Goal: Task Accomplishment & Management: Manage account settings

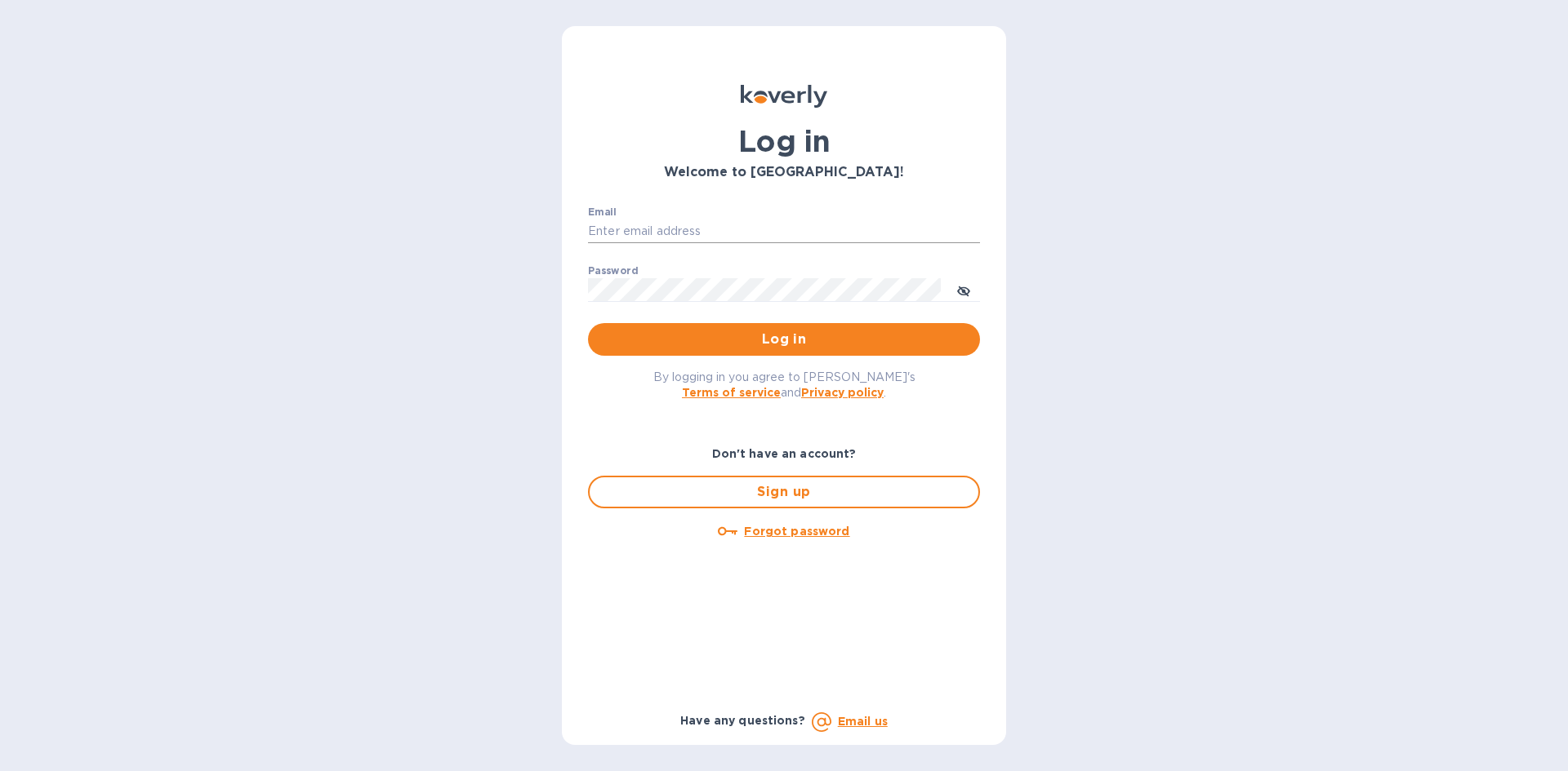
click at [731, 226] on input "Email" at bounding box center [784, 232] width 392 height 24
type input "[EMAIL_ADDRESS][DOMAIN_NAME]"
click at [588, 323] on button "Log in" at bounding box center [784, 339] width 392 height 32
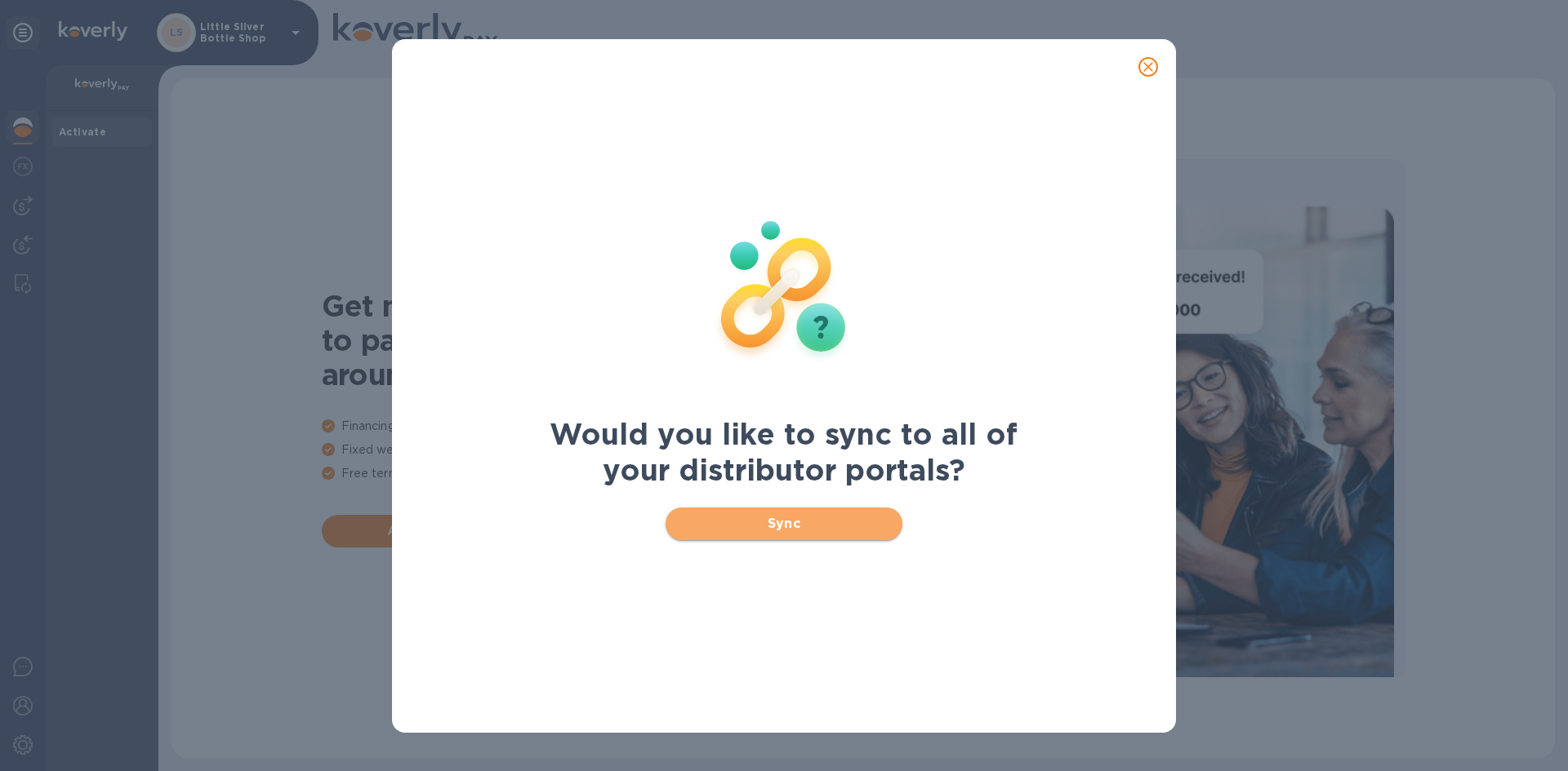
click at [800, 521] on span "Sync" at bounding box center [785, 524] width 212 height 20
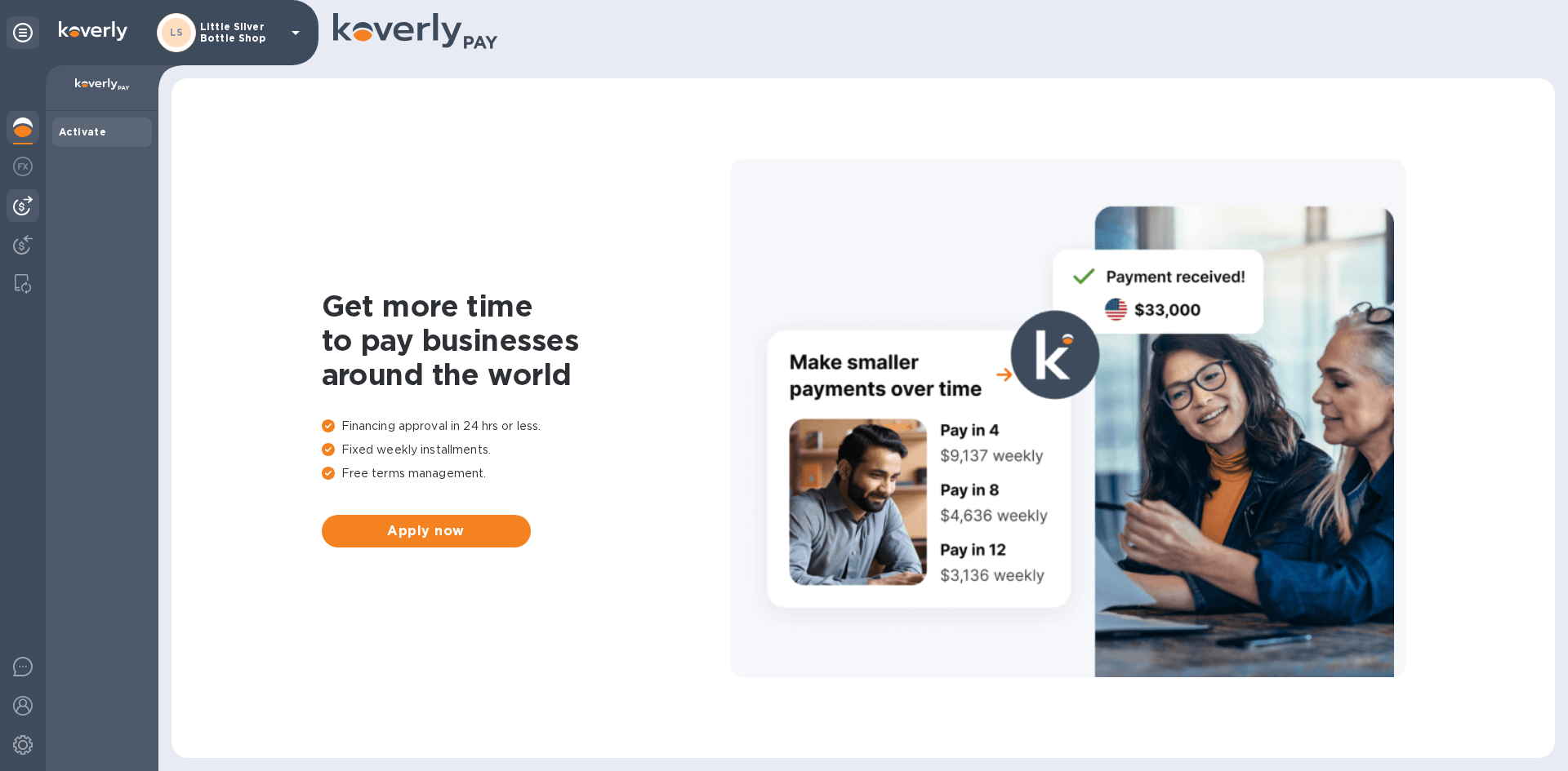
click at [22, 205] on img at bounding box center [23, 206] width 20 height 20
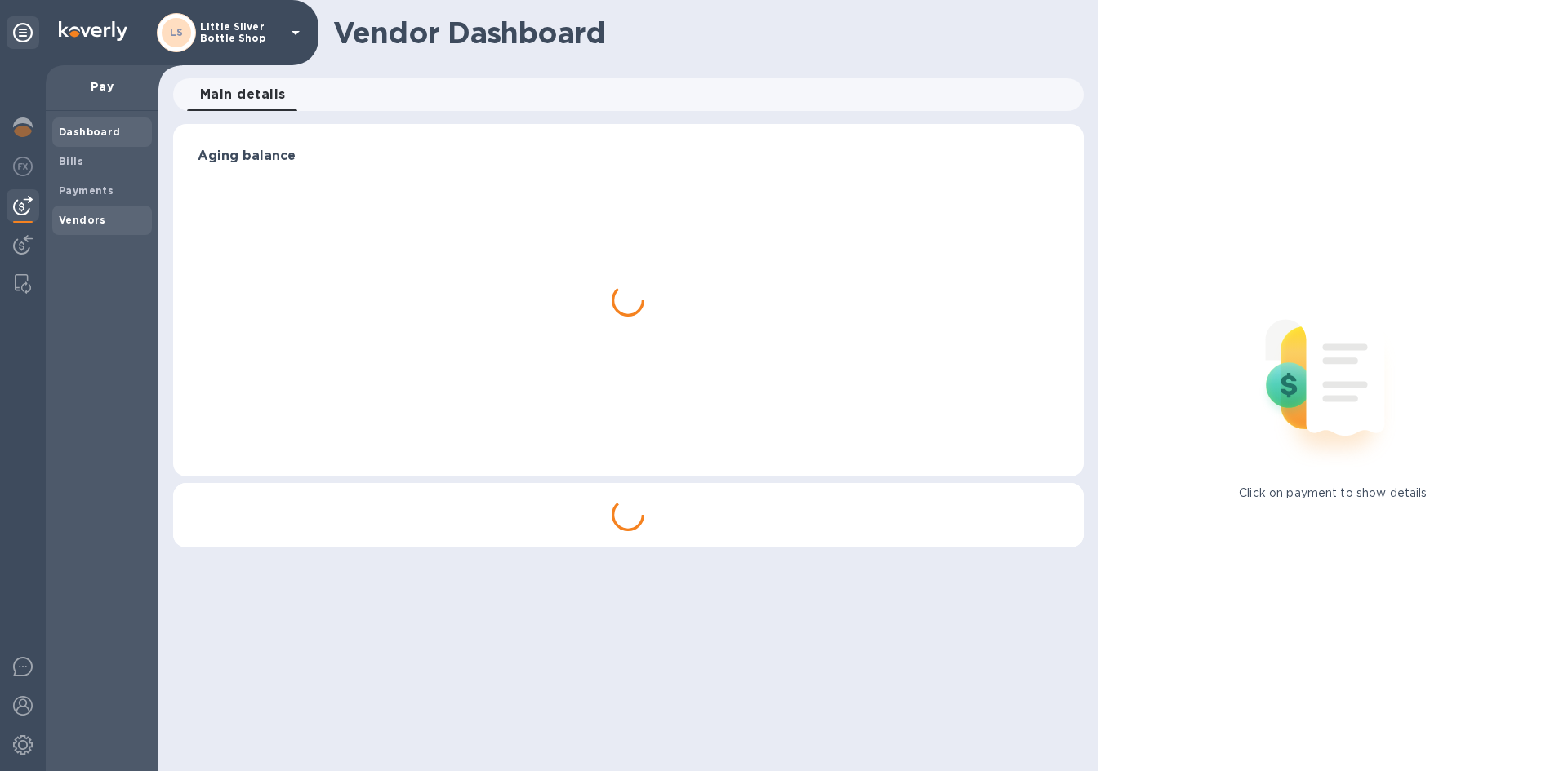
click at [82, 215] on b "Vendors" at bounding box center [82, 220] width 48 height 13
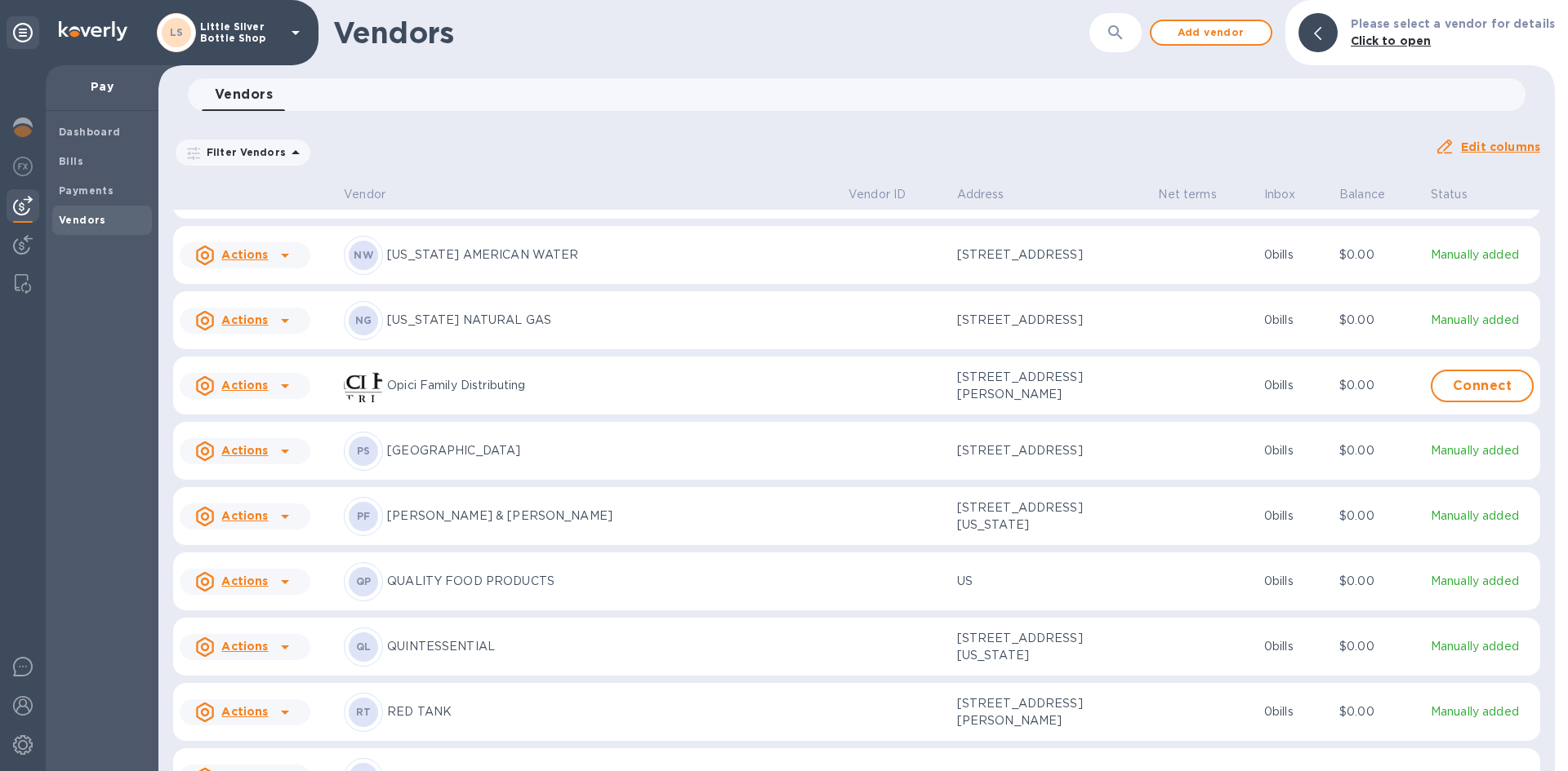
scroll to position [4787, 0]
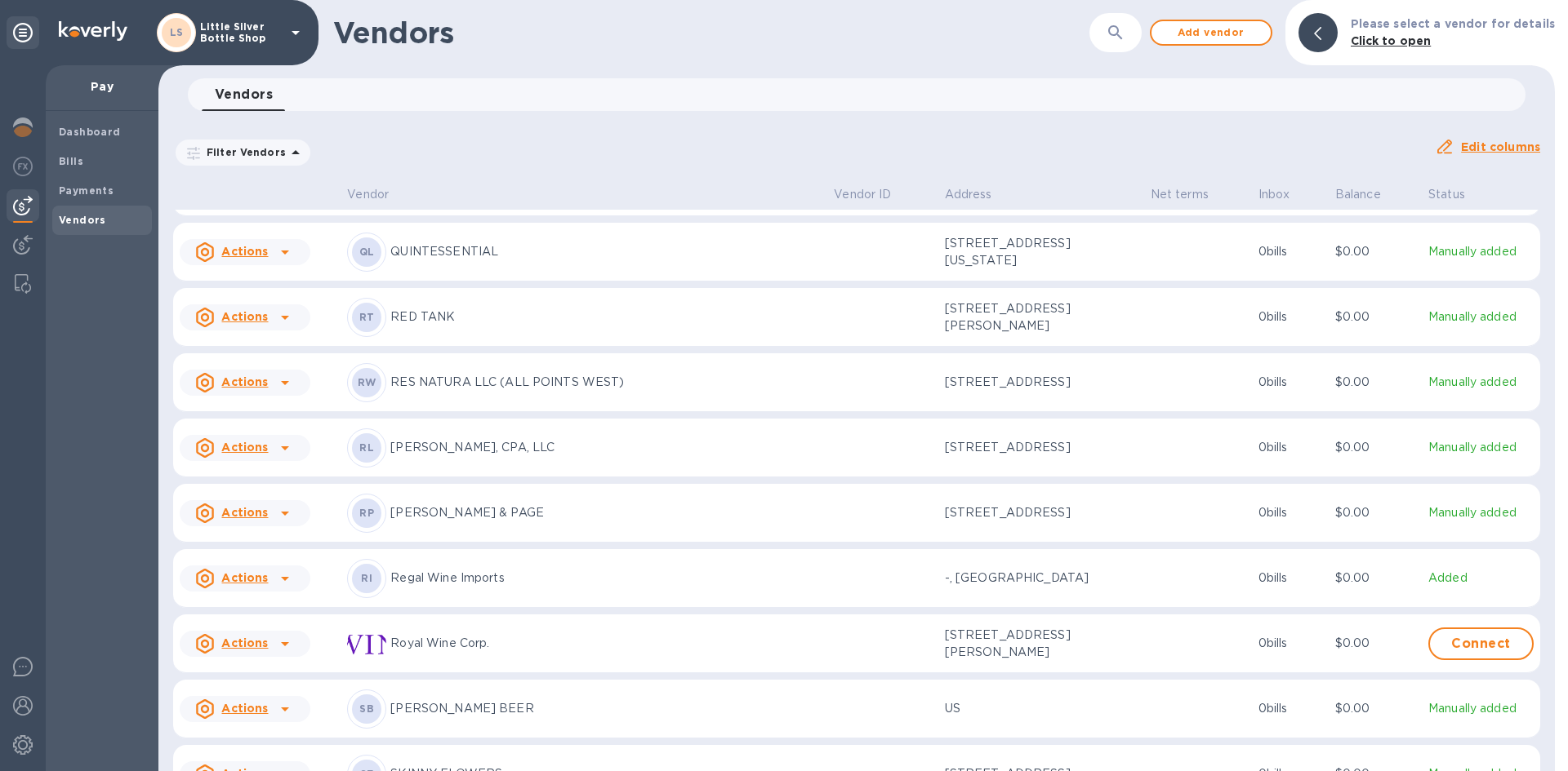
click at [464, 587] on p "Regal Wine Imports" at bounding box center [605, 578] width 430 height 17
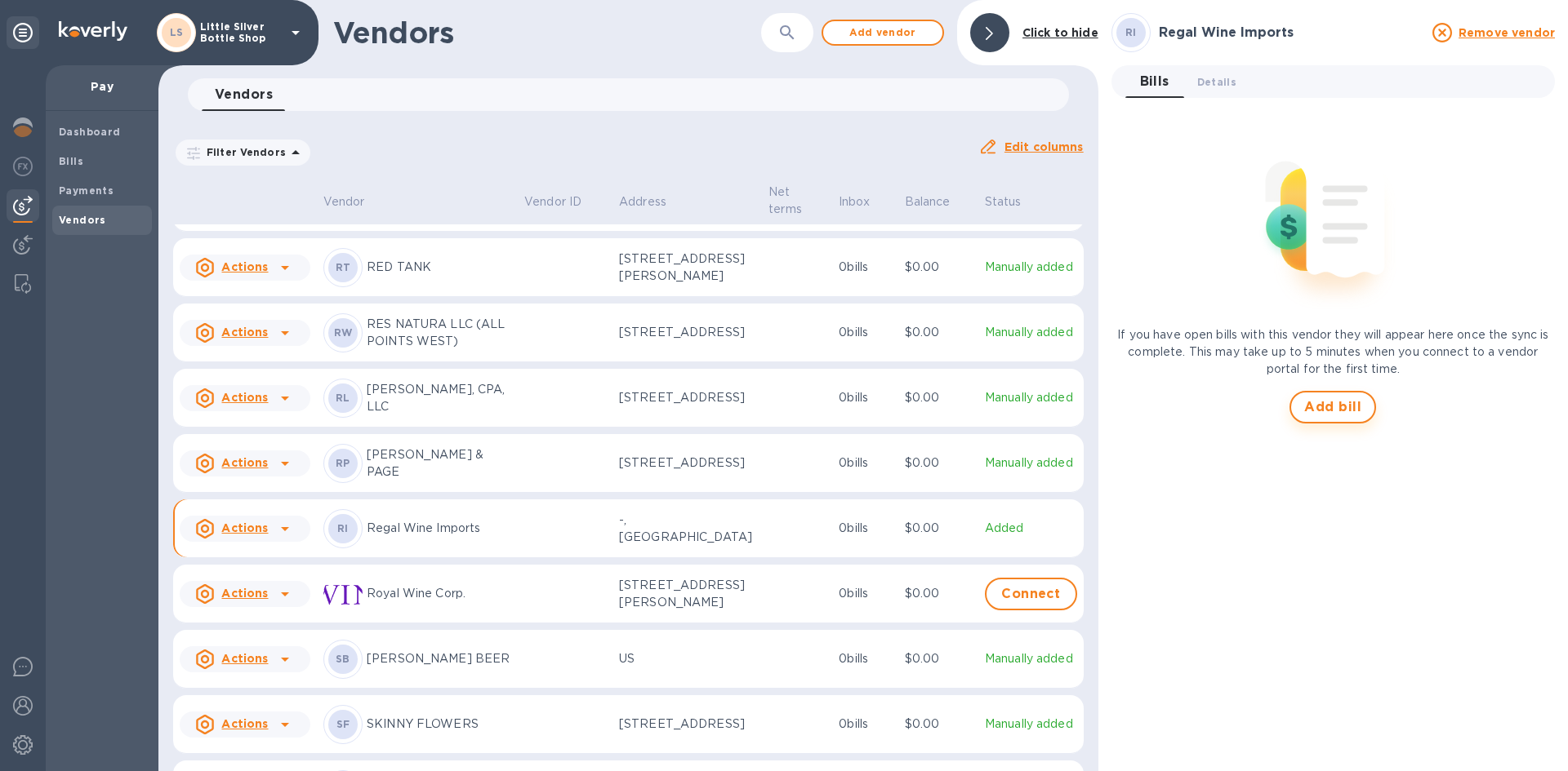
click at [1336, 404] on span "Add bill" at bounding box center [1333, 407] width 57 height 20
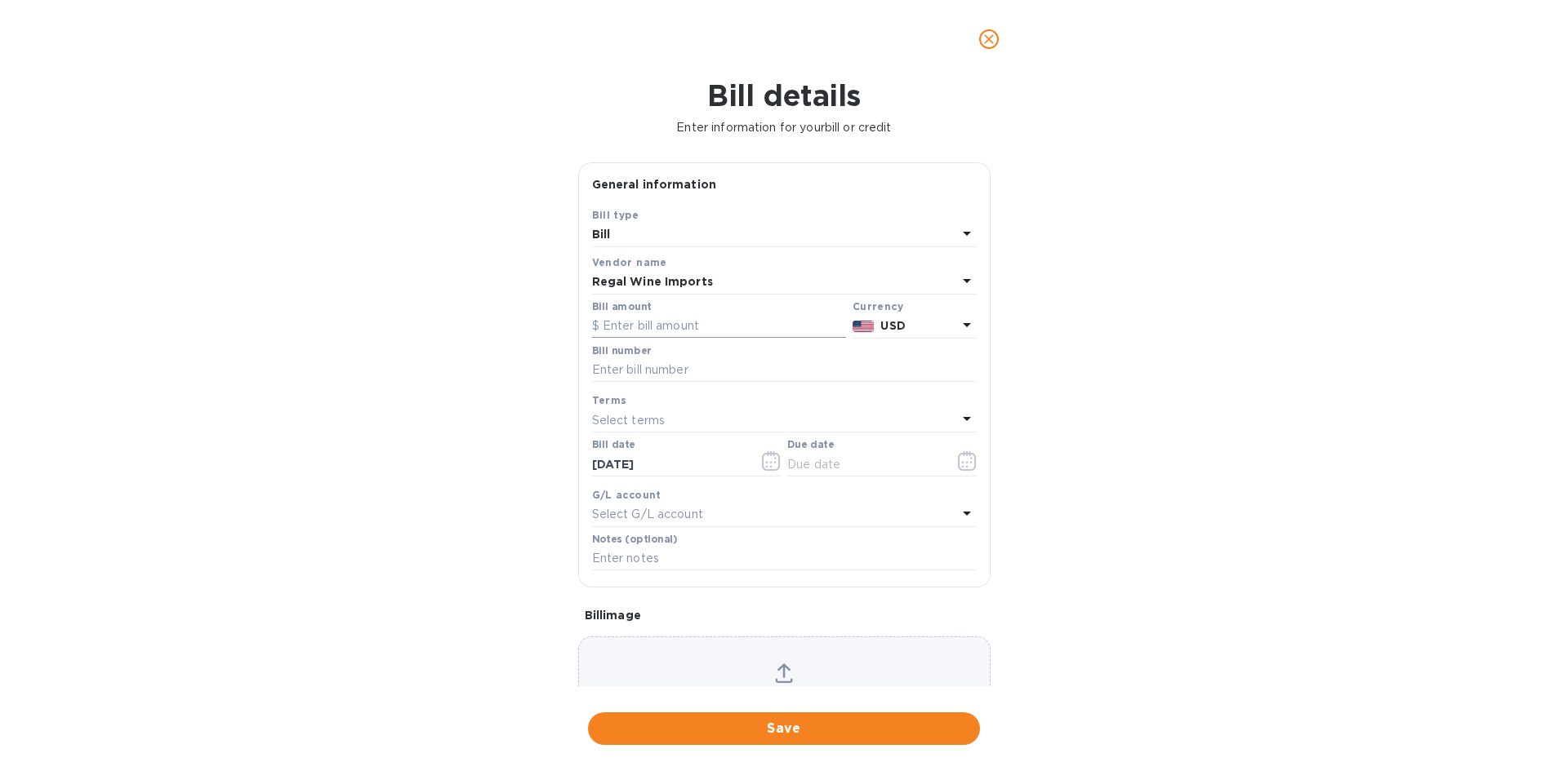
click at [645, 329] on input "text" at bounding box center [718, 326] width 254 height 24
type input "1,408.00"
click at [638, 362] on input "text" at bounding box center [784, 370] width 384 height 24
type input "497343"
click at [609, 419] on p "Select terms" at bounding box center [629, 420] width 74 height 17
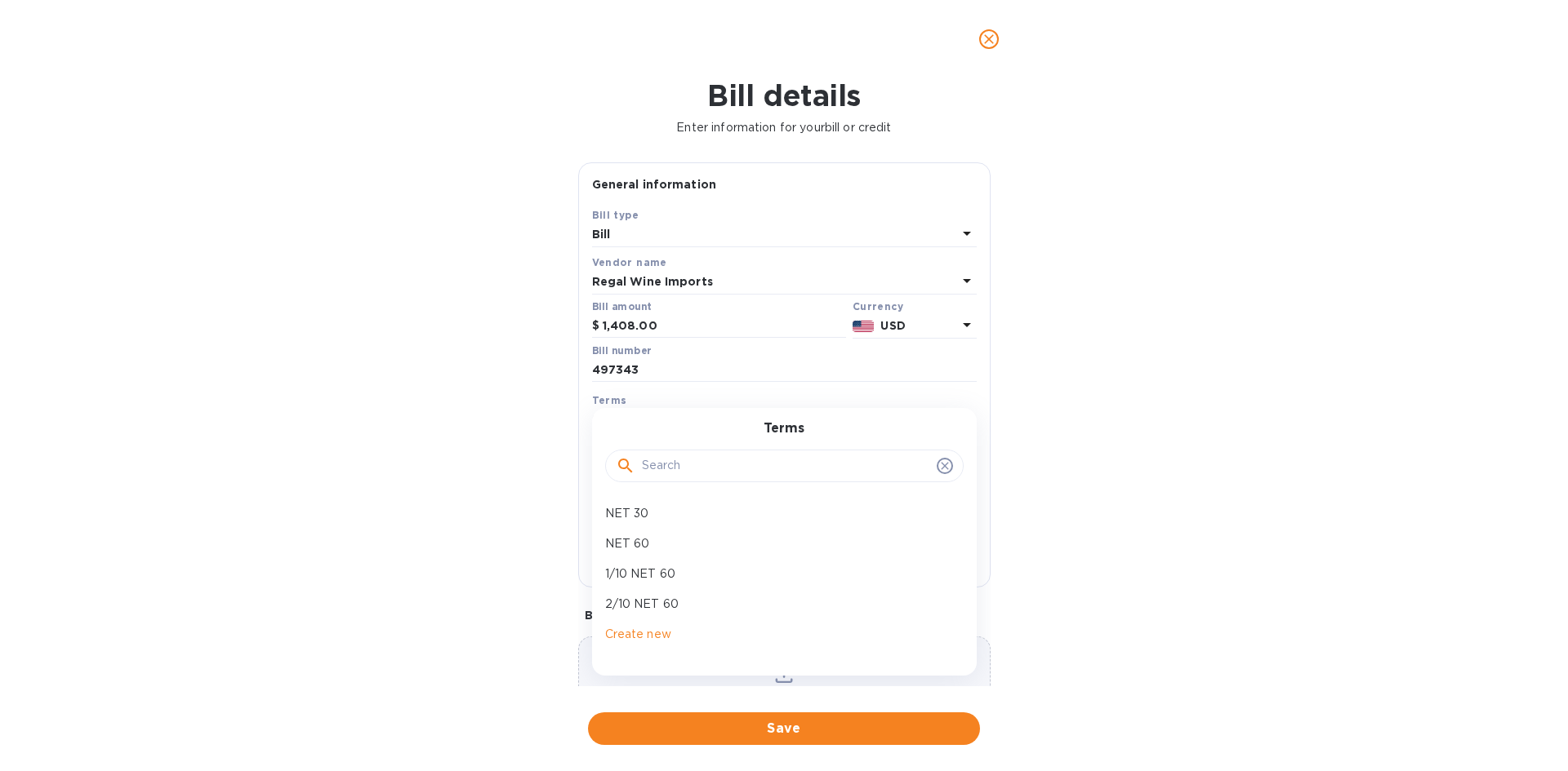
click at [637, 514] on p "NET 30" at bounding box center [778, 513] width 346 height 17
type input "[DATE]"
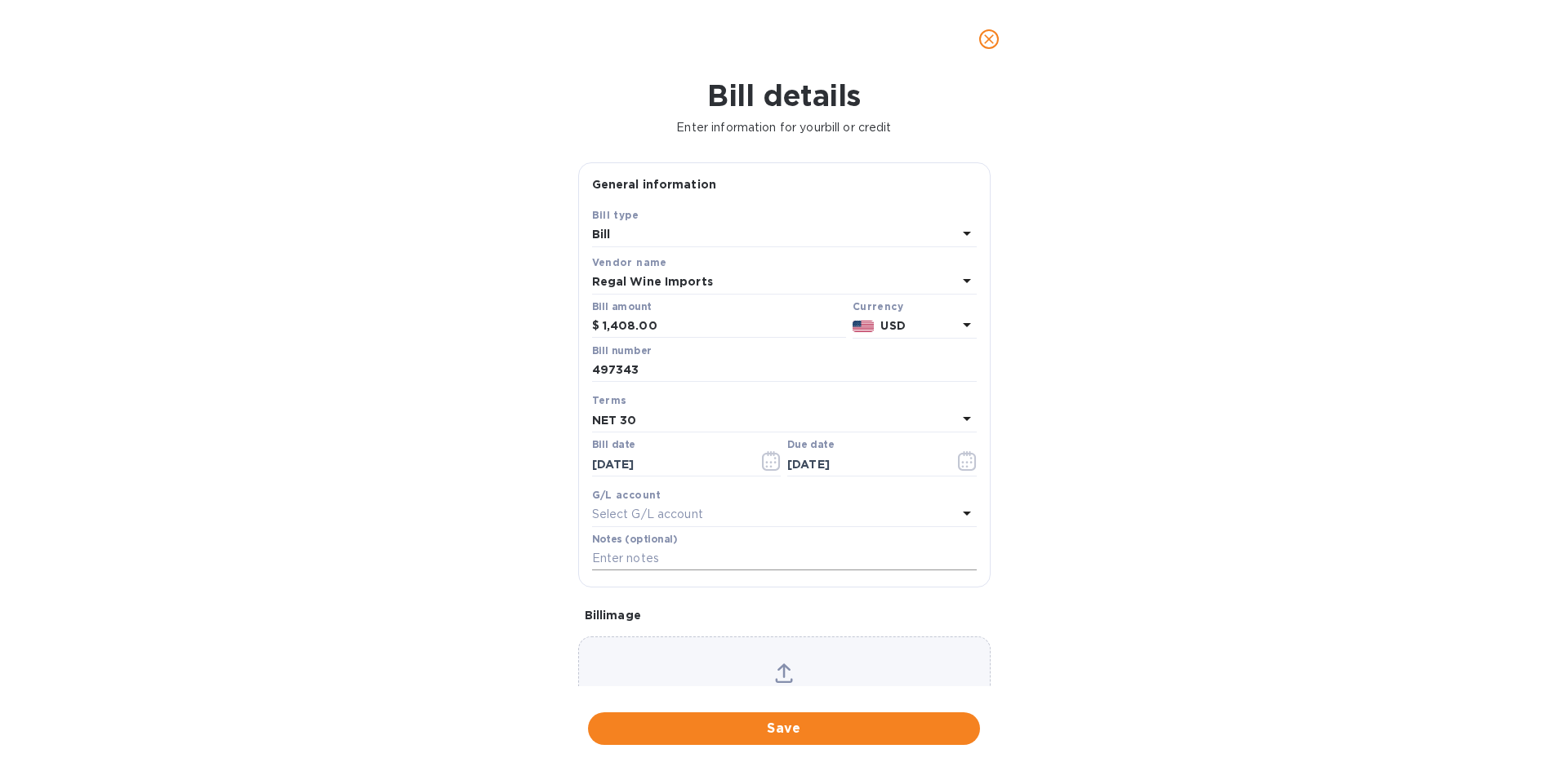
click at [633, 562] on input "text" at bounding box center [784, 558] width 384 height 24
type input "1-30126"
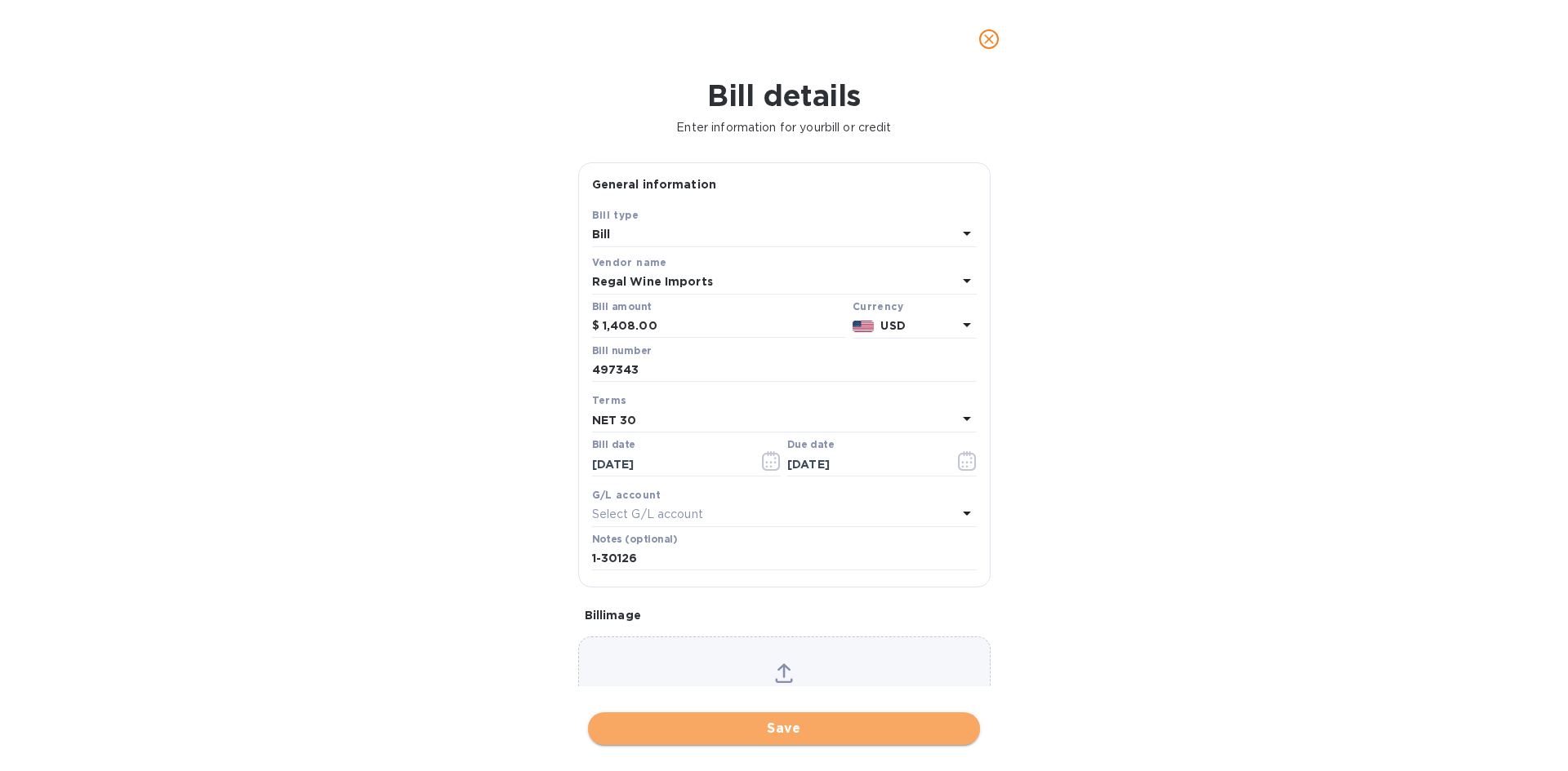
click at [877, 726] on span "Save" at bounding box center [783, 729] width 366 height 20
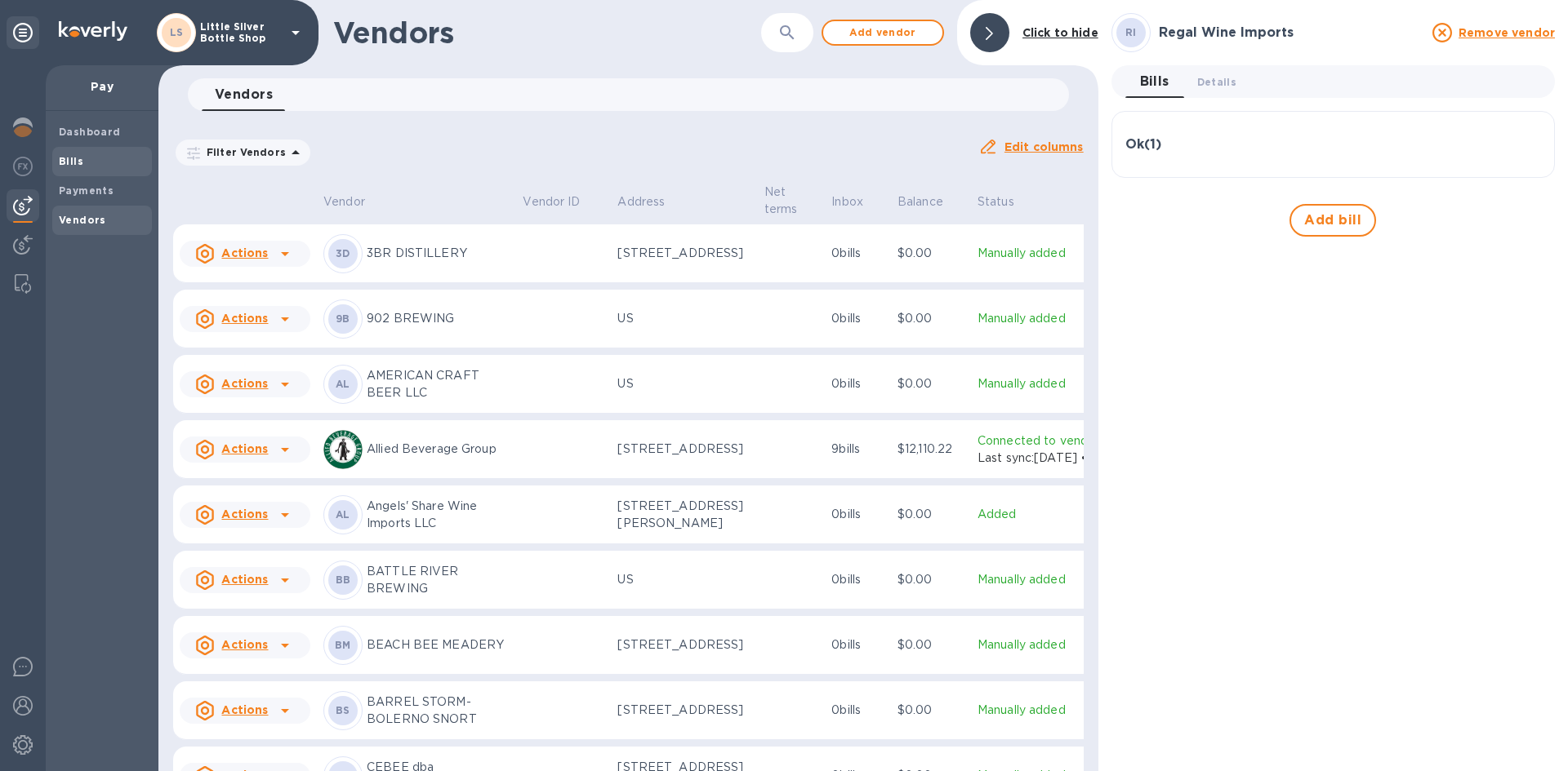
click at [113, 166] on span "Bills" at bounding box center [101, 162] width 86 height 16
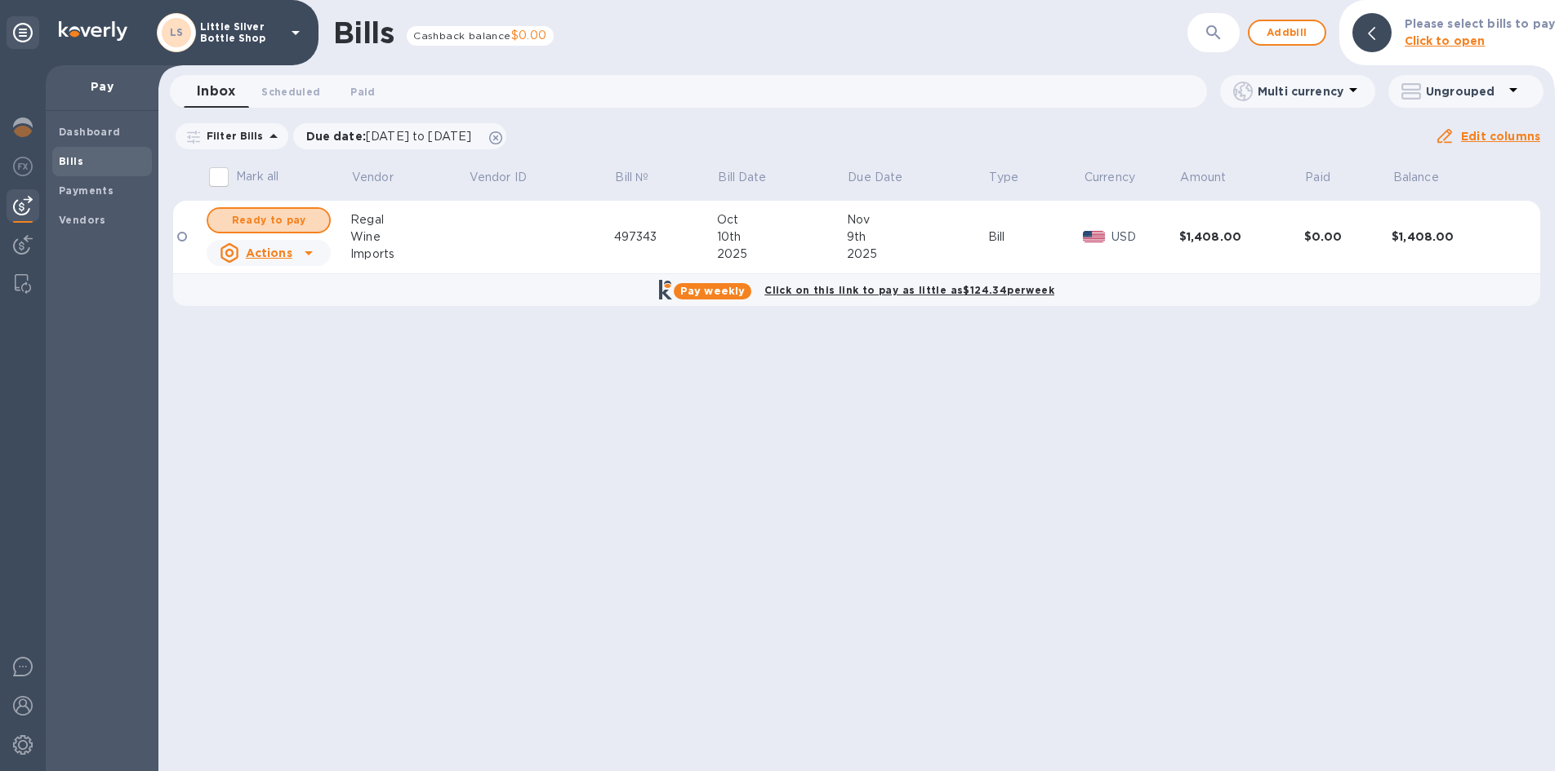
click at [264, 219] on span "Ready to pay" at bounding box center [268, 221] width 94 height 20
checkbox input "true"
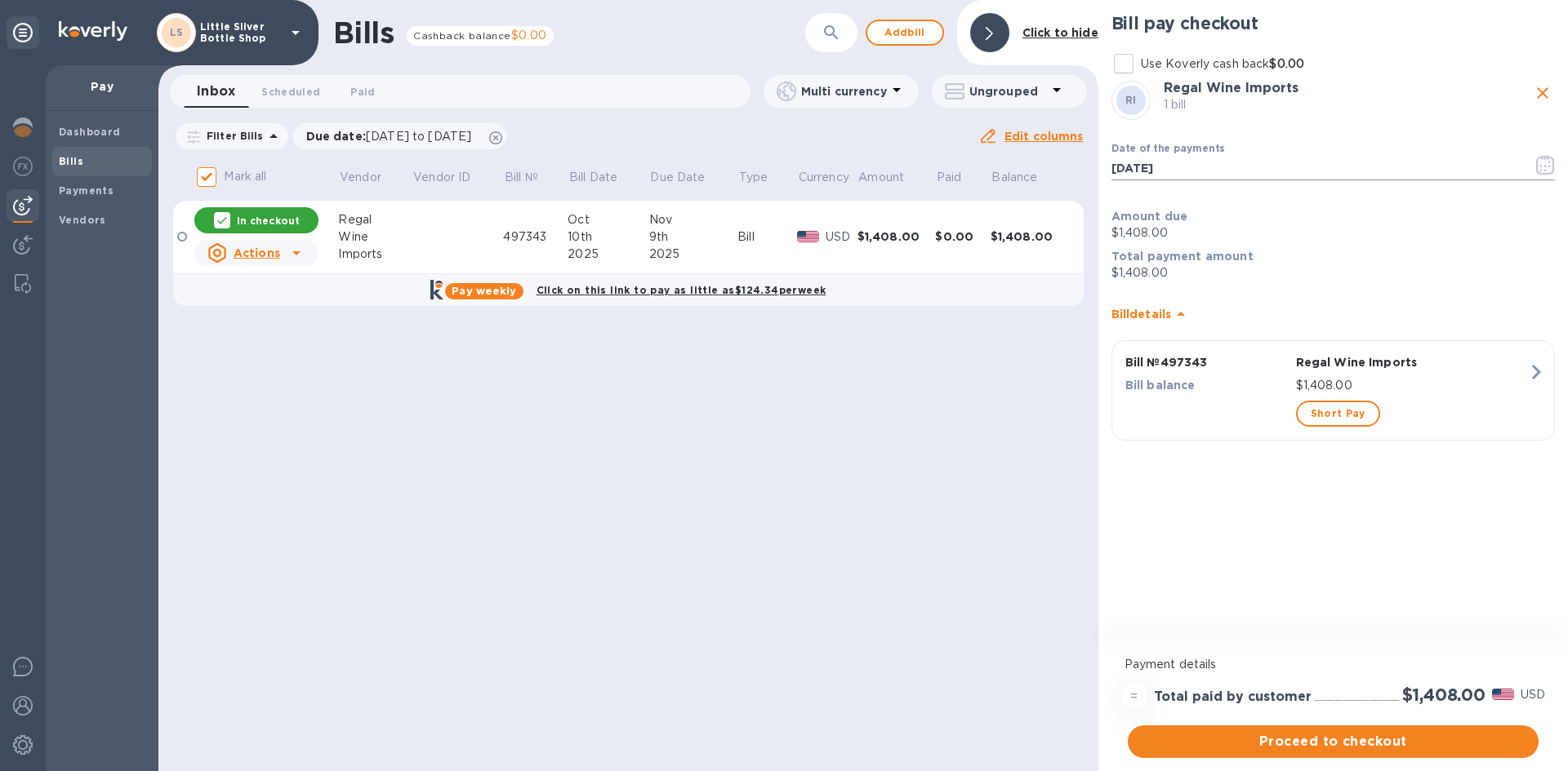
click at [1547, 171] on icon "button" at bounding box center [1546, 165] width 19 height 20
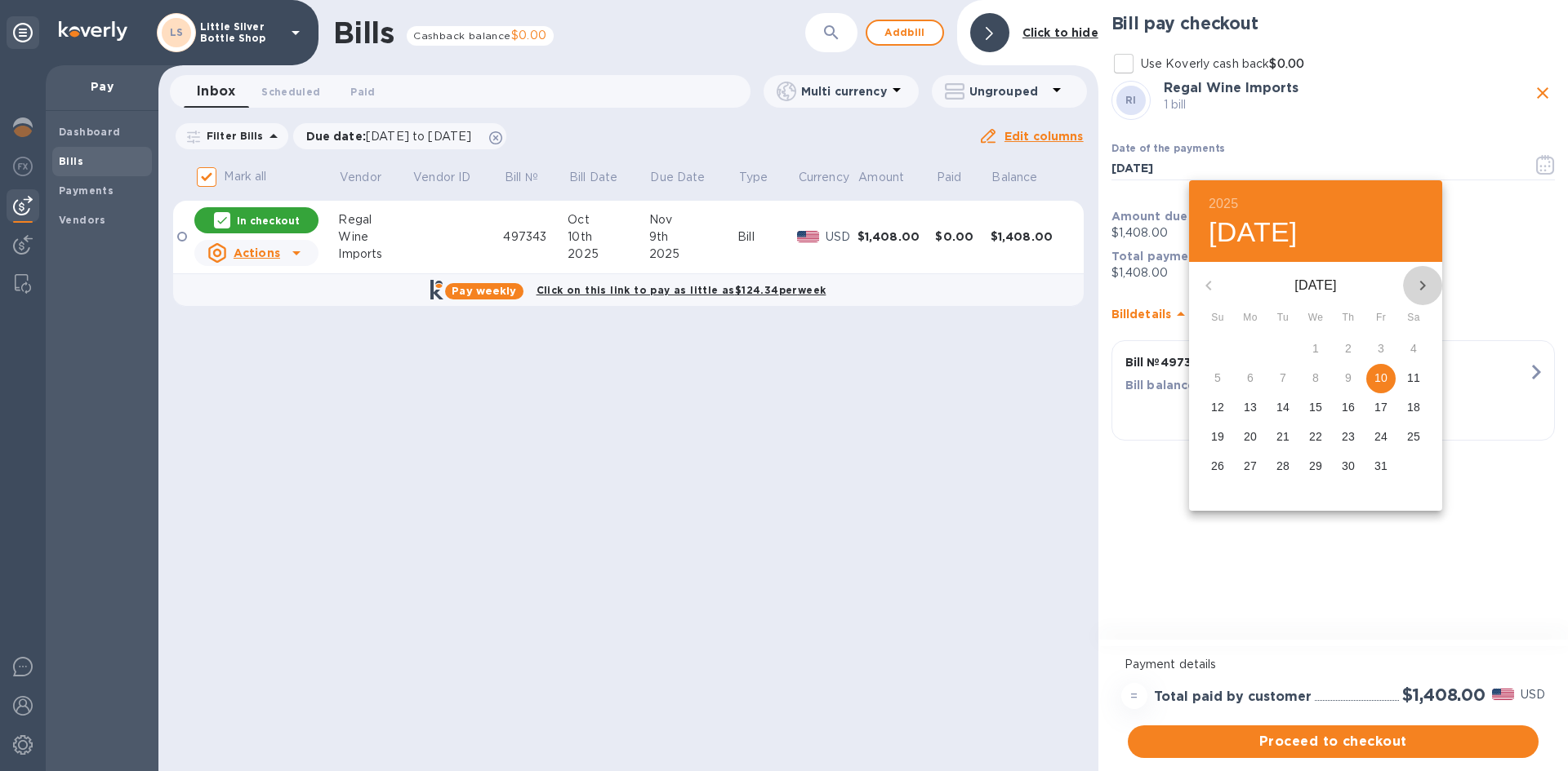
click at [1416, 285] on icon "button" at bounding box center [1423, 285] width 20 height 20
click at [1246, 375] on span "3" at bounding box center [1250, 378] width 30 height 16
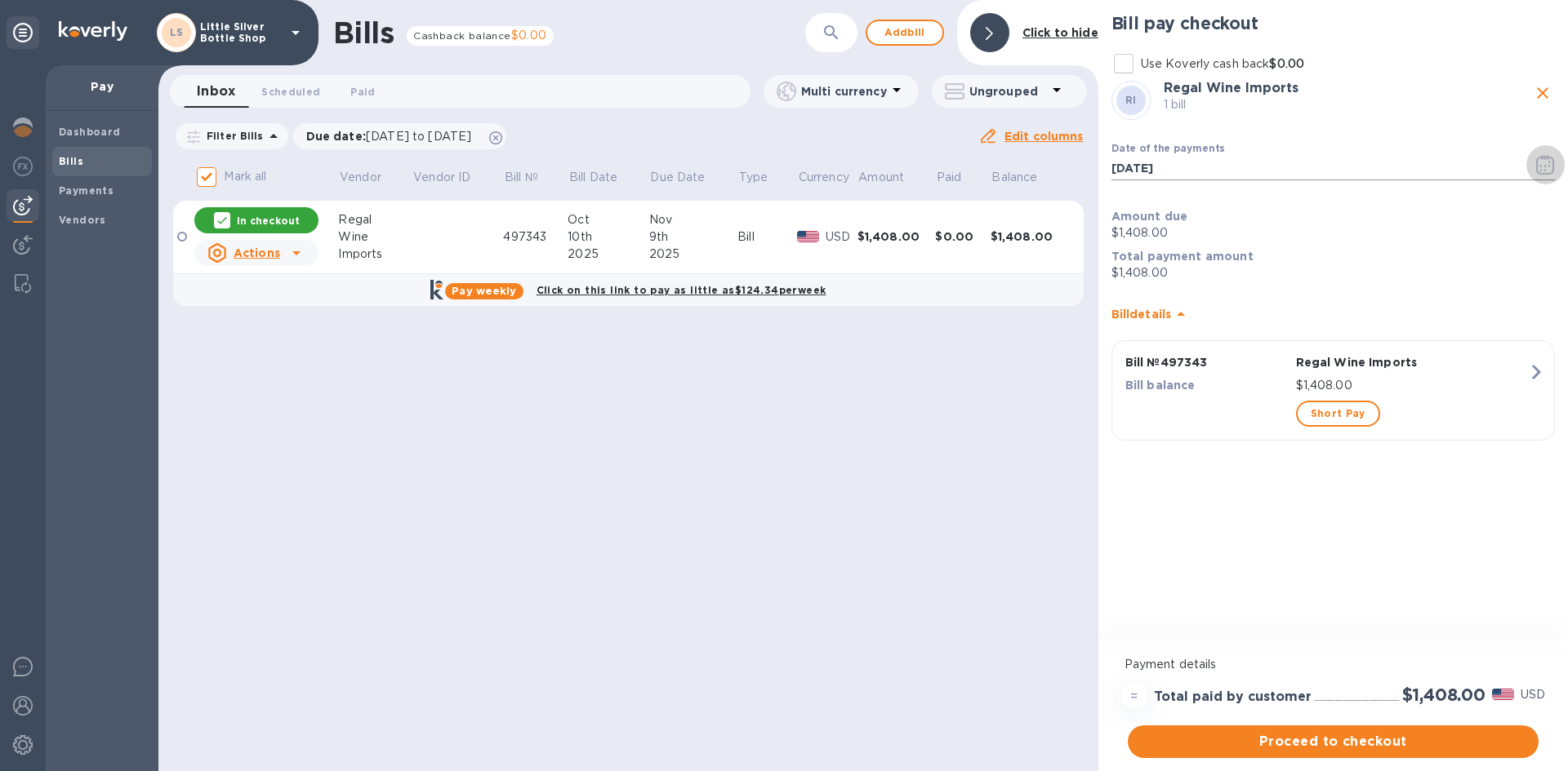
click at [1541, 169] on icon "button" at bounding box center [1546, 165] width 19 height 20
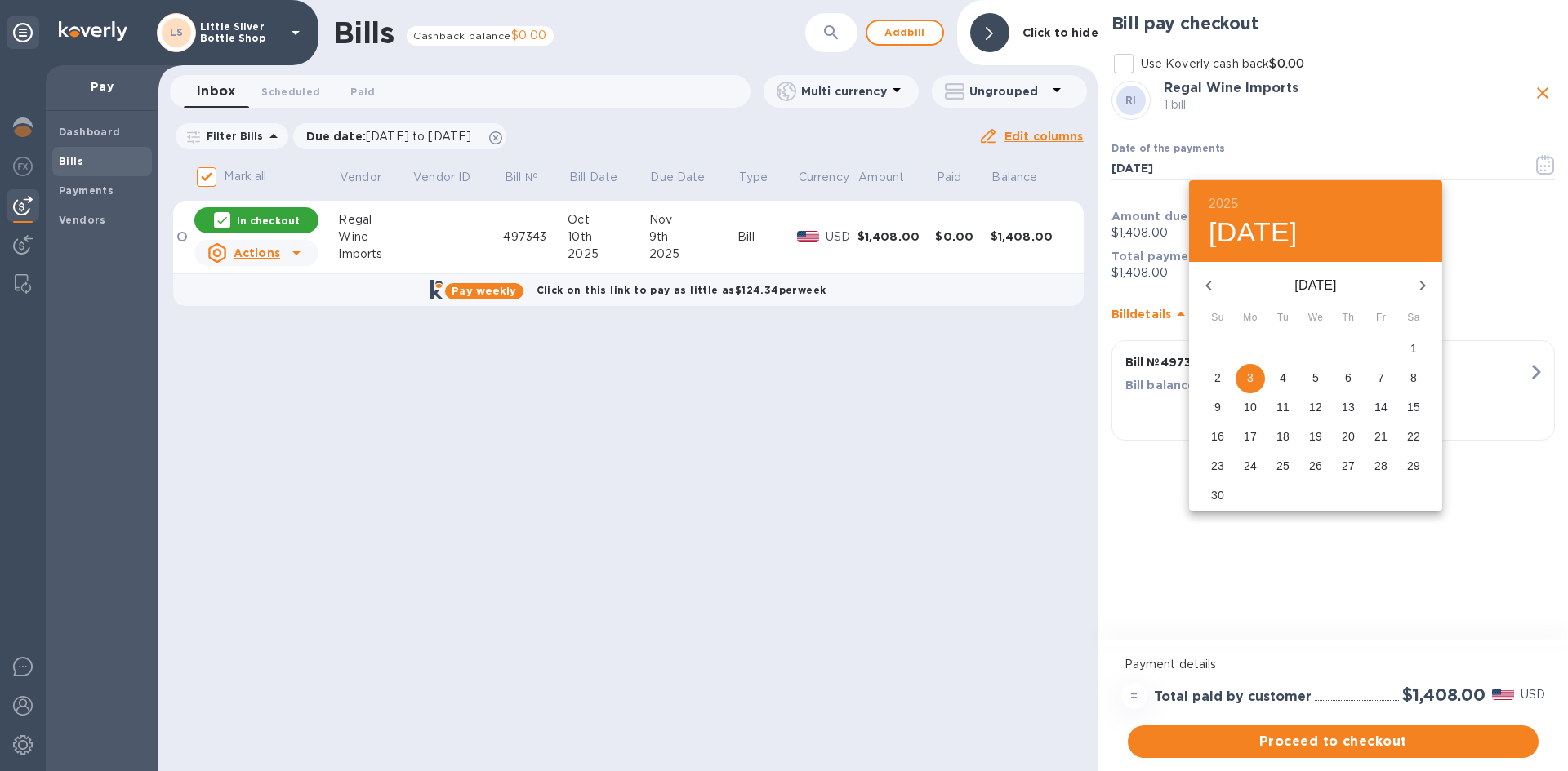
click at [1212, 284] on icon "button" at bounding box center [1209, 285] width 20 height 20
click at [1248, 466] on p "27" at bounding box center [1250, 466] width 13 height 16
type input "[DATE]"
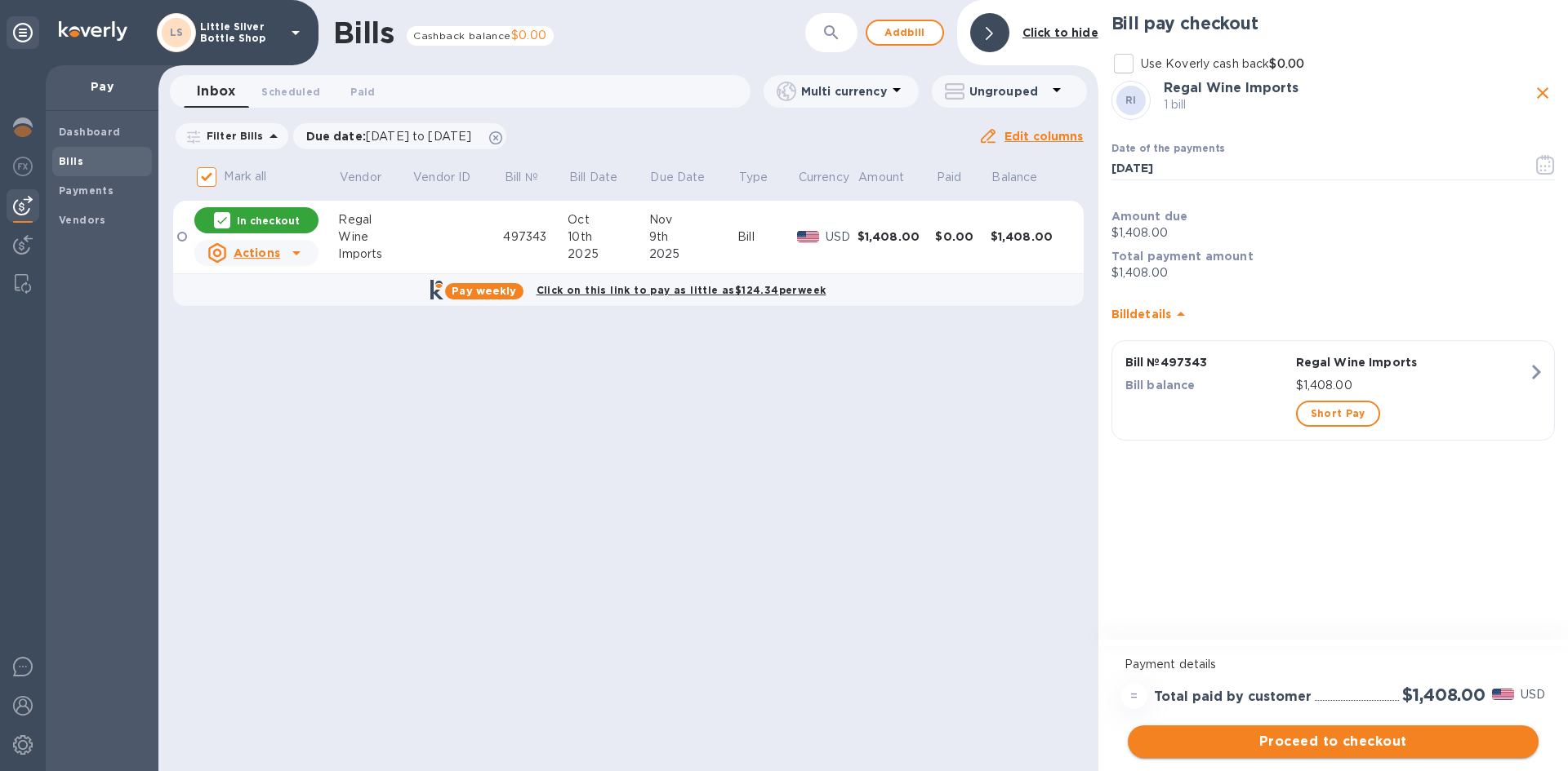
click at [1440, 743] on span "Proceed to checkout" at bounding box center [1334, 742] width 384 height 20
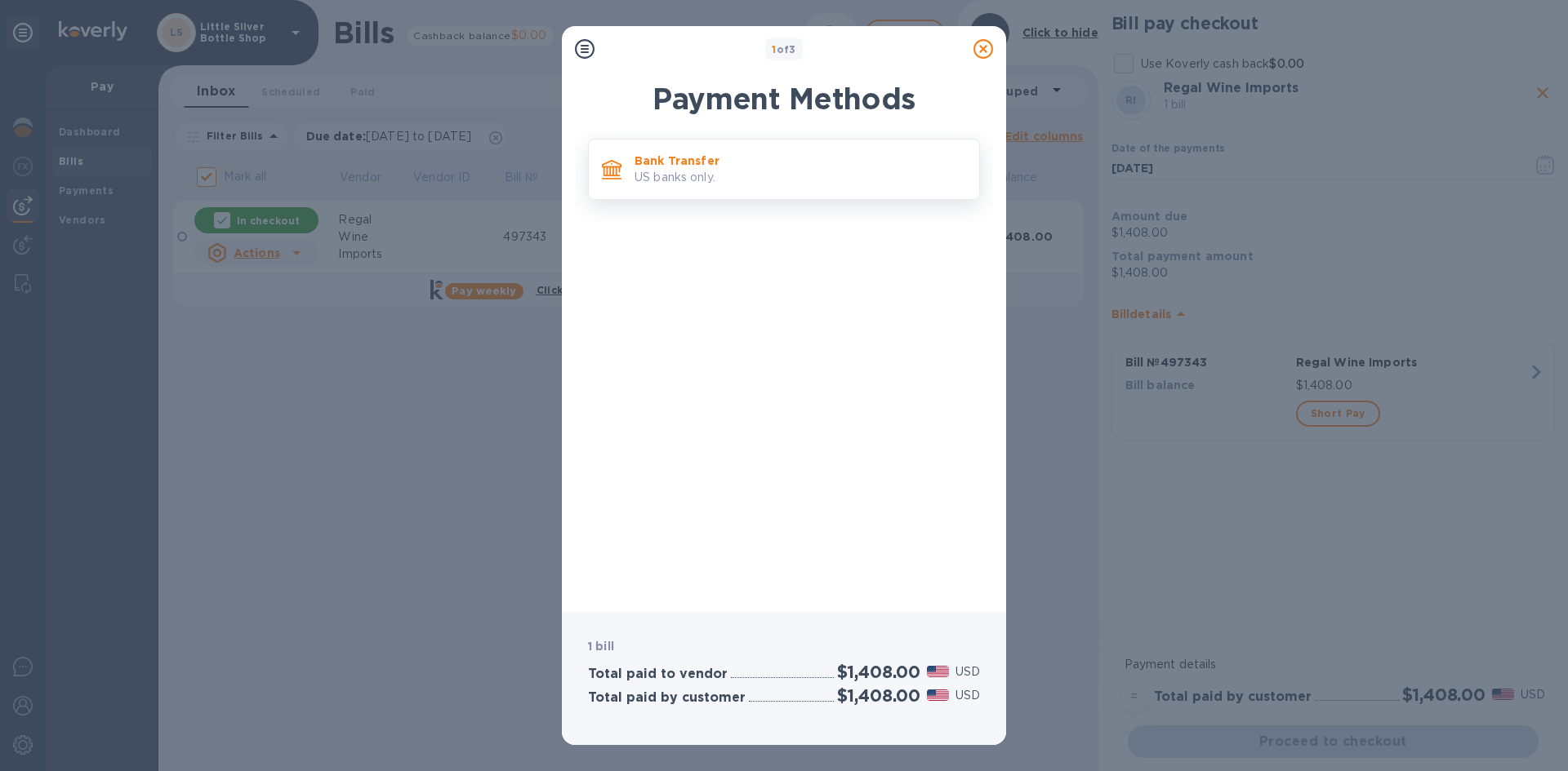
click at [794, 181] on p "US banks only." at bounding box center [800, 177] width 331 height 17
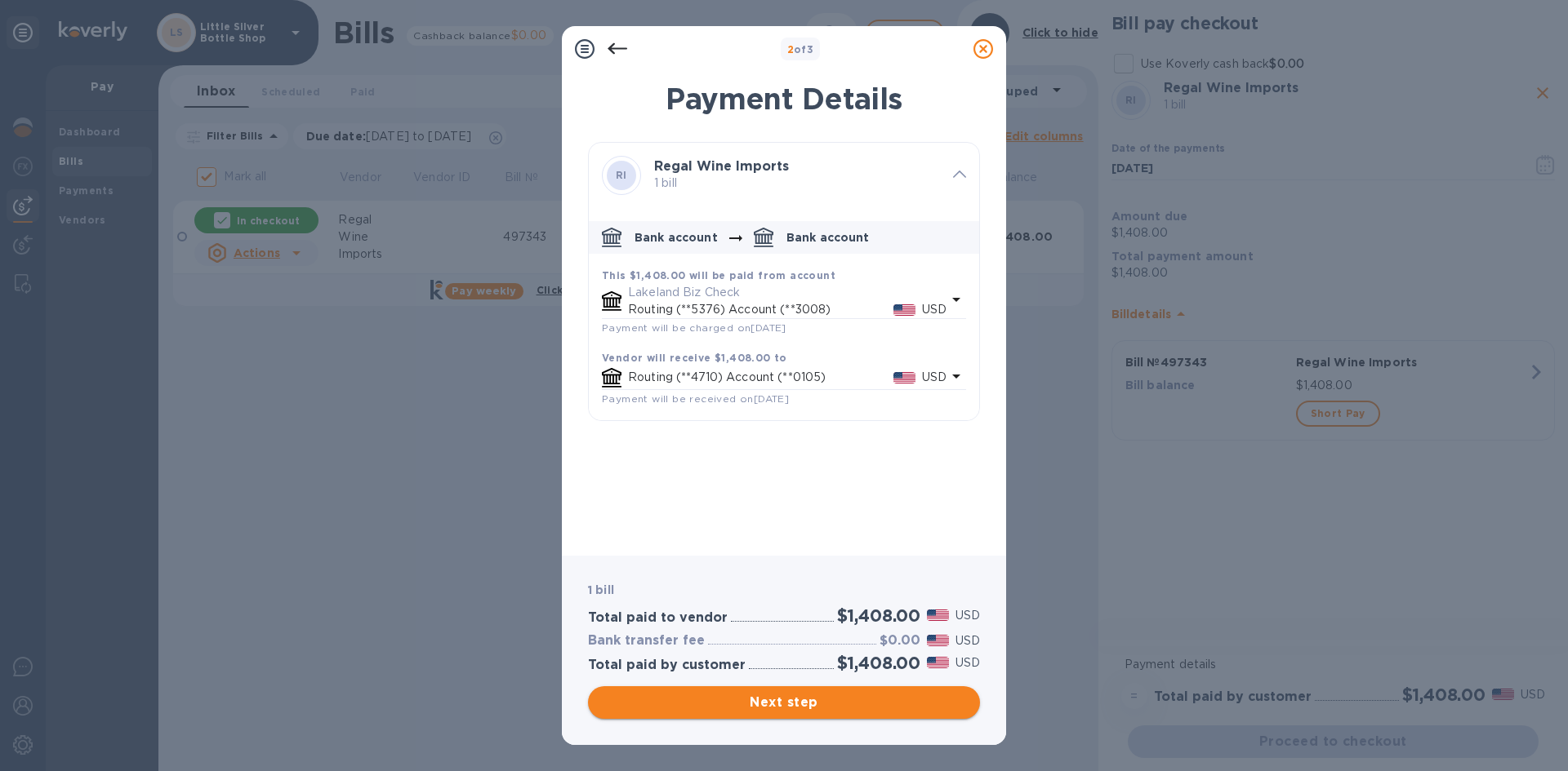
click at [850, 705] on span "Next step" at bounding box center [783, 703] width 366 height 20
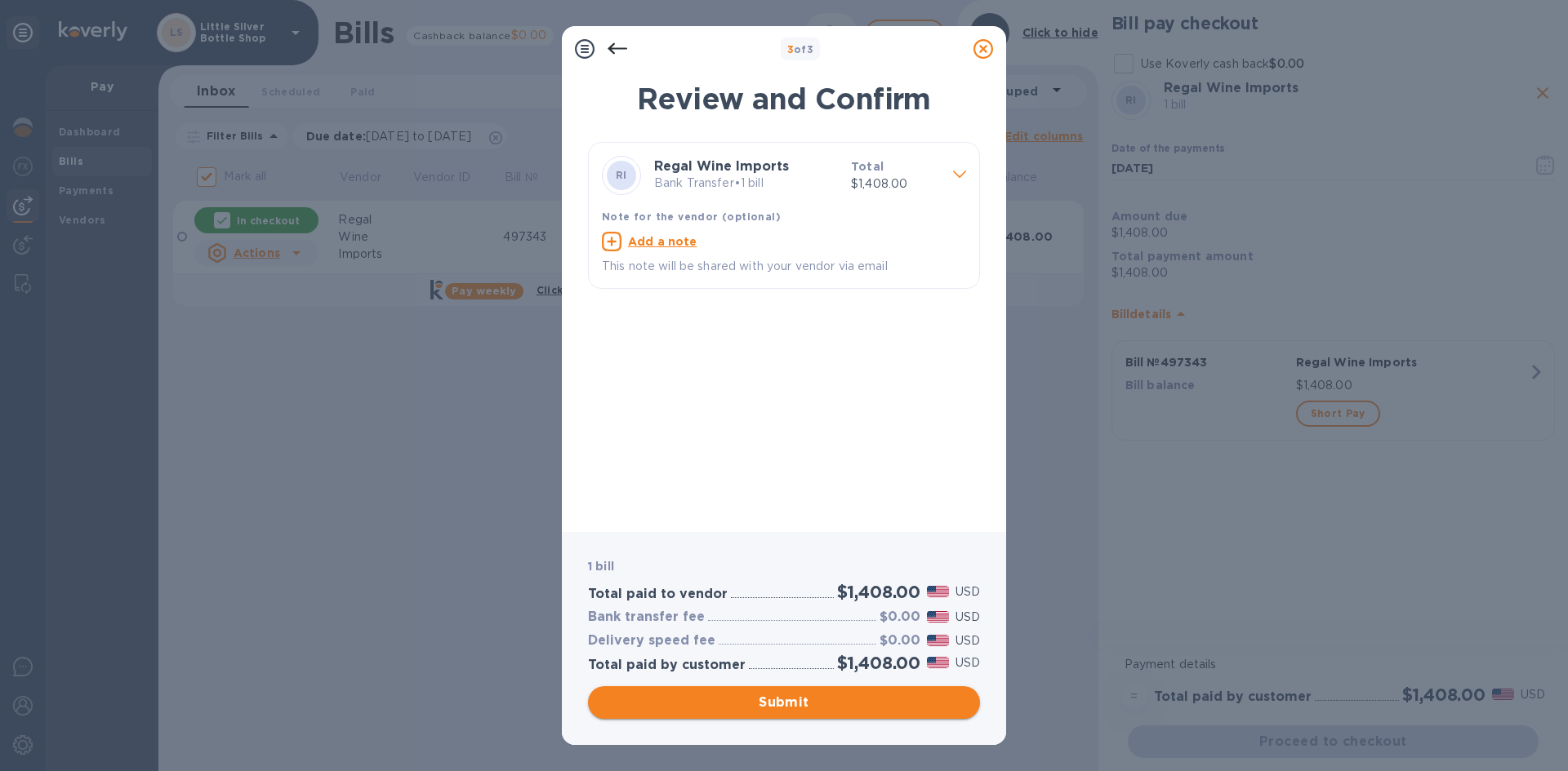
click at [850, 705] on span "Submit" at bounding box center [783, 703] width 366 height 20
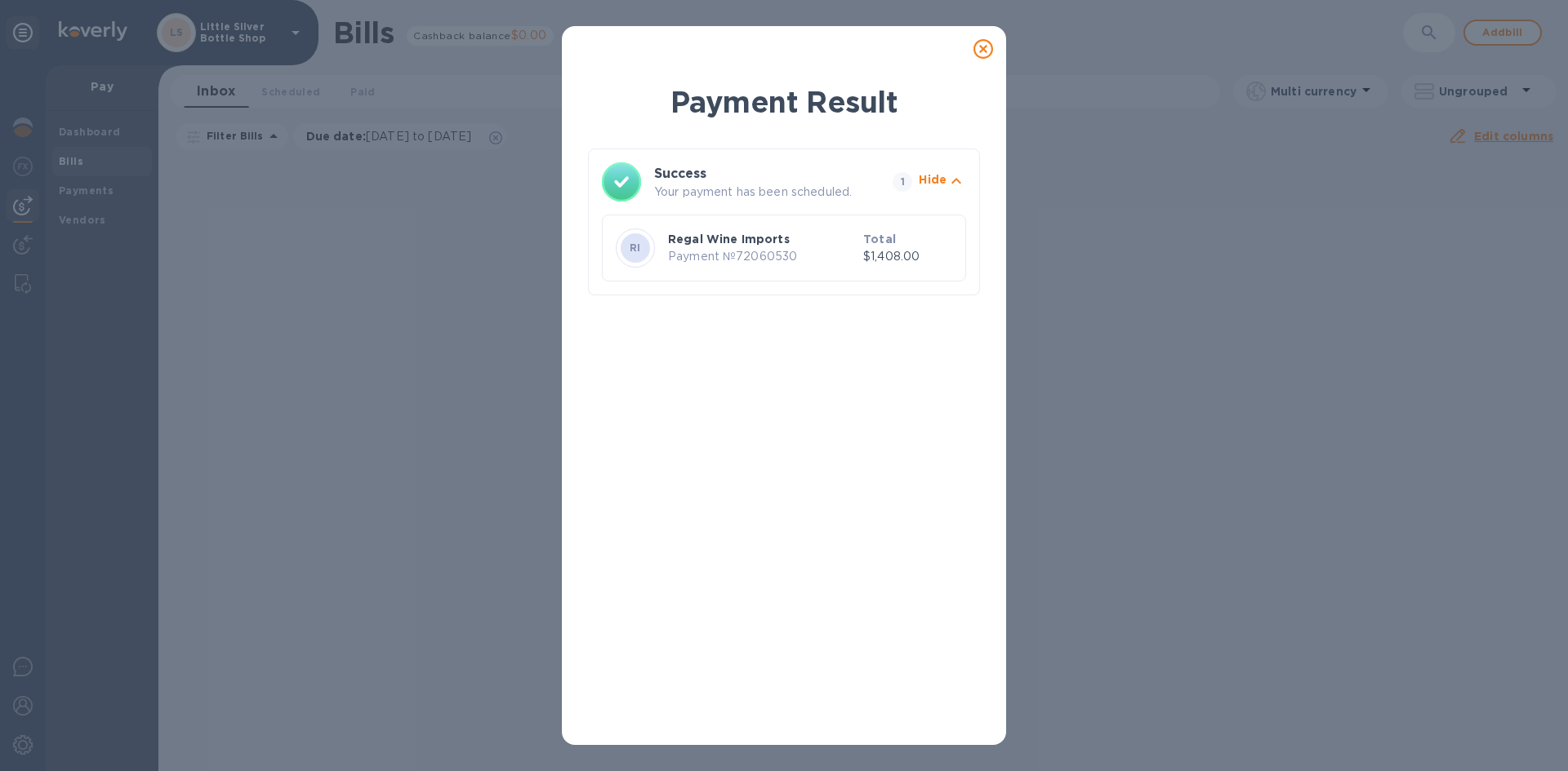
click at [988, 47] on icon at bounding box center [983, 49] width 20 height 20
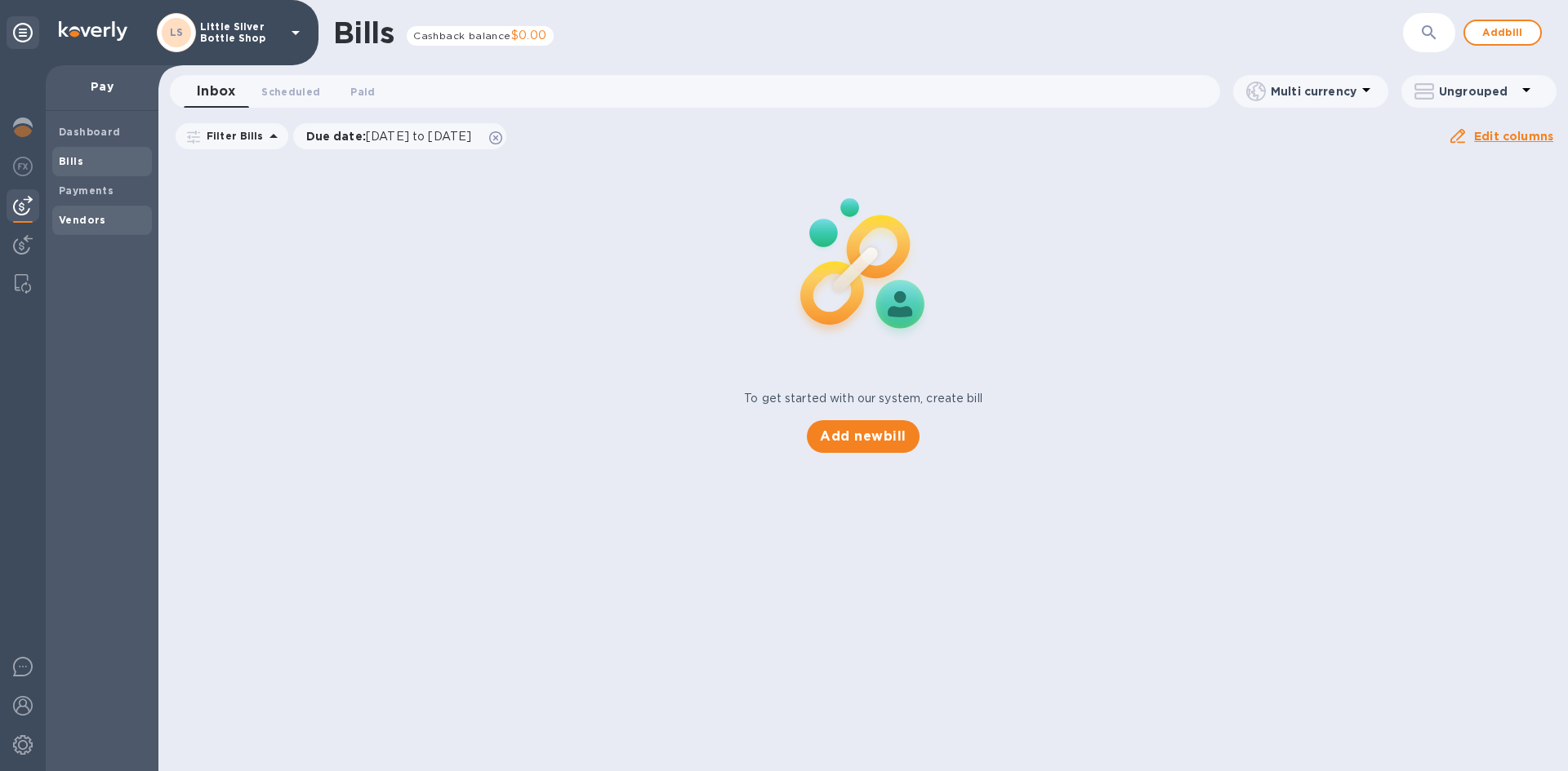
click at [84, 217] on b "Vendors" at bounding box center [82, 220] width 48 height 13
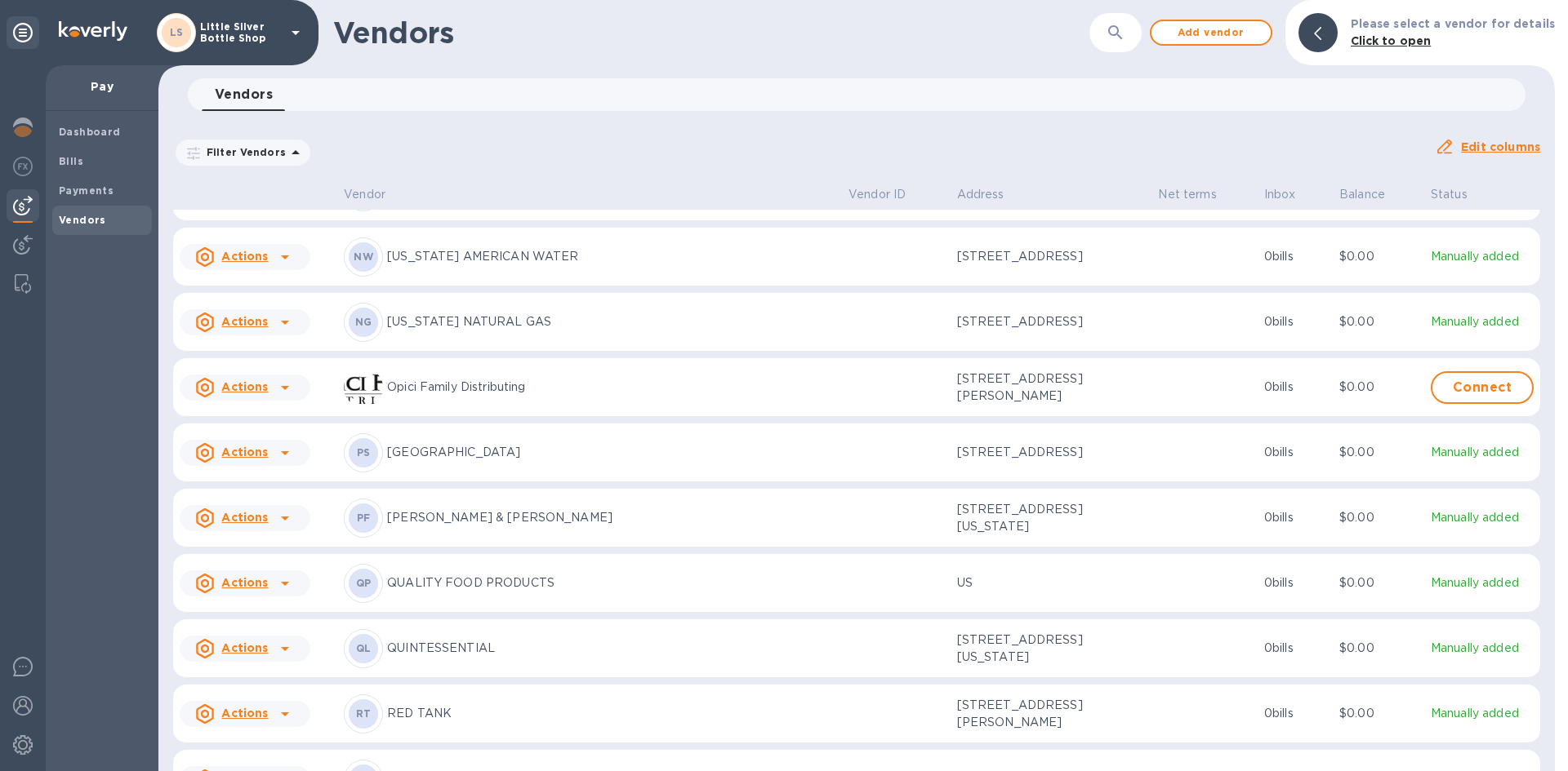
scroll to position [4449, 0]
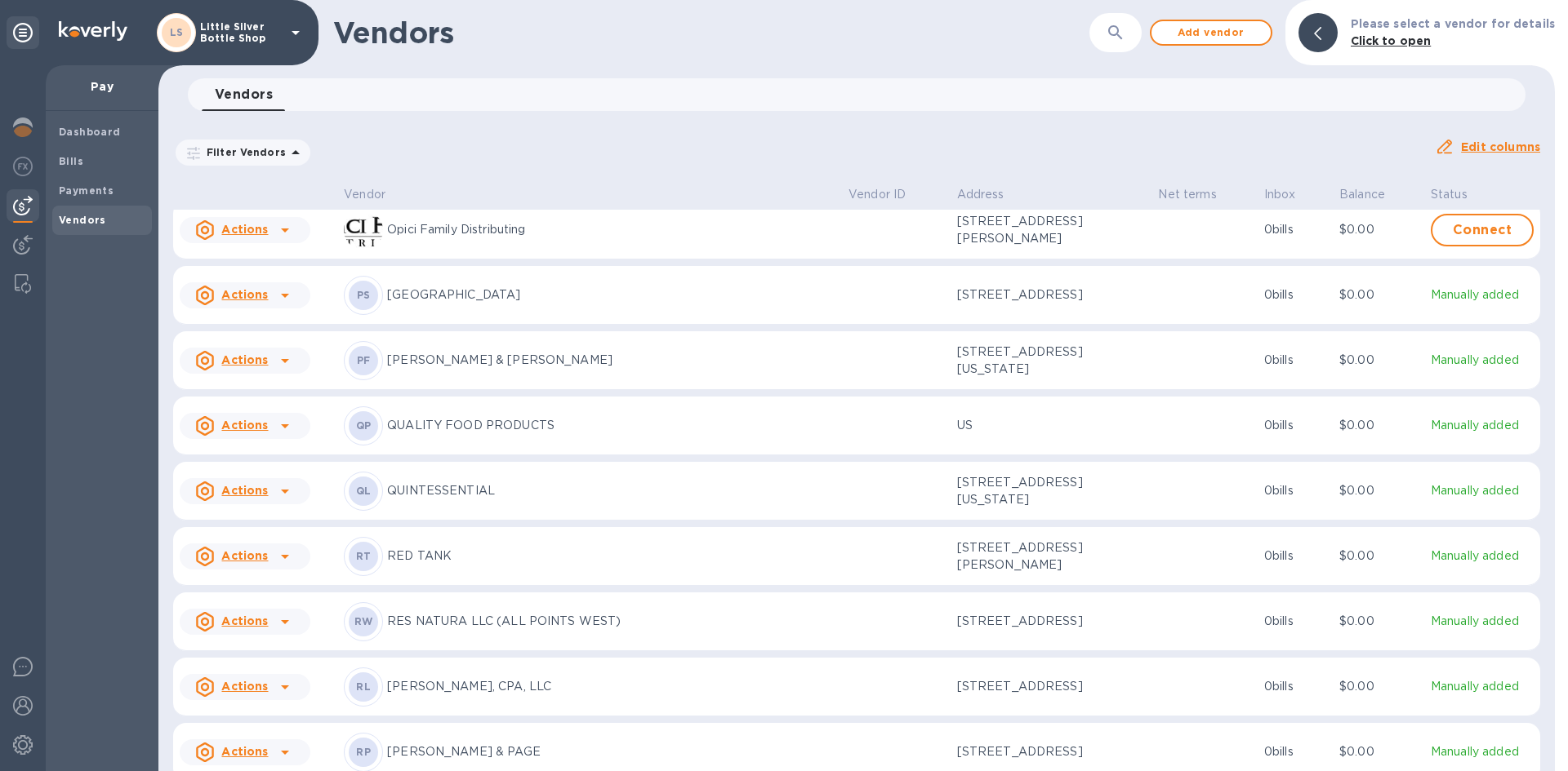
click at [499, 434] on p "QUALITY FOOD PRODUCTS" at bounding box center [611, 425] width 448 height 17
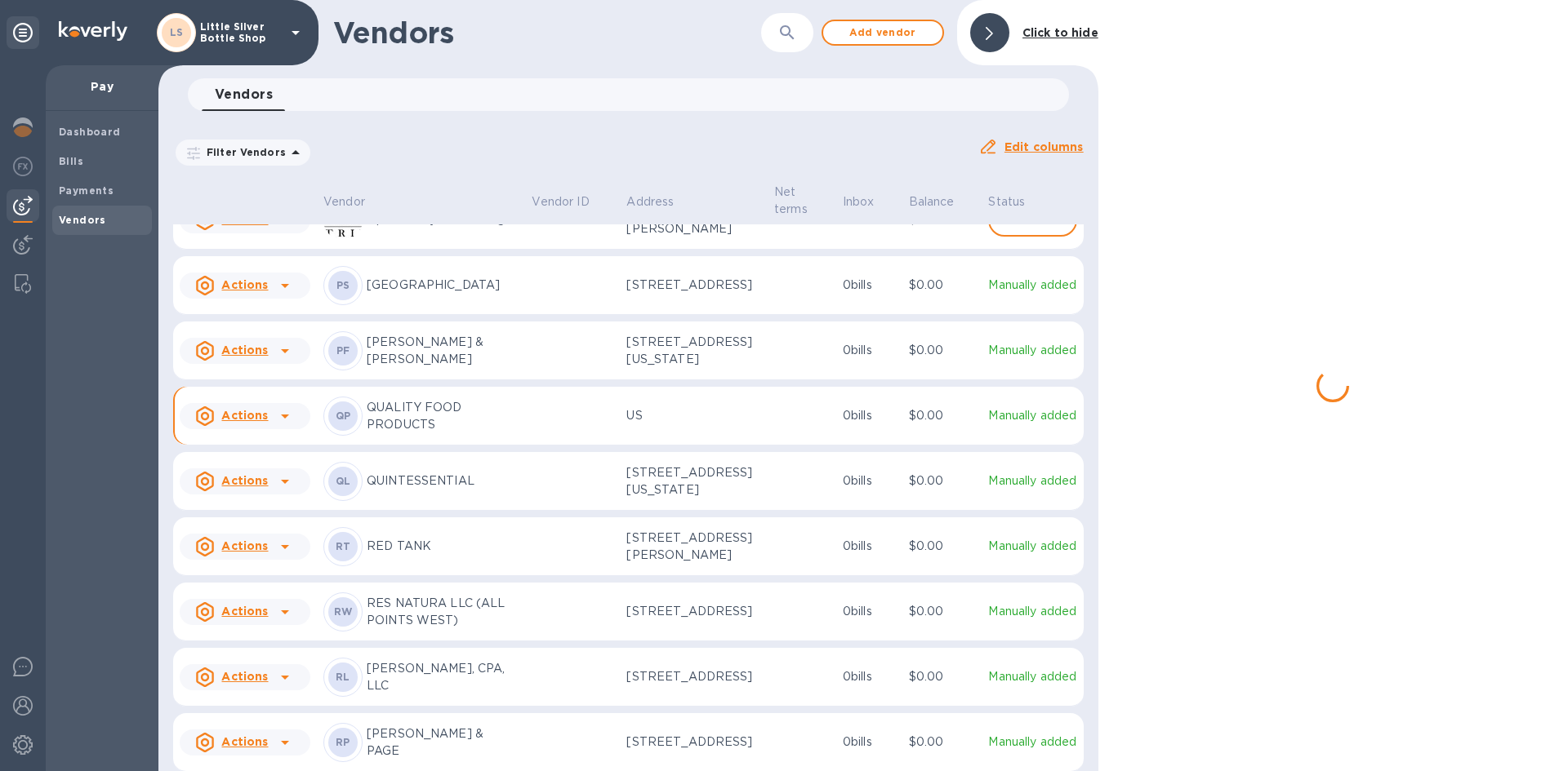
scroll to position [4487, 0]
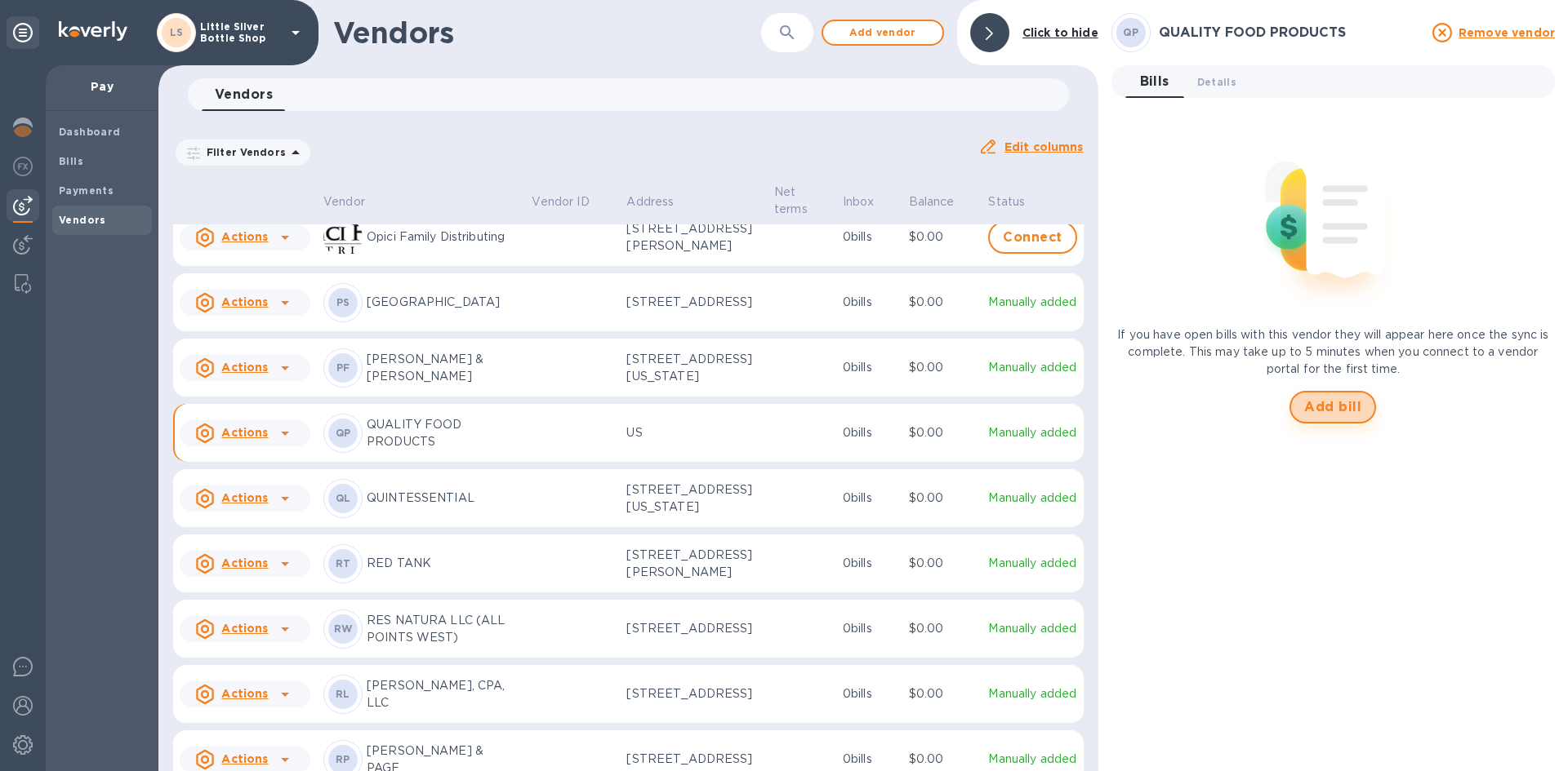
click at [1321, 396] on button "Add bill" at bounding box center [1333, 407] width 86 height 32
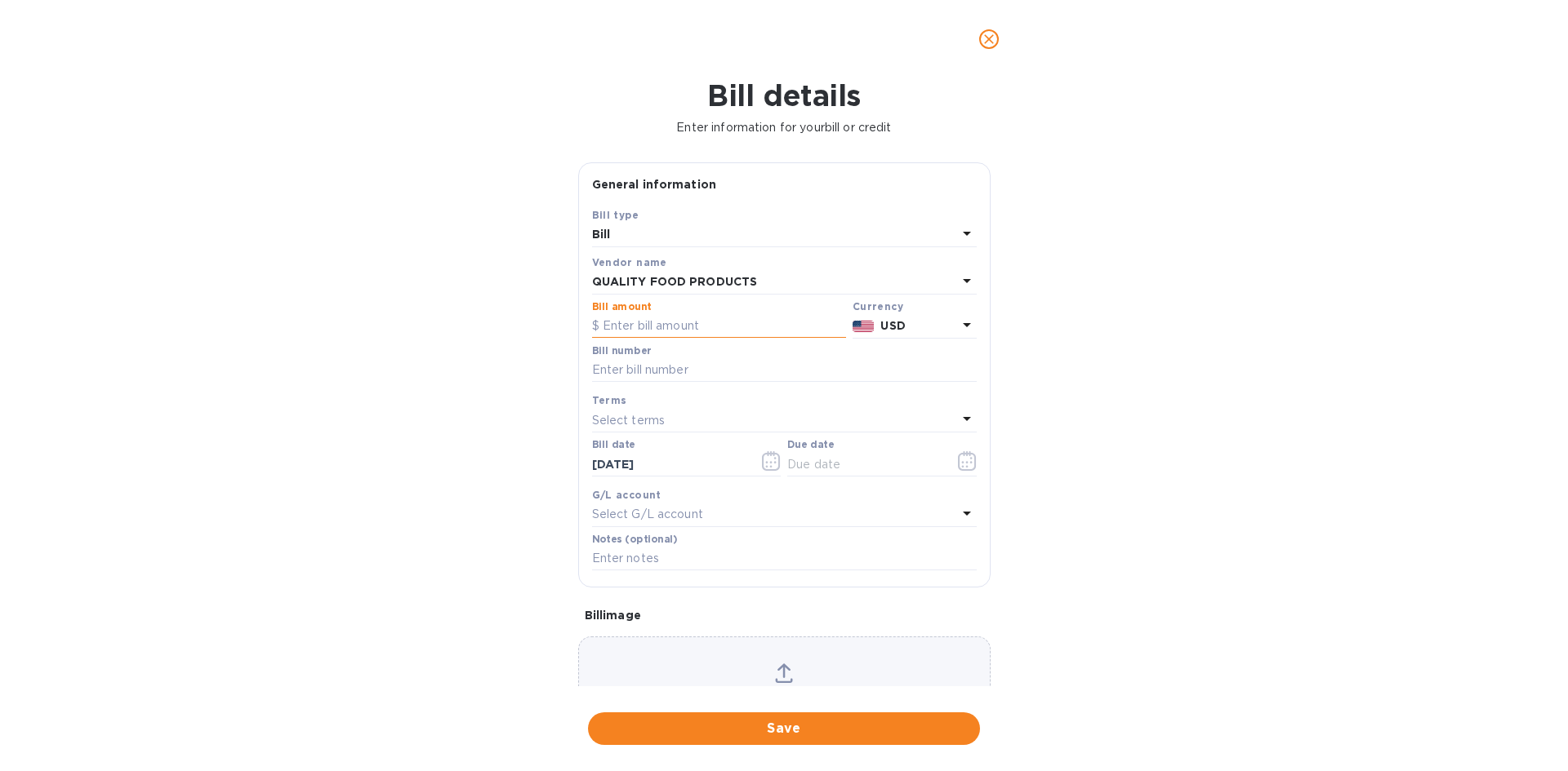
click at [624, 328] on input "text" at bounding box center [718, 326] width 254 height 24
type input "129.80"
click at [612, 376] on input "text" at bounding box center [784, 370] width 384 height 24
type input "562112"
click at [613, 422] on p "Select terms" at bounding box center [629, 420] width 74 height 17
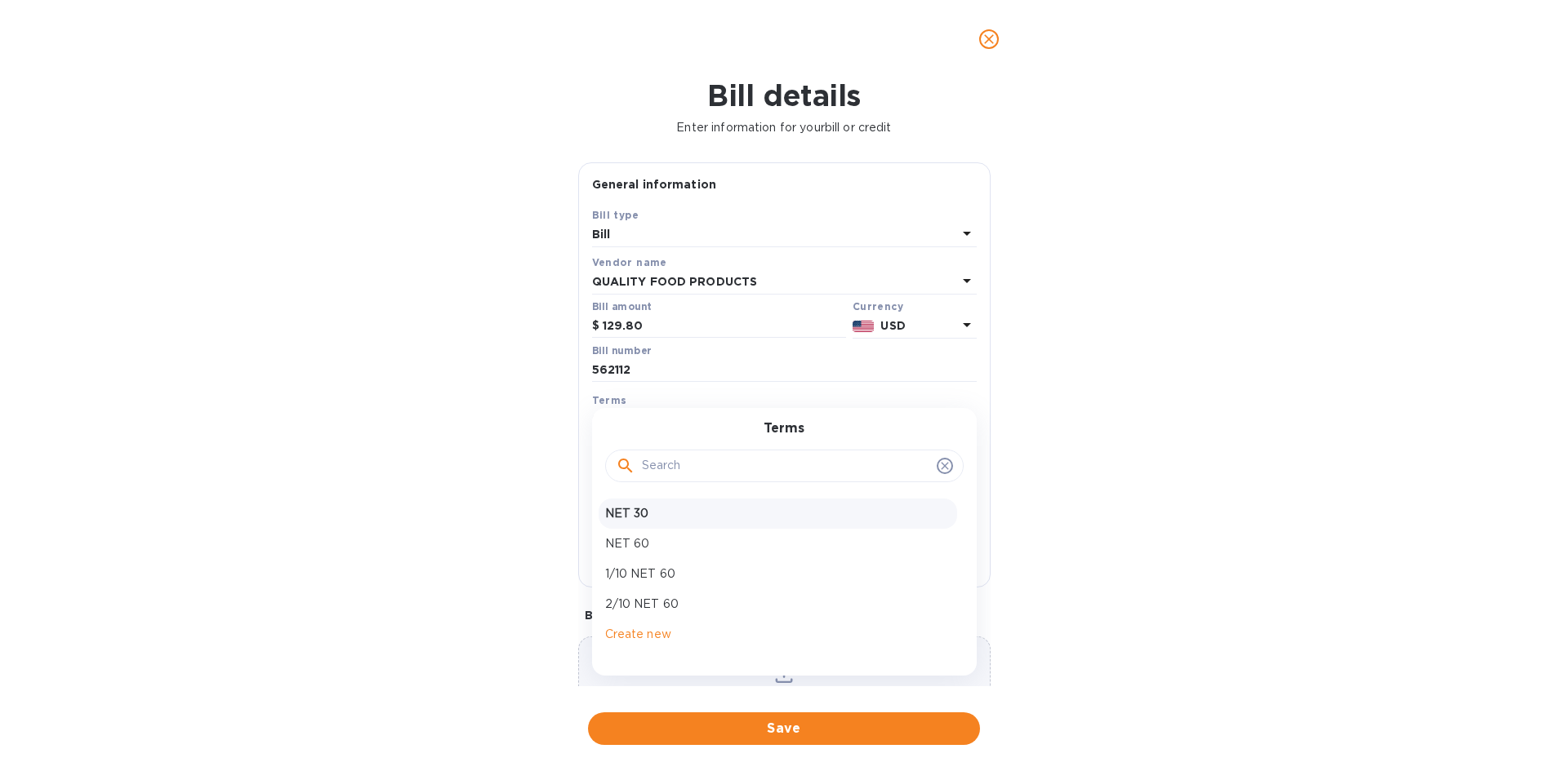
click at [612, 515] on p "NET 30" at bounding box center [778, 513] width 346 height 17
type input "[DATE]"
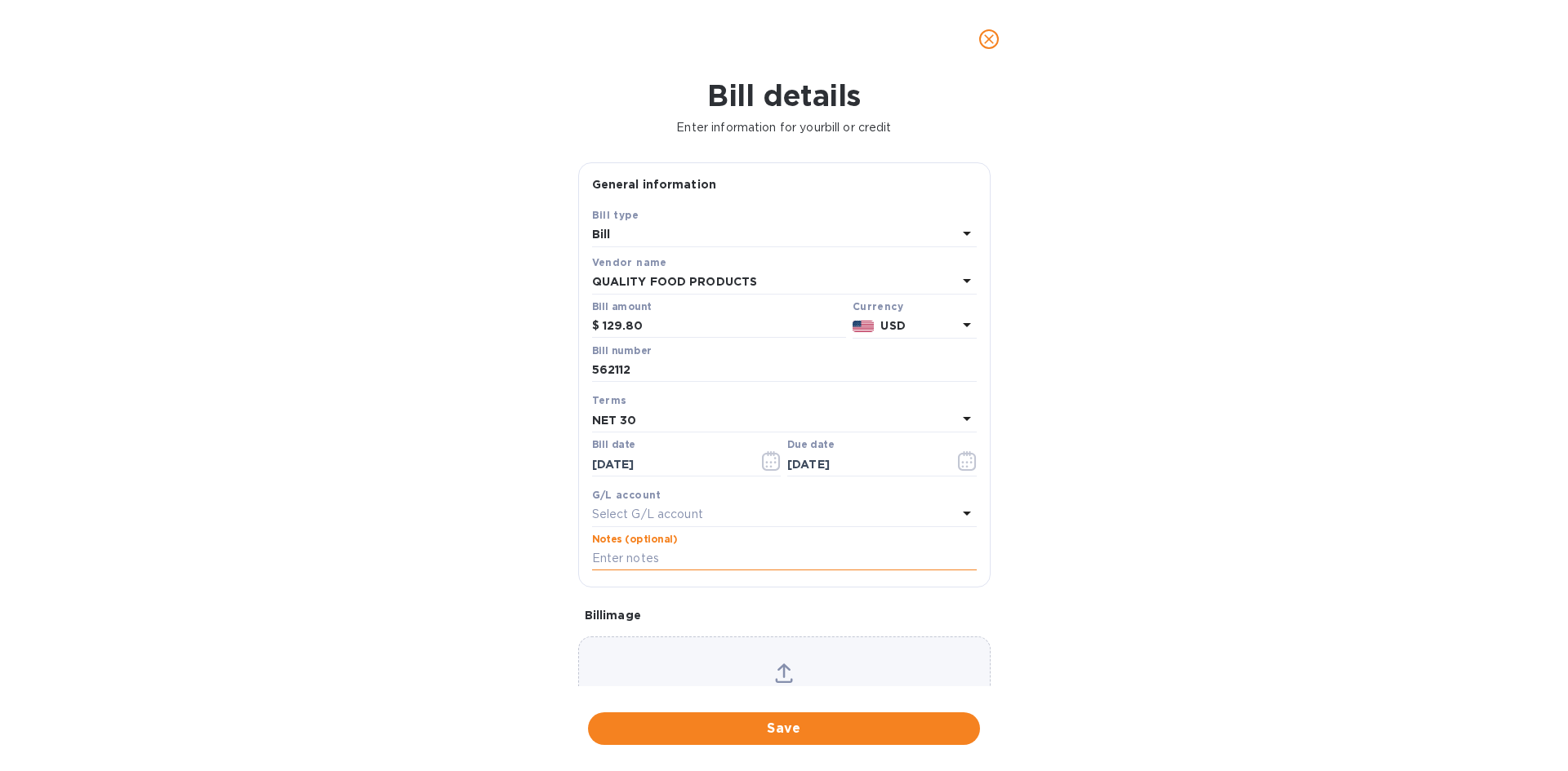
click at [614, 560] on input "text" at bounding box center [784, 558] width 384 height 24
type input "1-30135"
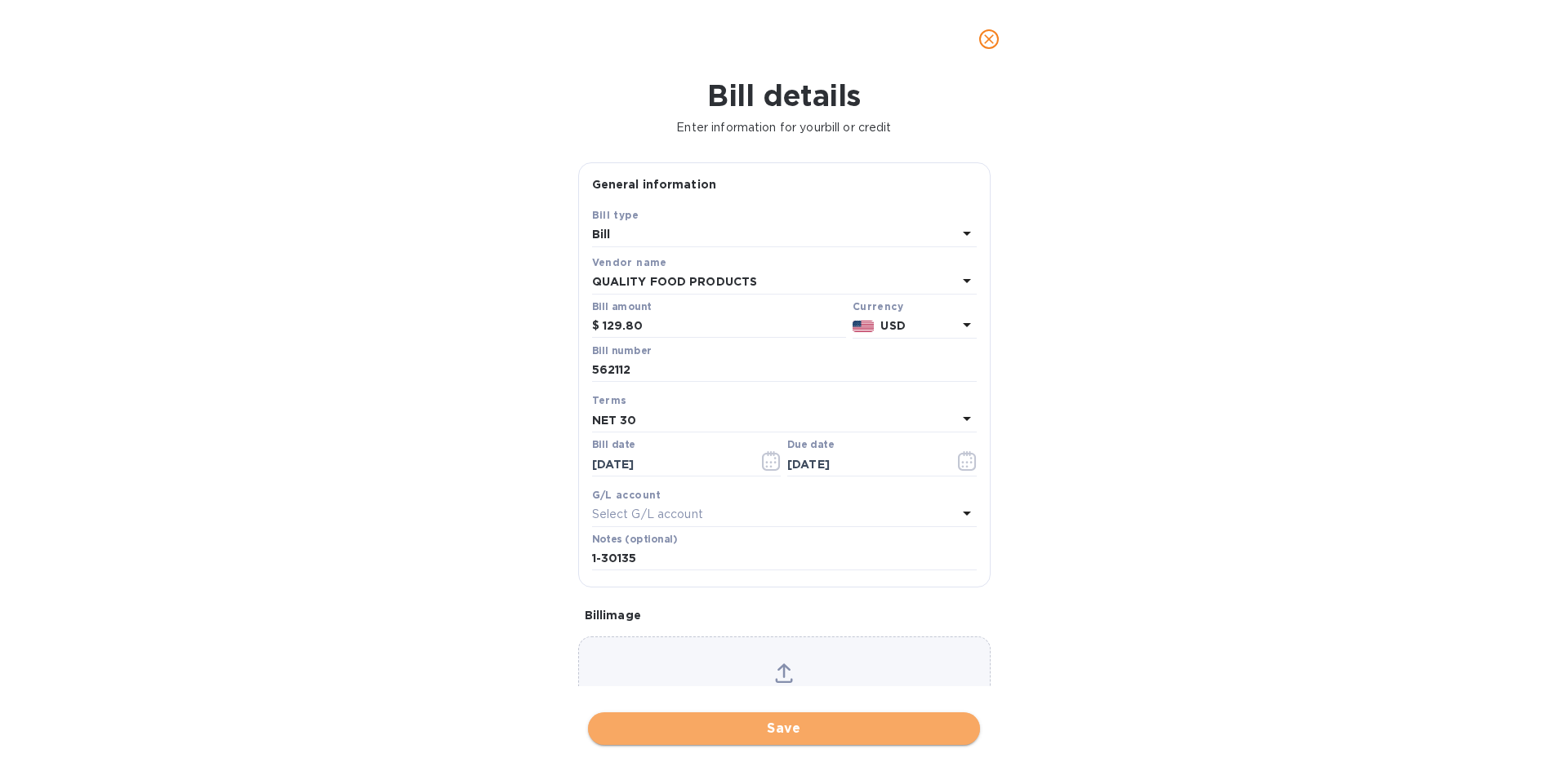
click at [828, 730] on span "Save" at bounding box center [783, 729] width 366 height 20
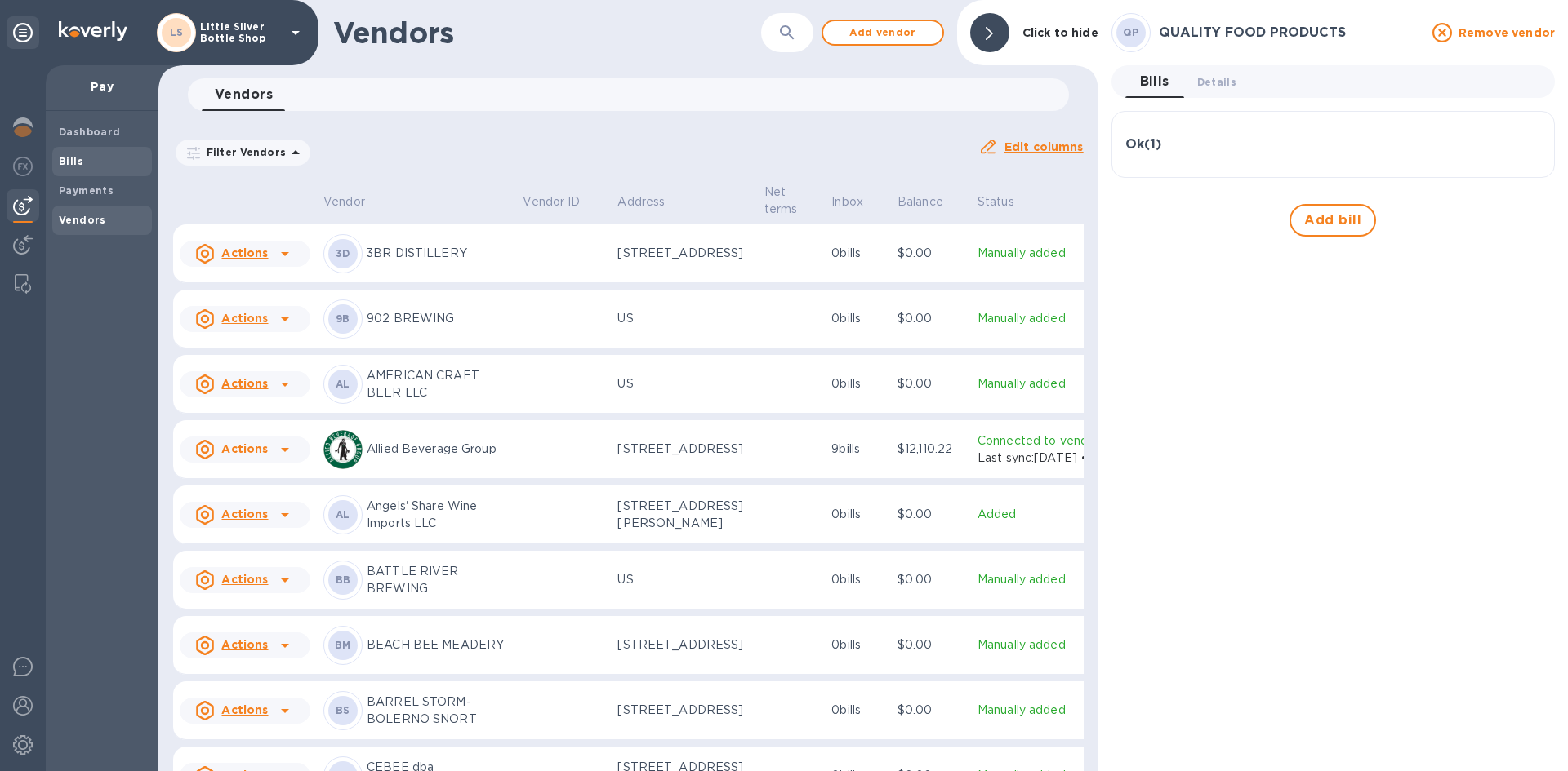
click at [89, 162] on span "Bills" at bounding box center [101, 162] width 86 height 16
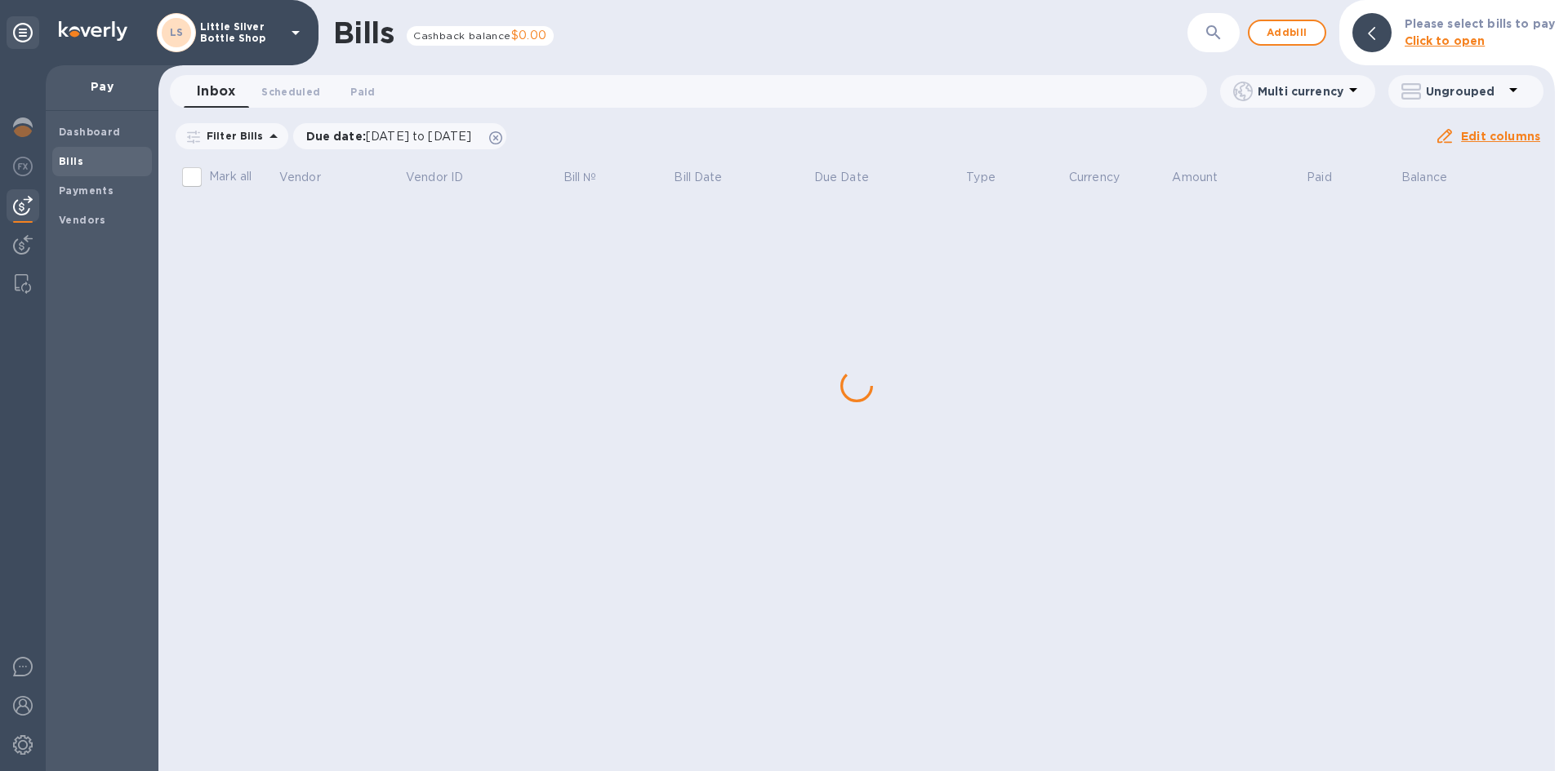
click at [260, 218] on div "Bills Cashback balance $0.00 ​ Add bill Please select bills to pay Click to ope…" at bounding box center [856, 385] width 1396 height 771
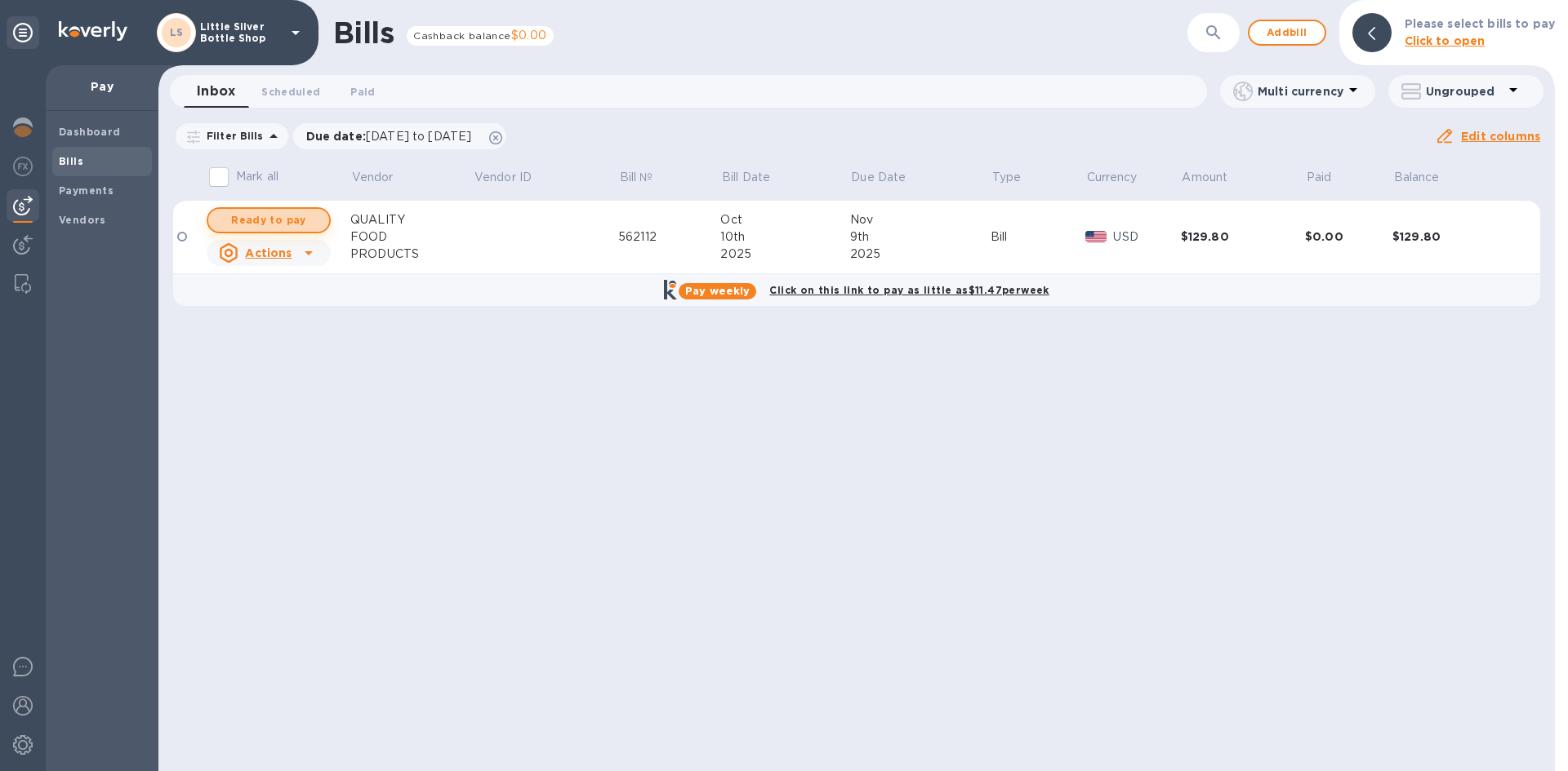
click at [275, 223] on span "Ready to pay" at bounding box center [268, 221] width 94 height 20
checkbox input "true"
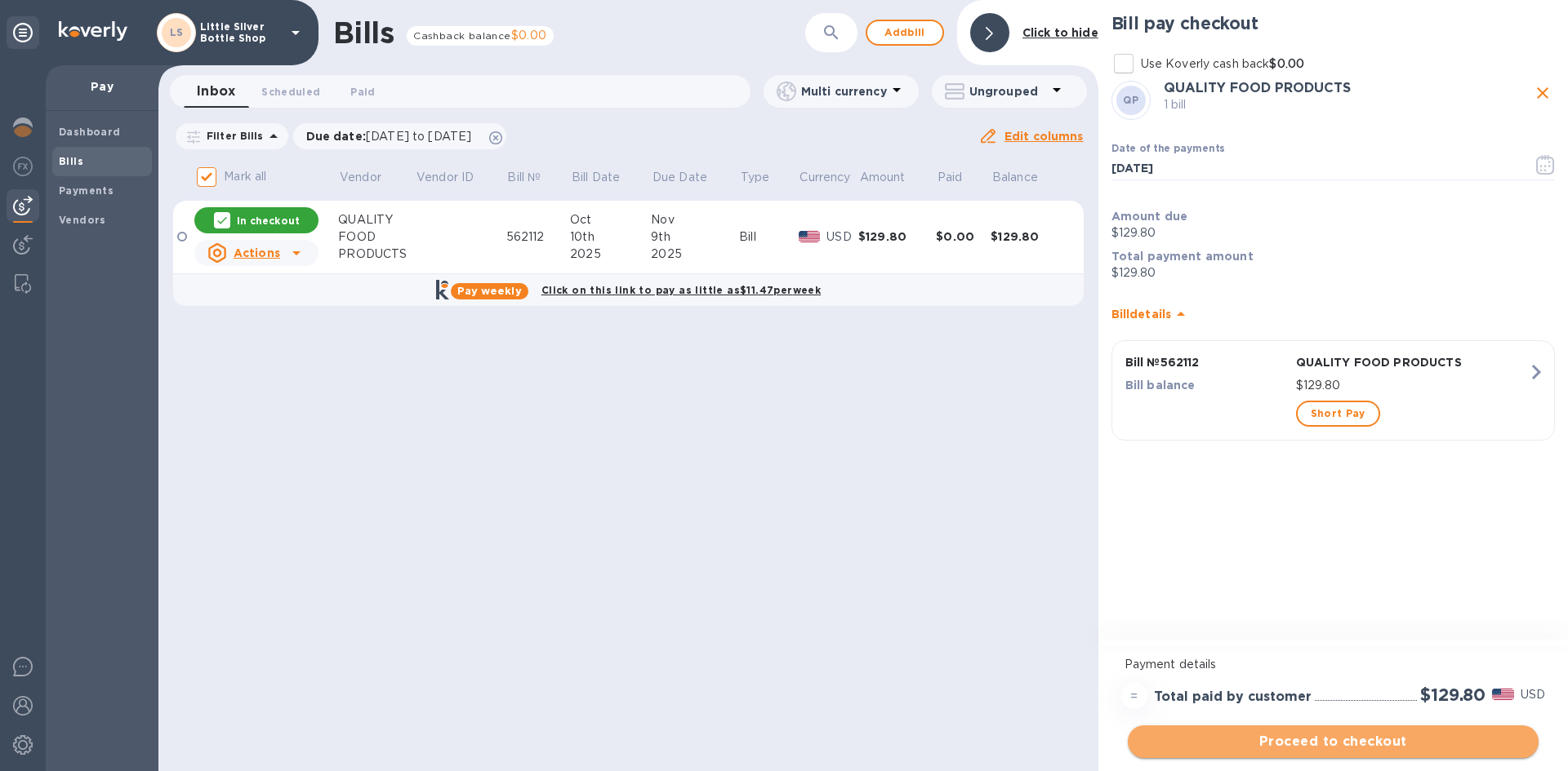
click at [1430, 747] on span "Proceed to checkout" at bounding box center [1334, 742] width 384 height 20
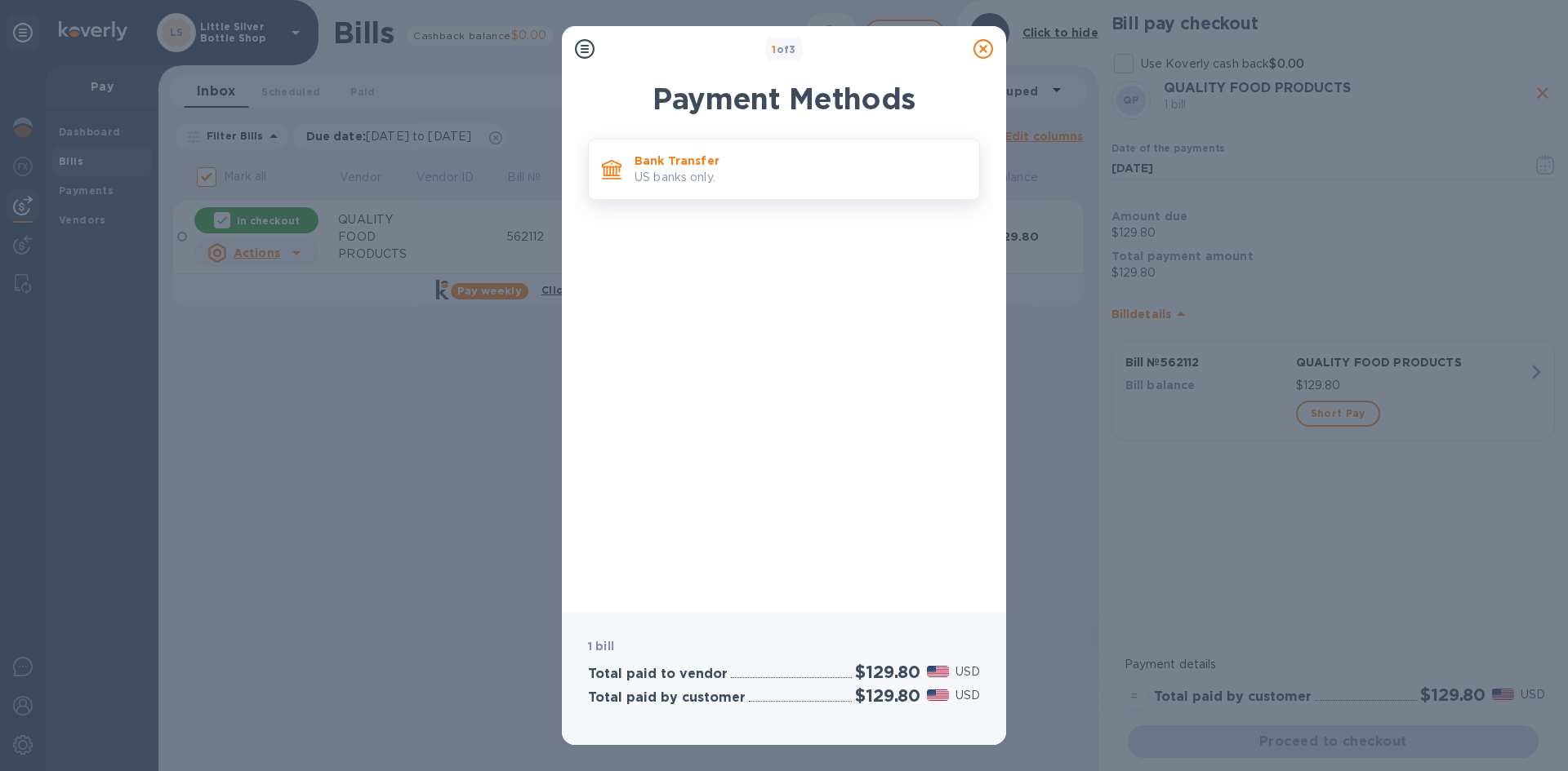
click at [766, 157] on p "Bank Transfer" at bounding box center [800, 161] width 331 height 16
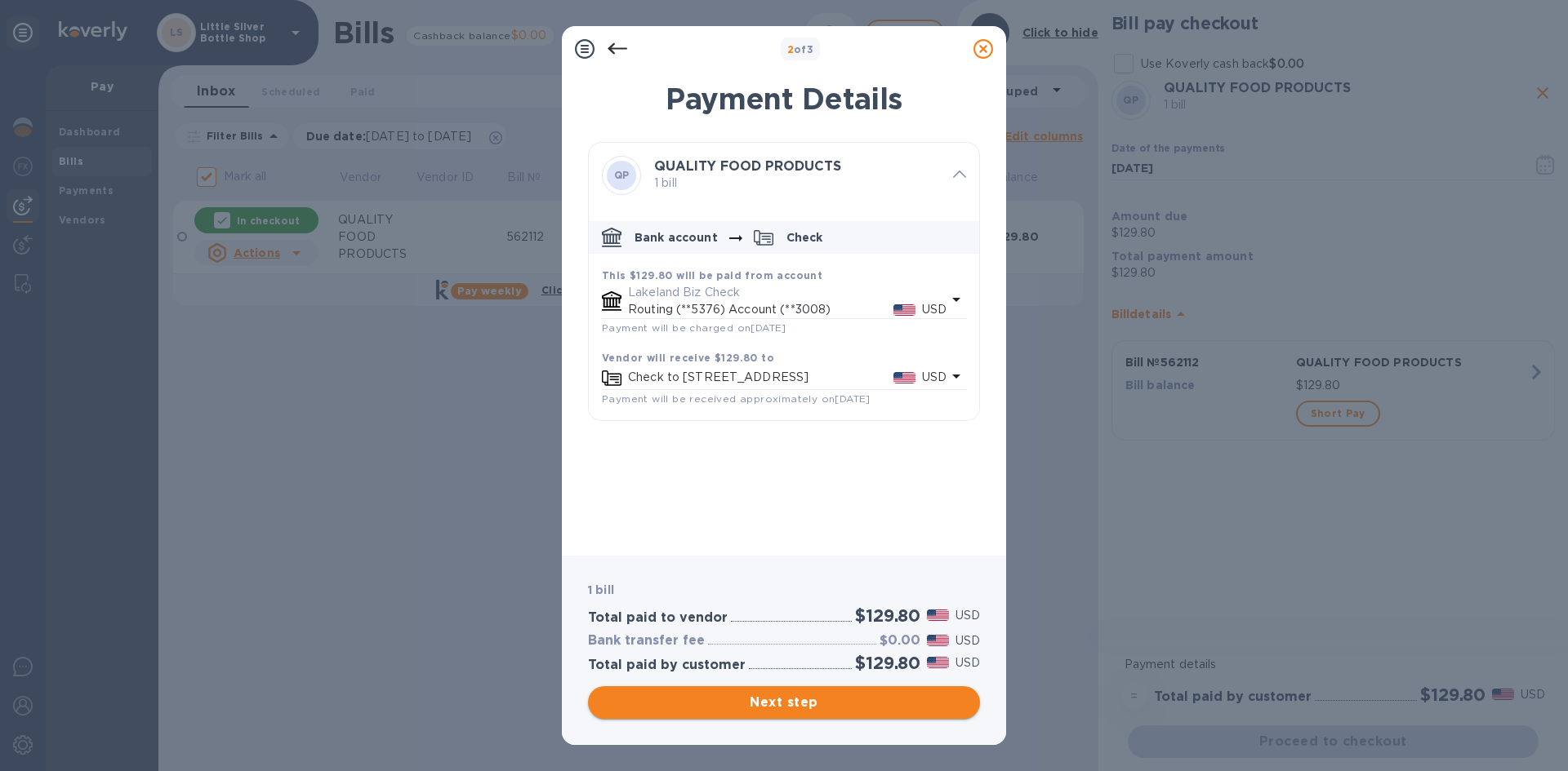
click at [915, 703] on span "Next step" at bounding box center [783, 703] width 366 height 20
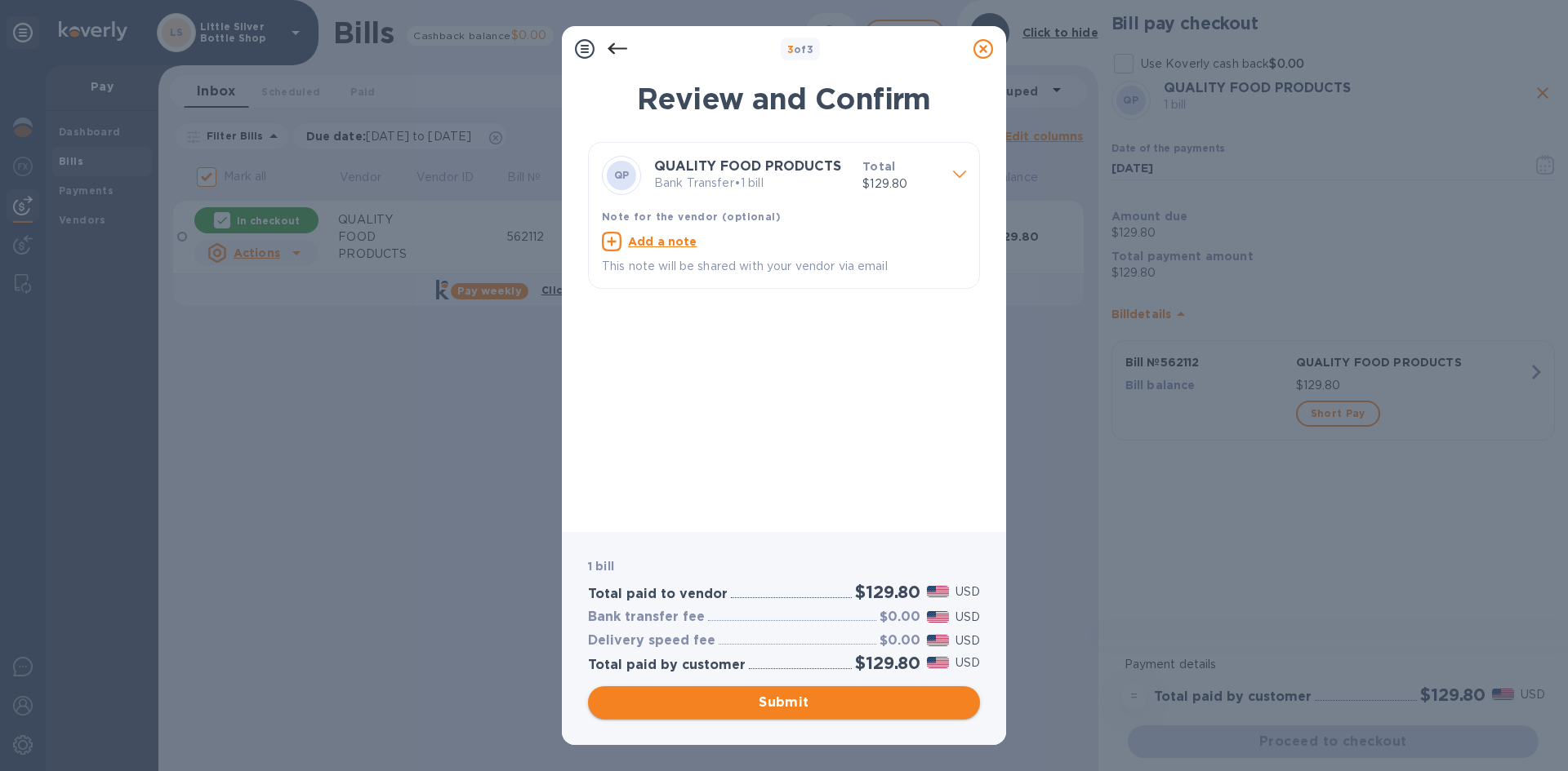
click at [915, 695] on span "Submit" at bounding box center [783, 703] width 366 height 20
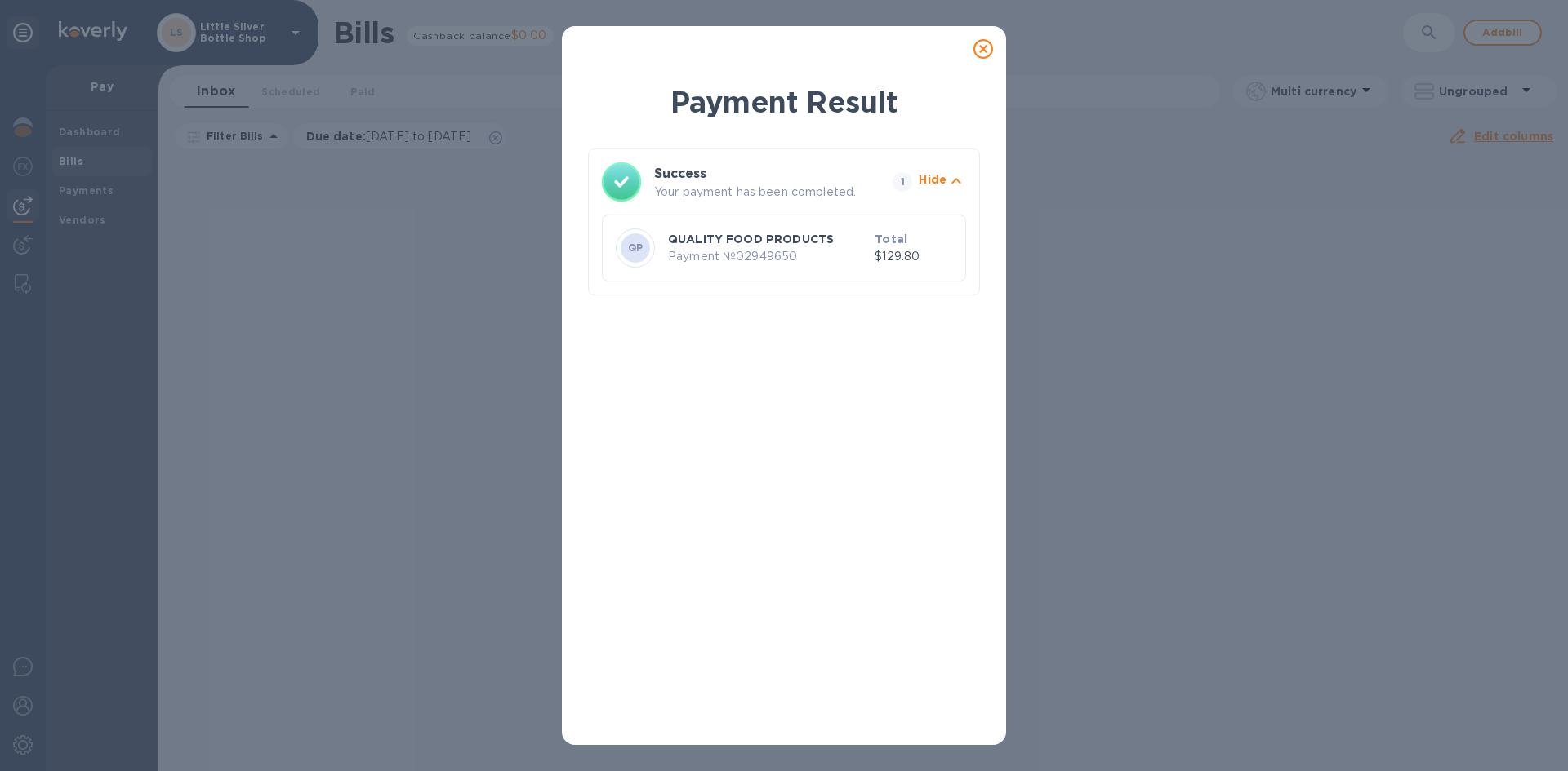
click at [982, 48] on icon at bounding box center [983, 49] width 20 height 20
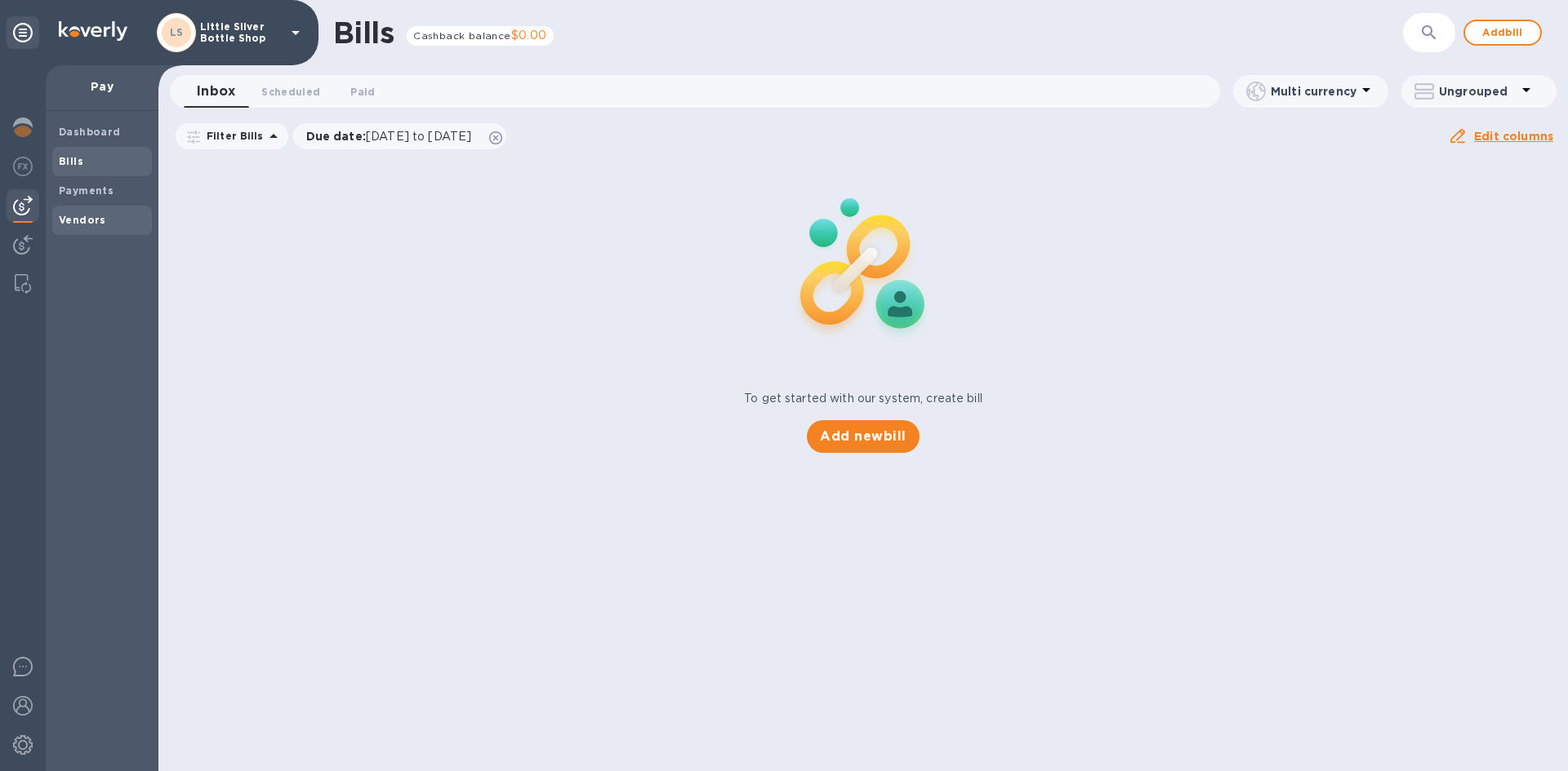
click at [78, 218] on b "Vendors" at bounding box center [82, 220] width 48 height 13
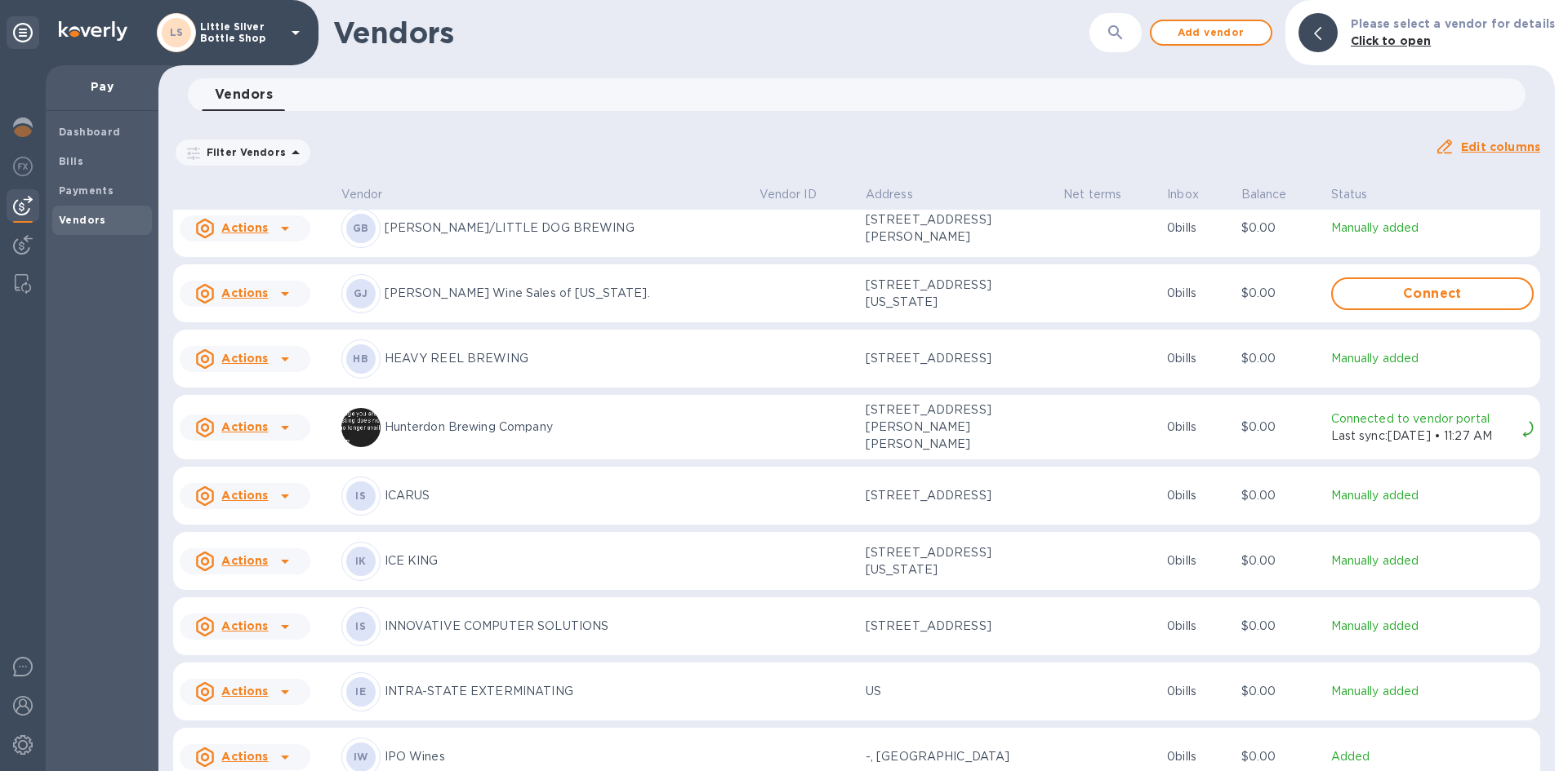
scroll to position [2295, 0]
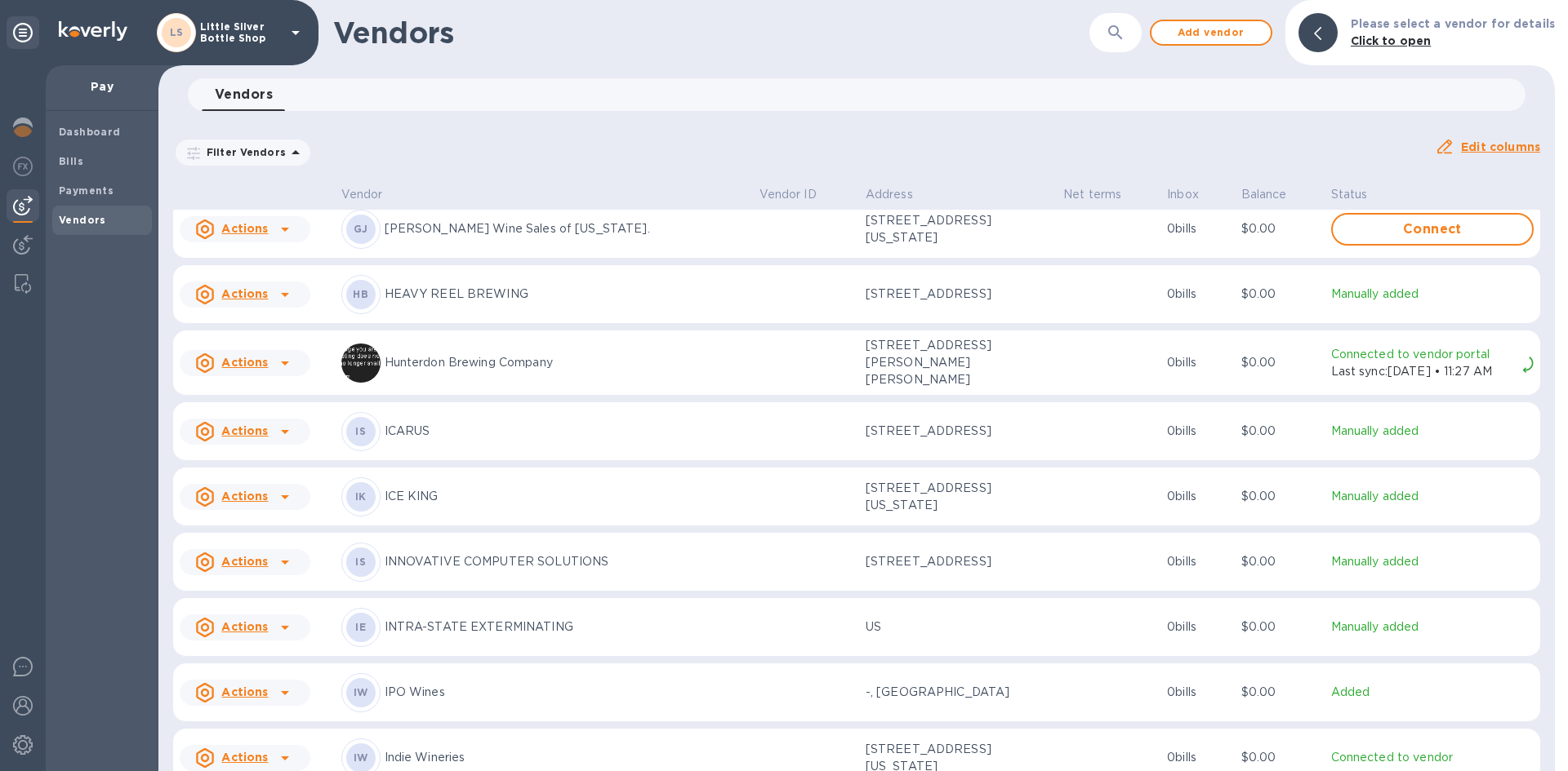
click at [406, 440] on p "ICARUS" at bounding box center [565, 431] width 362 height 17
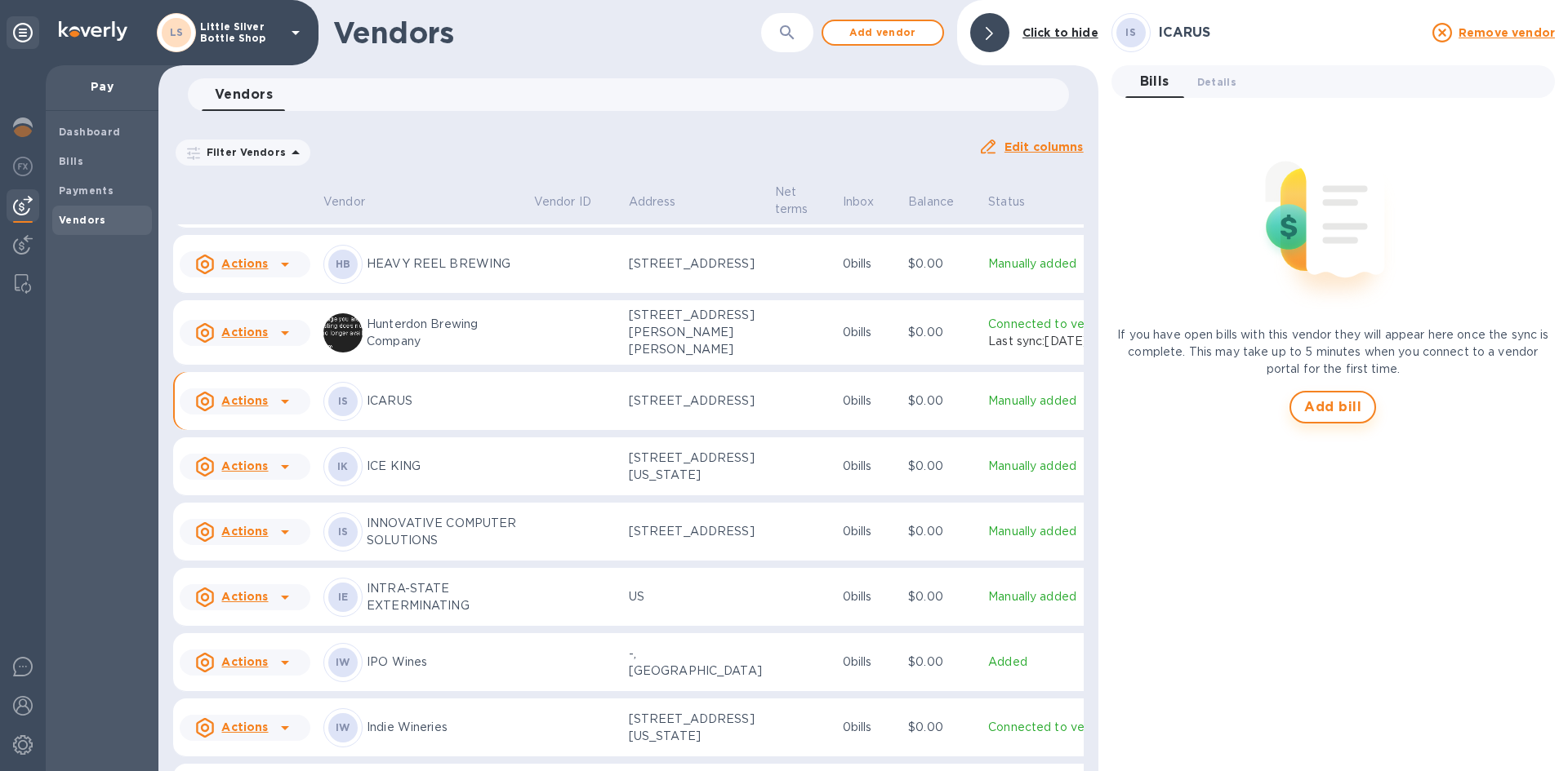
click at [1332, 408] on span "Add bill" at bounding box center [1333, 407] width 57 height 20
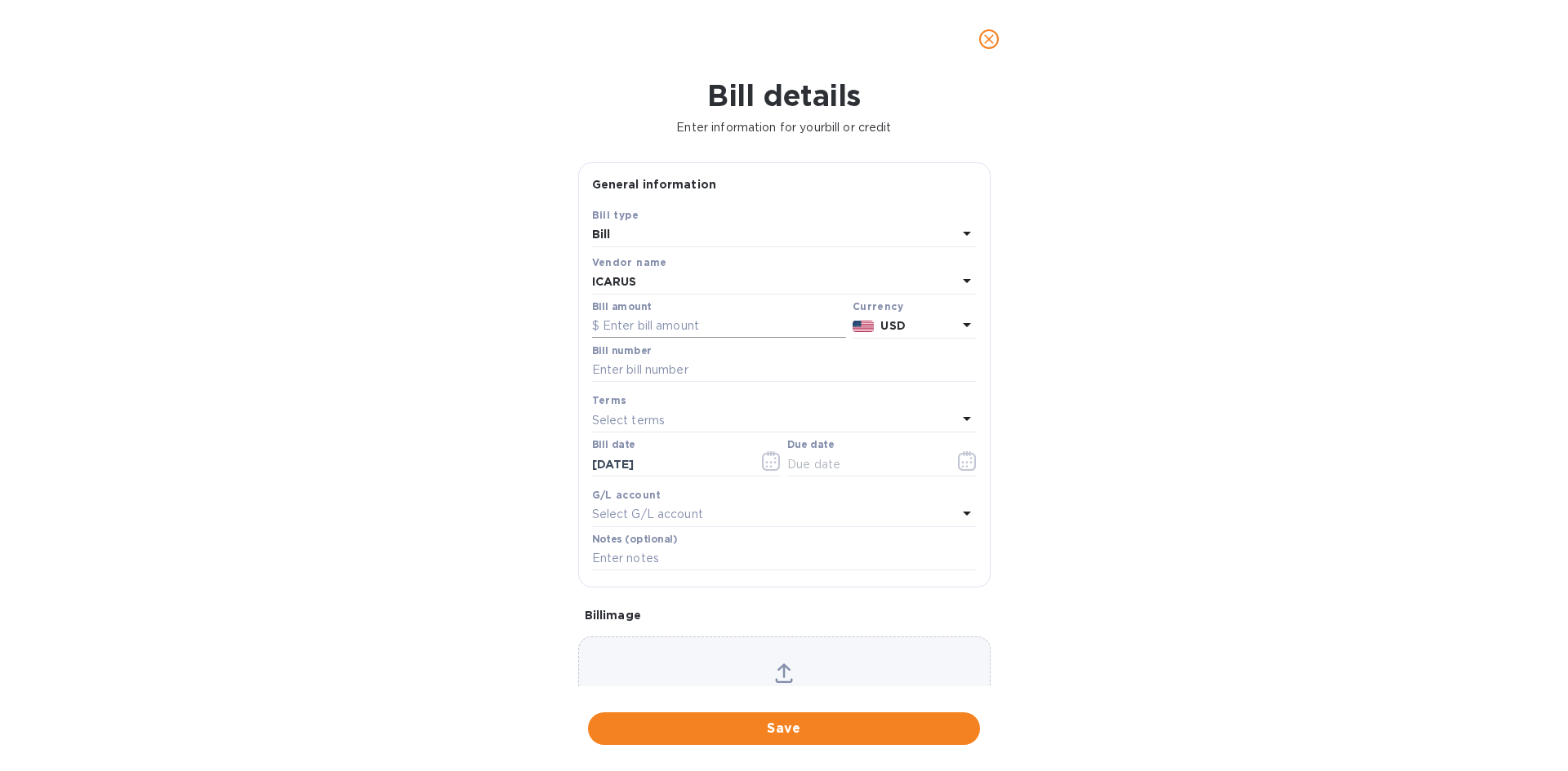
click at [706, 325] on input "text" at bounding box center [718, 326] width 254 height 24
type input "182.88"
click at [672, 371] on input "text" at bounding box center [784, 370] width 384 height 24
type input "57928"
click at [640, 416] on p "Select terms" at bounding box center [629, 420] width 74 height 17
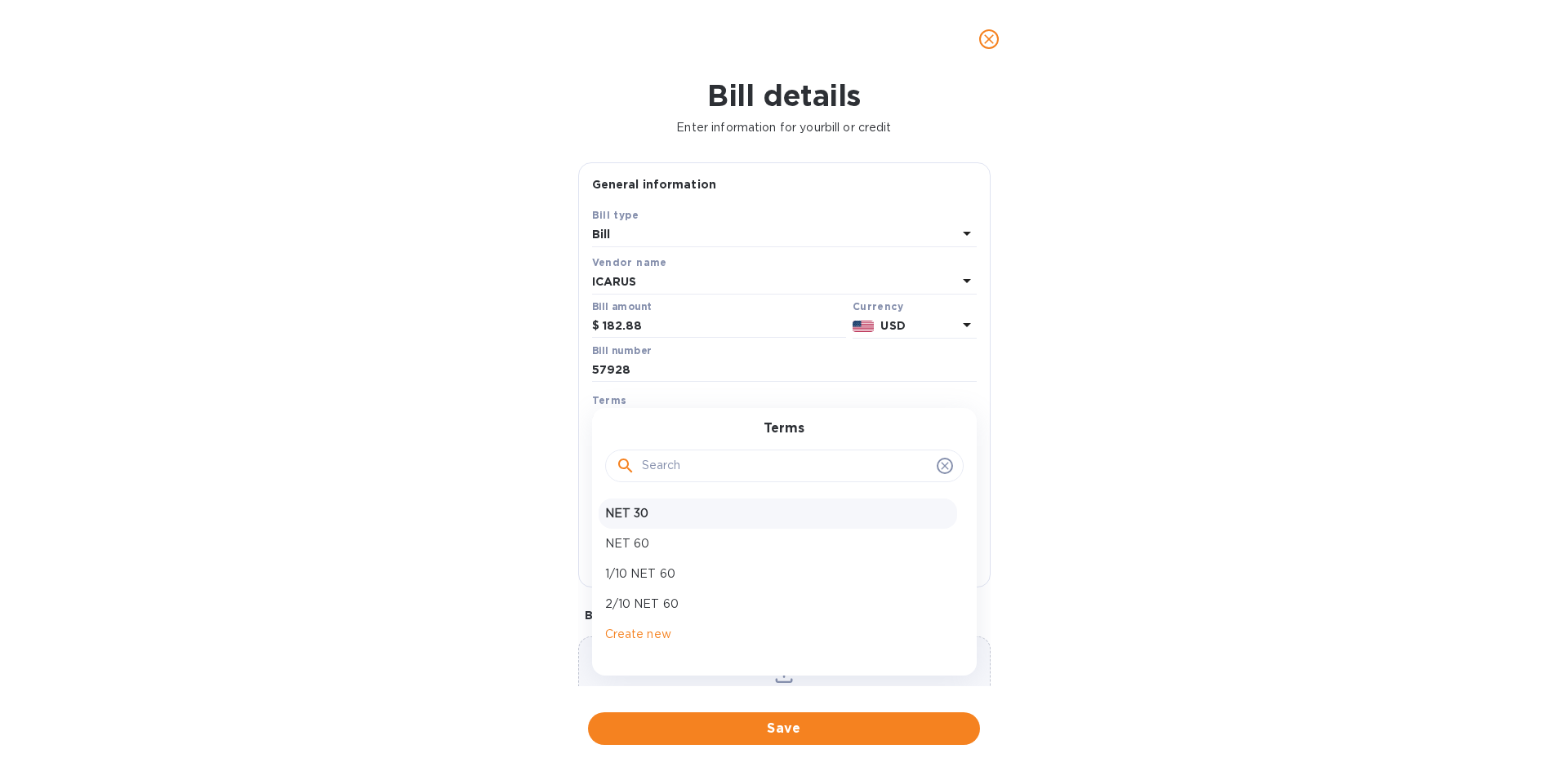
click at [641, 519] on p "NET 30" at bounding box center [778, 513] width 346 height 17
type input "[DATE]"
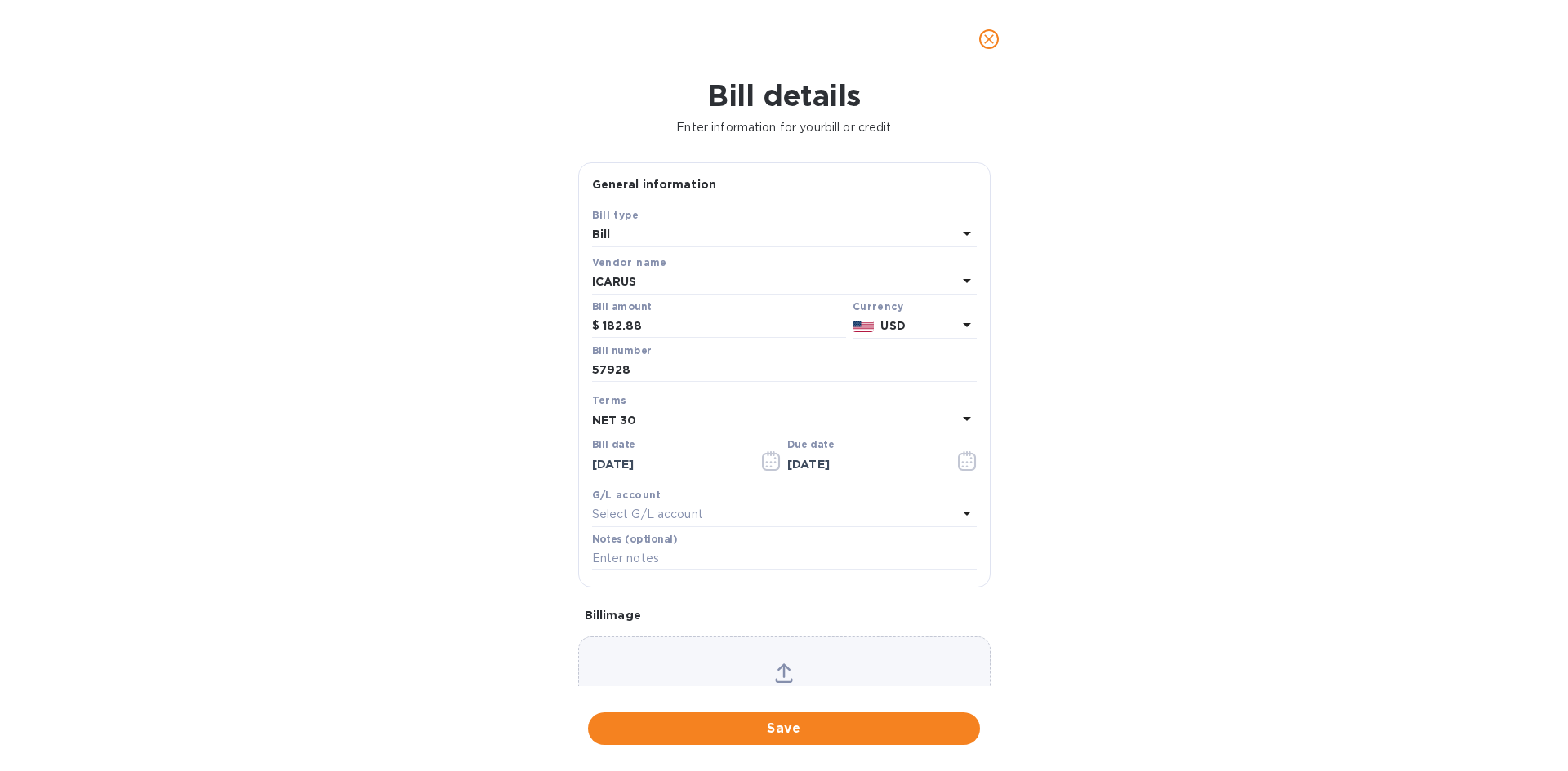
drag, startPoint x: 618, startPoint y: 558, endPoint x: 626, endPoint y: 541, distance: 18.8
click at [618, 558] on input "text" at bounding box center [784, 558] width 384 height 24
type input "1-30105"
click at [815, 732] on span "Save" at bounding box center [783, 729] width 366 height 20
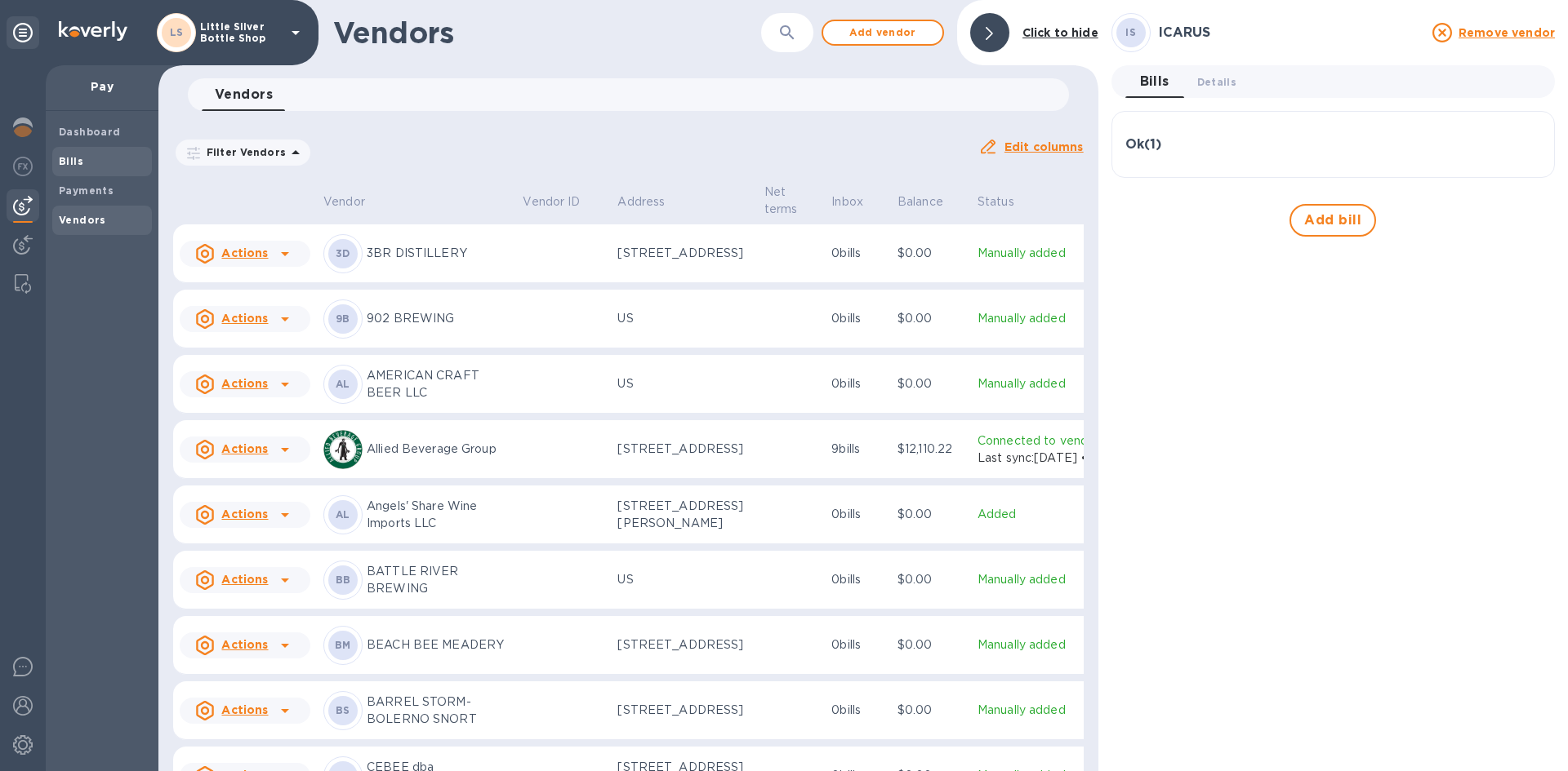
click at [110, 156] on span "Bills" at bounding box center [101, 162] width 86 height 16
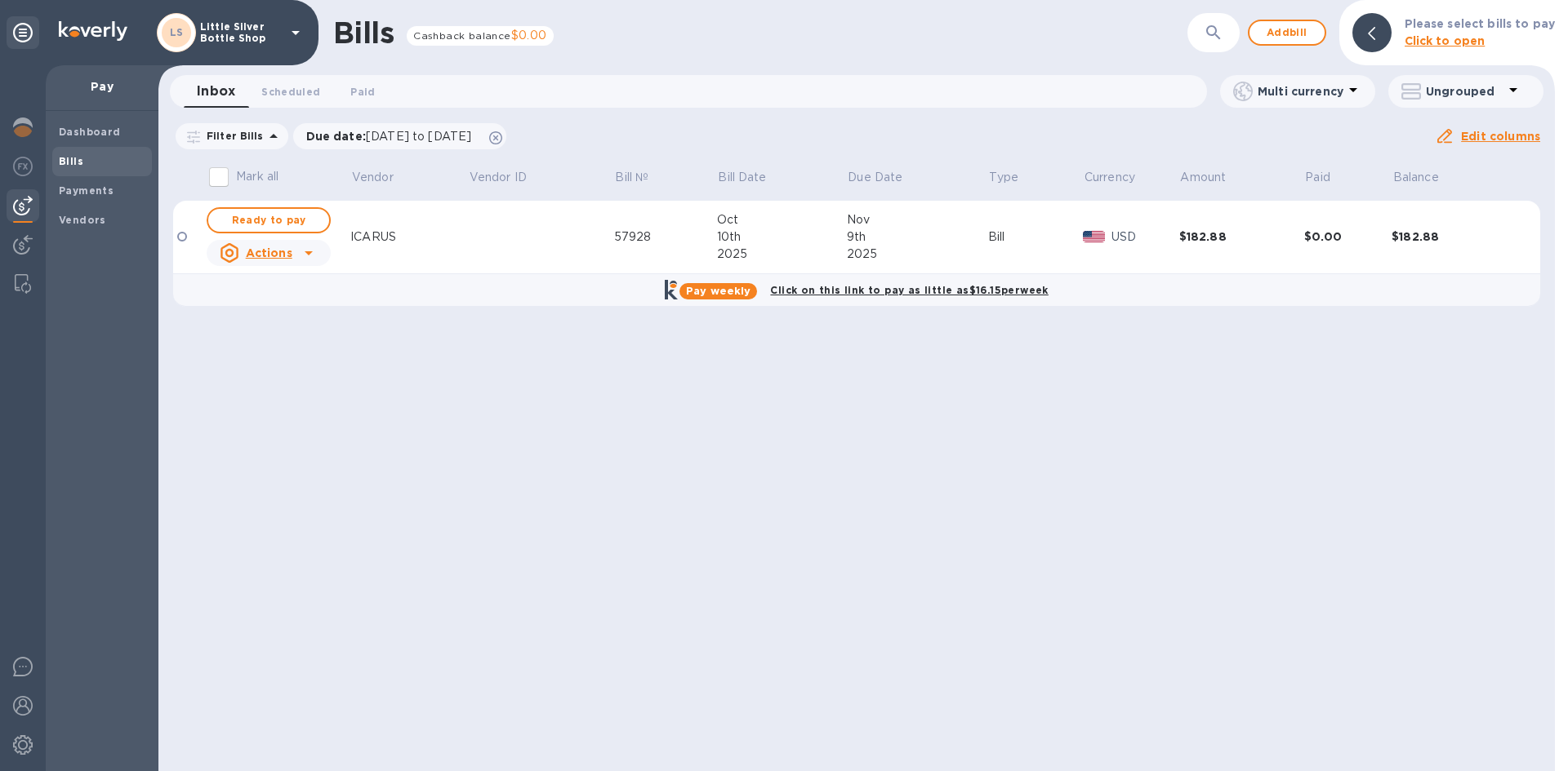
click at [281, 216] on span "Ready to pay" at bounding box center [268, 221] width 94 height 20
checkbox input "true"
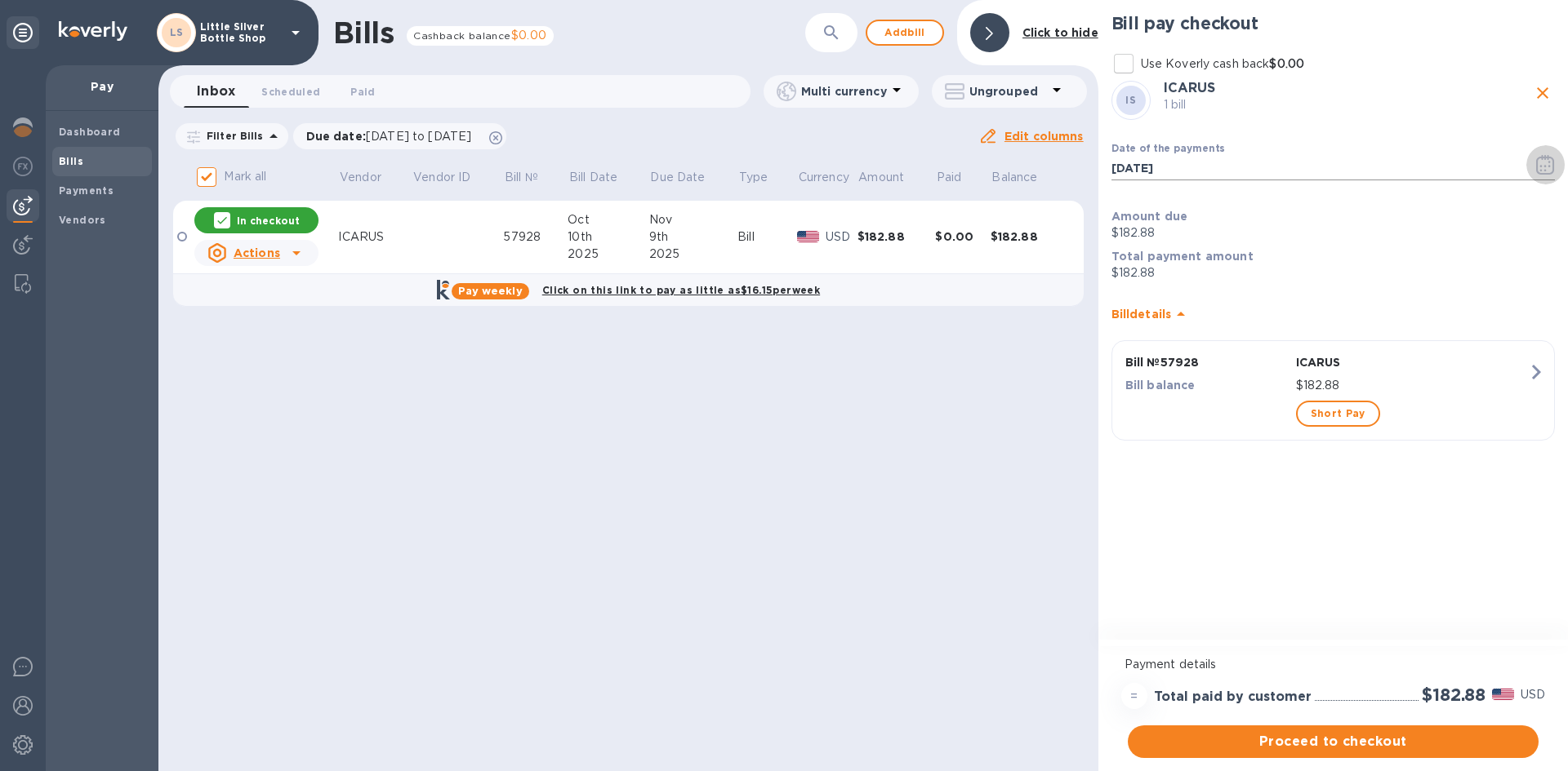
click at [1546, 166] on icon "button" at bounding box center [1546, 166] width 3 height 3
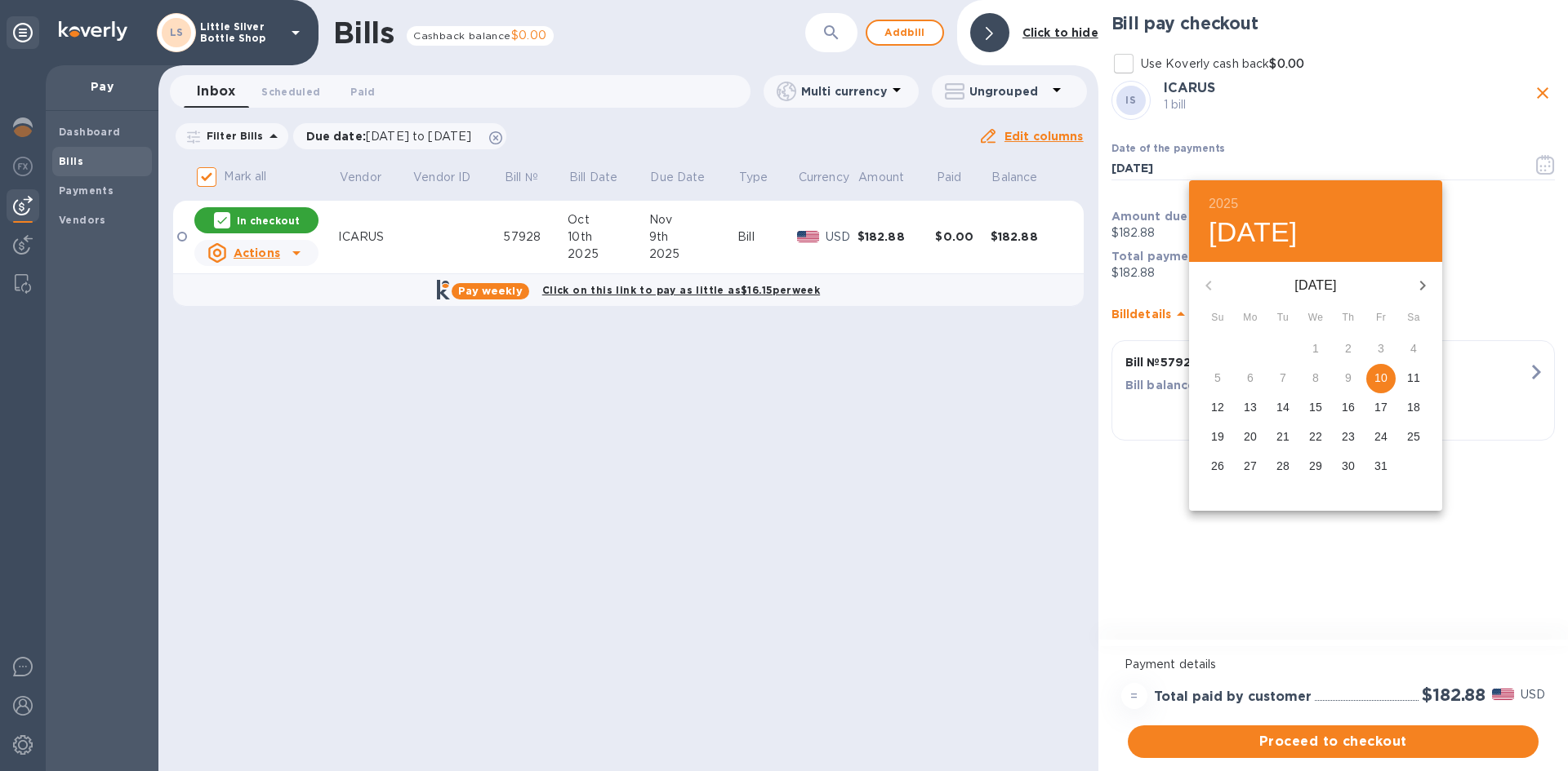
click at [1317, 437] on p "22" at bounding box center [1316, 436] width 13 height 16
type input "[DATE]"
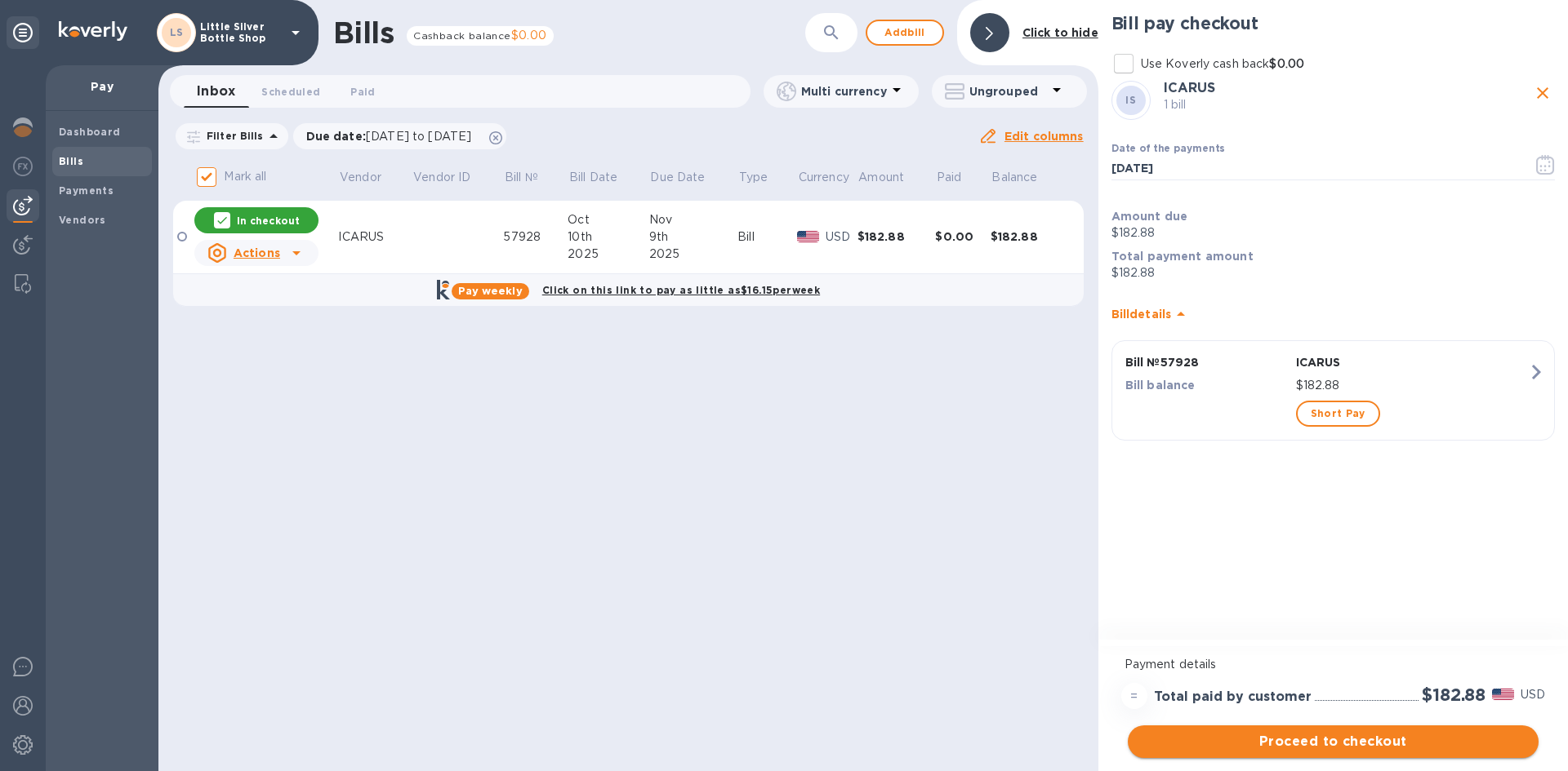
click at [1419, 749] on span "Proceed to checkout" at bounding box center [1334, 742] width 384 height 20
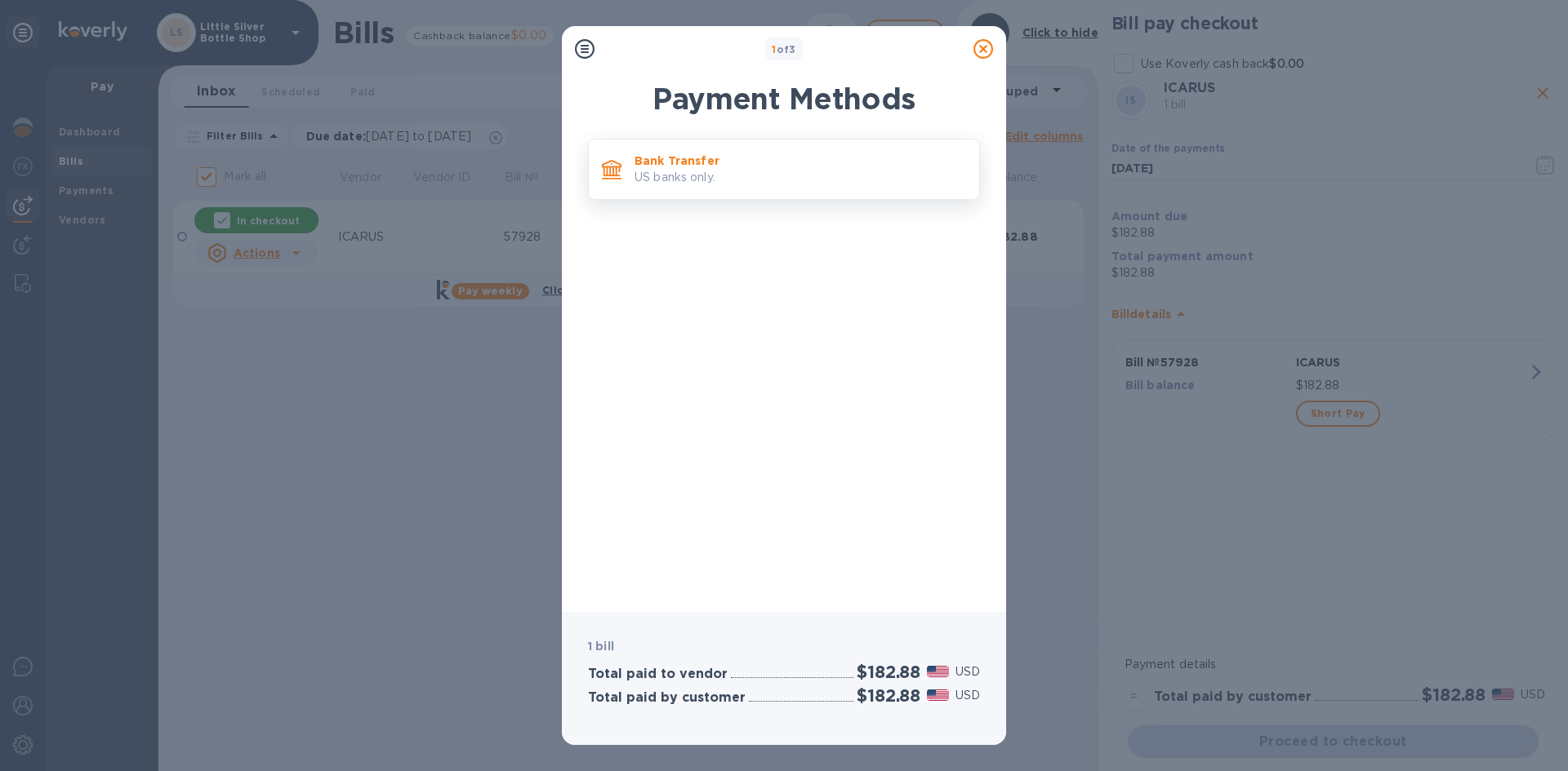
click at [832, 172] on p "US banks only." at bounding box center [800, 177] width 331 height 17
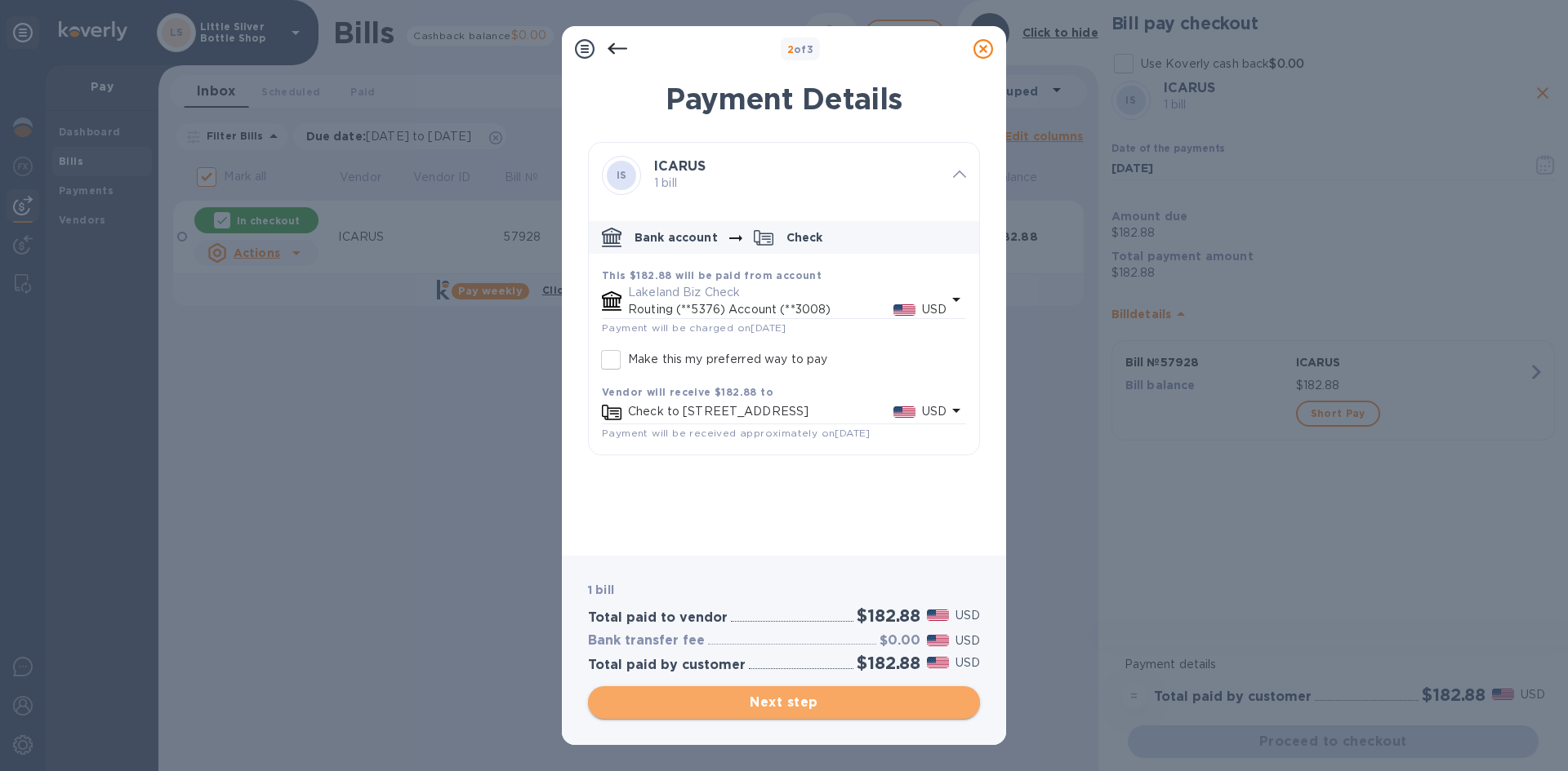
click at [857, 706] on span "Next step" at bounding box center [783, 703] width 366 height 20
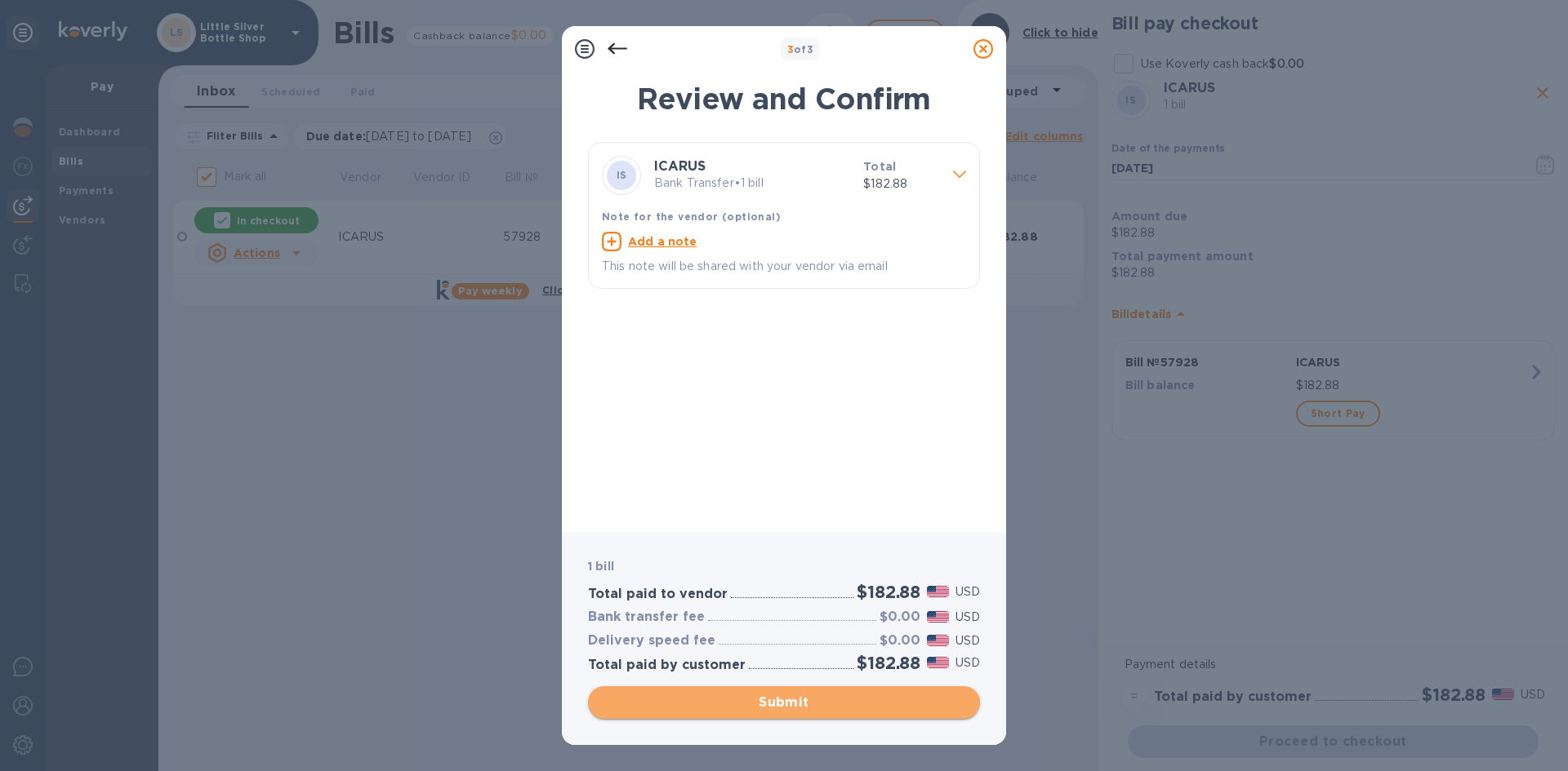
click at [857, 706] on span "Submit" at bounding box center [783, 703] width 366 height 20
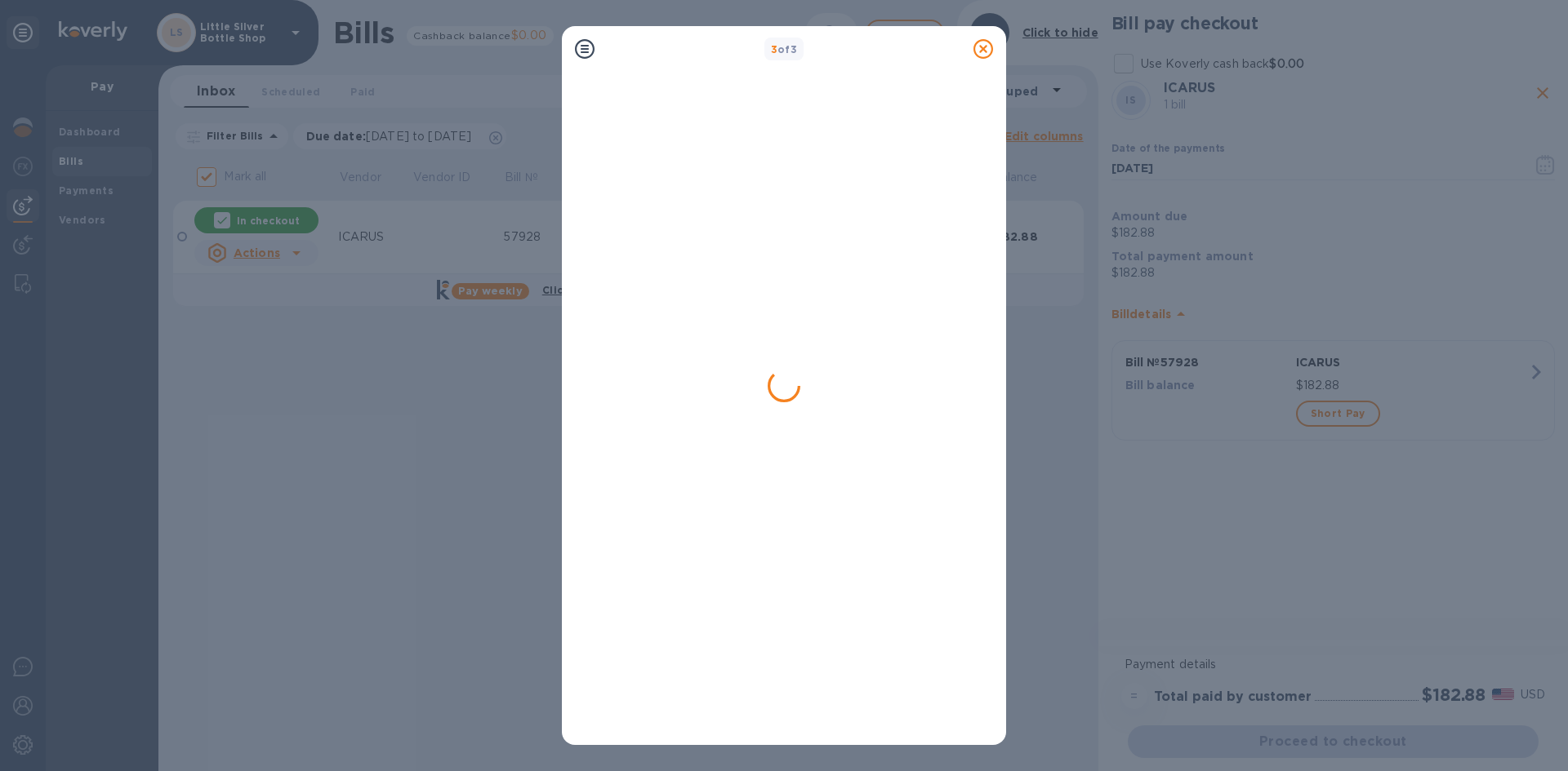
checkbox input "false"
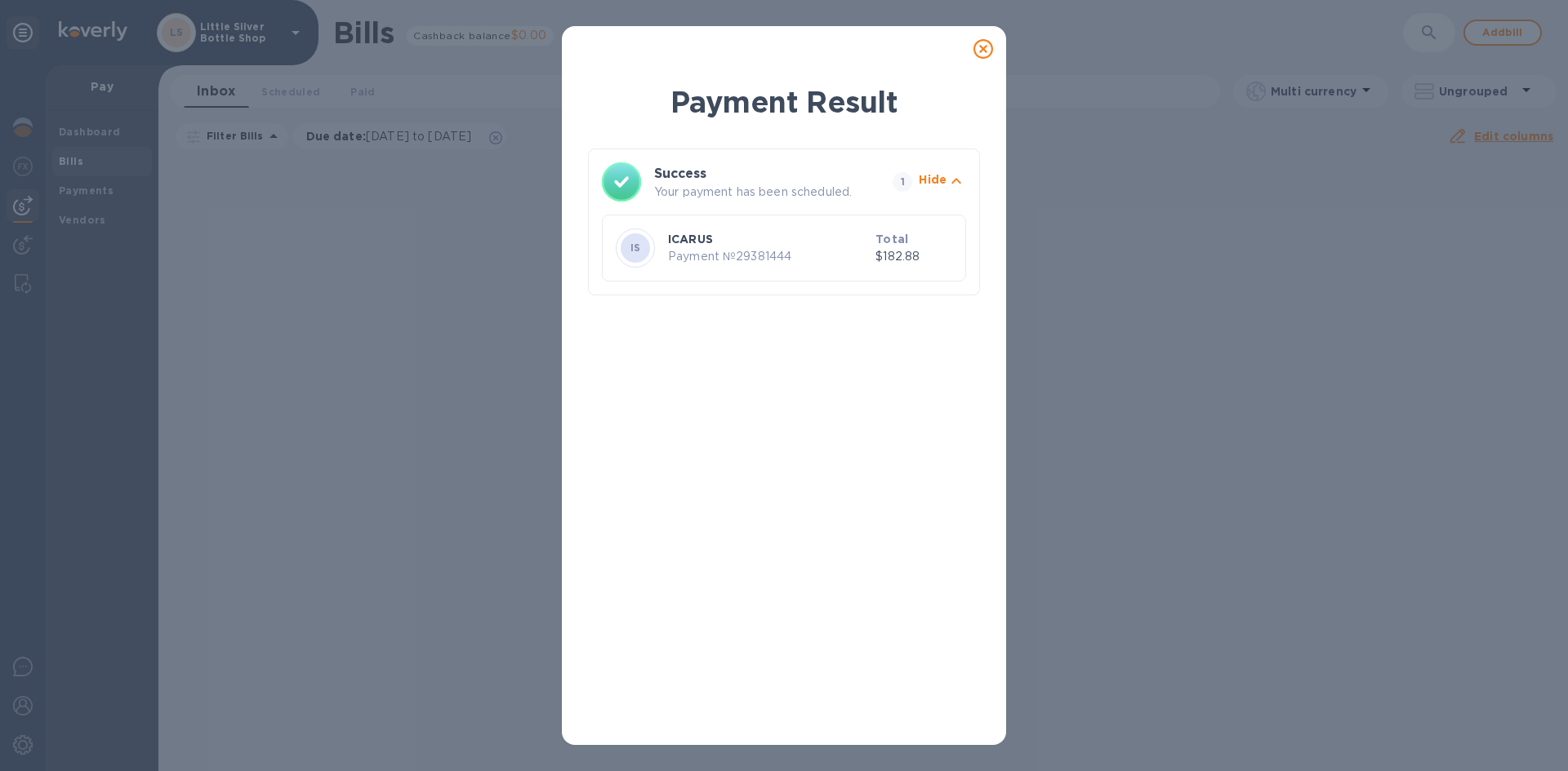
click at [981, 48] on icon at bounding box center [983, 49] width 20 height 20
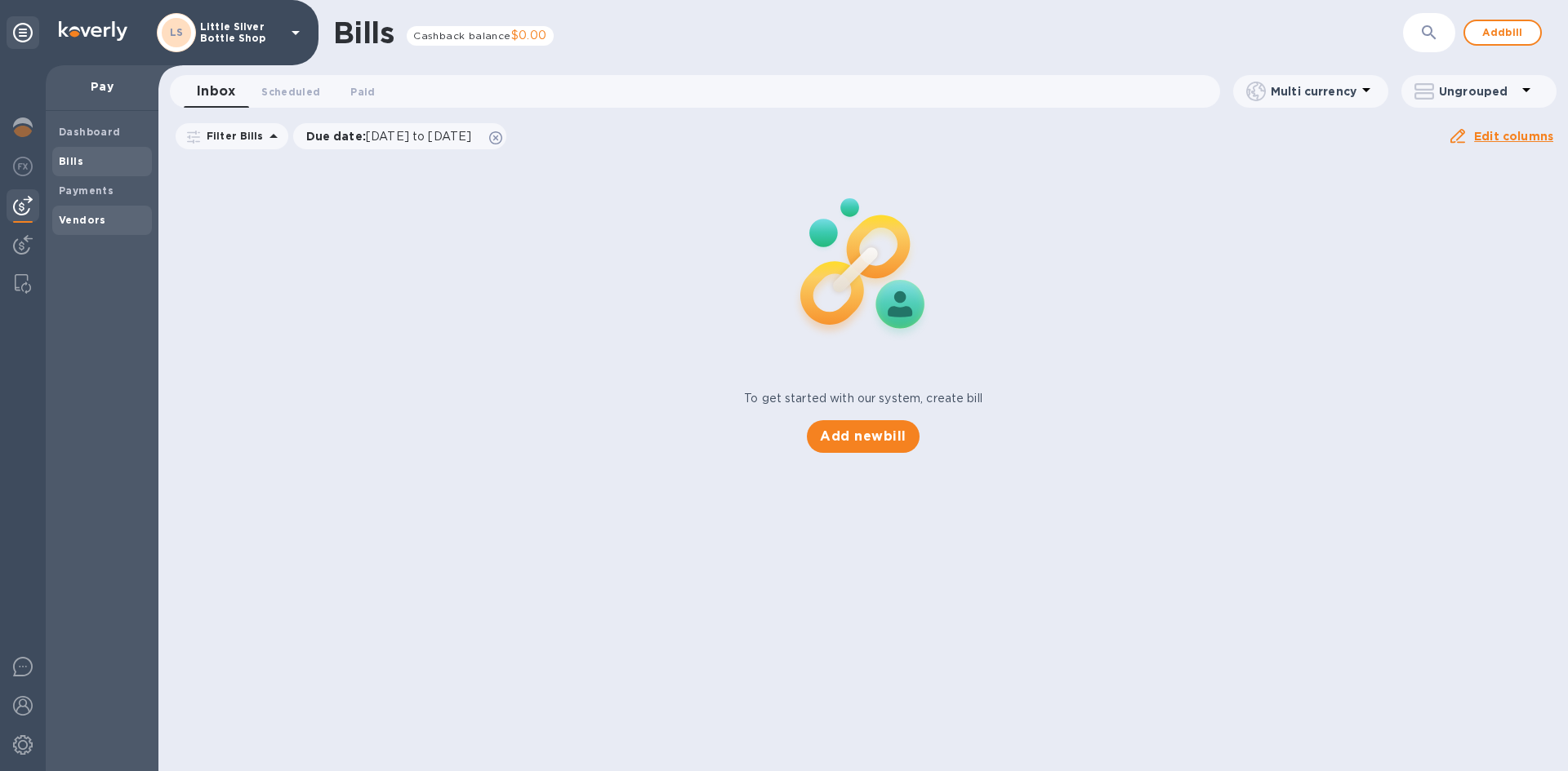
click at [93, 219] on b "Vendors" at bounding box center [82, 220] width 48 height 13
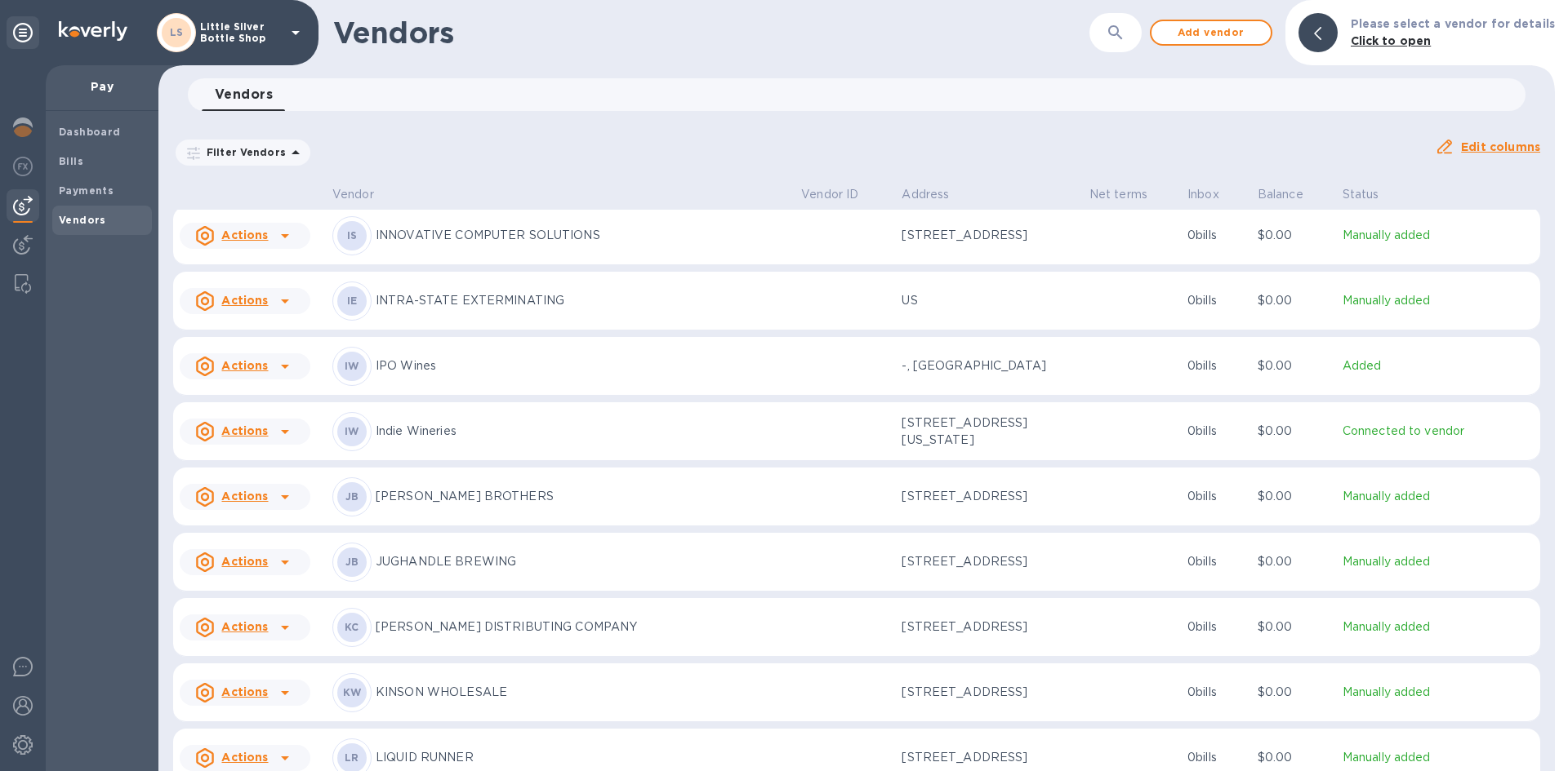
scroll to position [2899, 0]
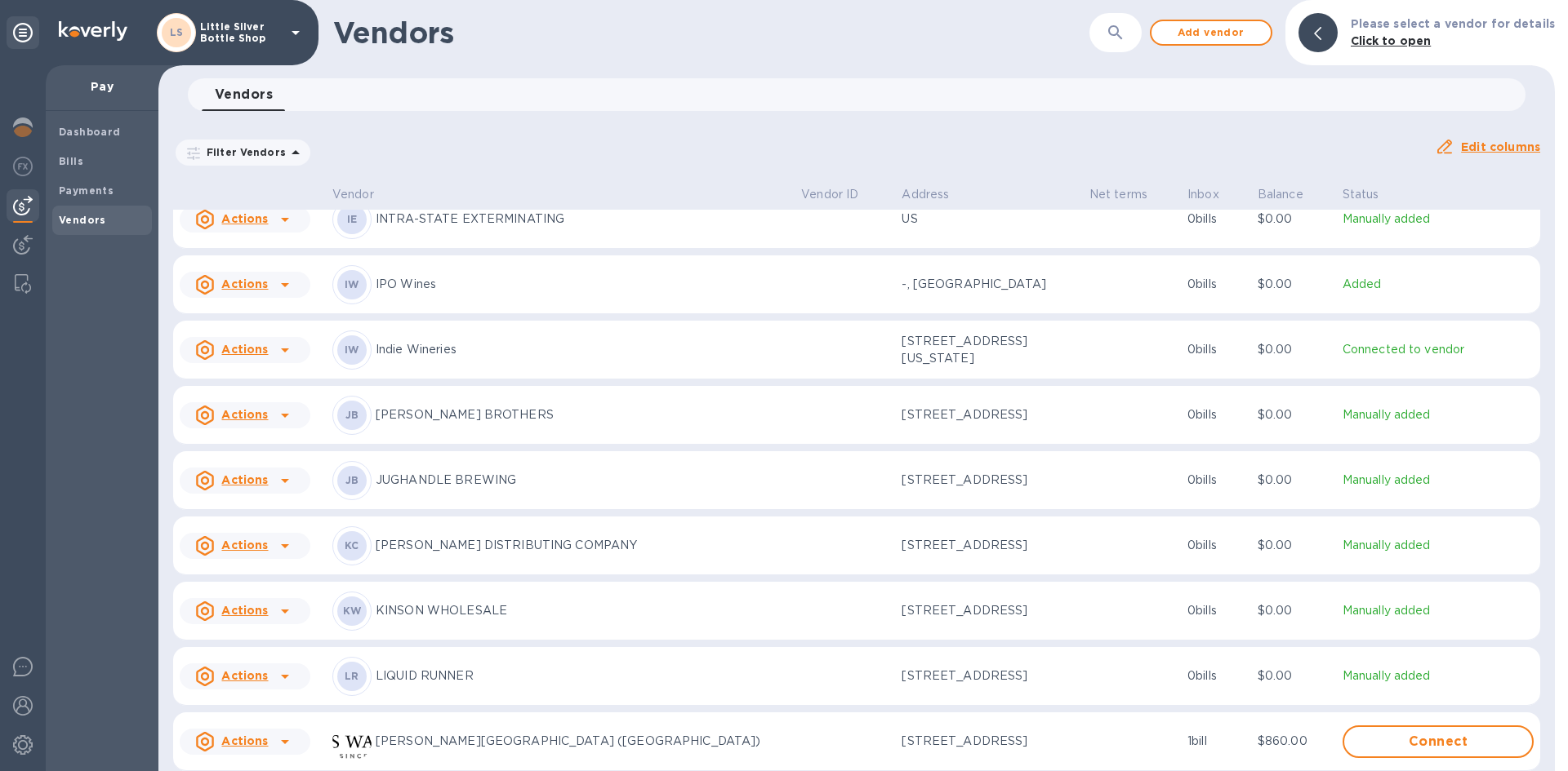
click at [411, 555] on p "[PERSON_NAME] DISTRIBUTING COMPANY" at bounding box center [581, 545] width 412 height 17
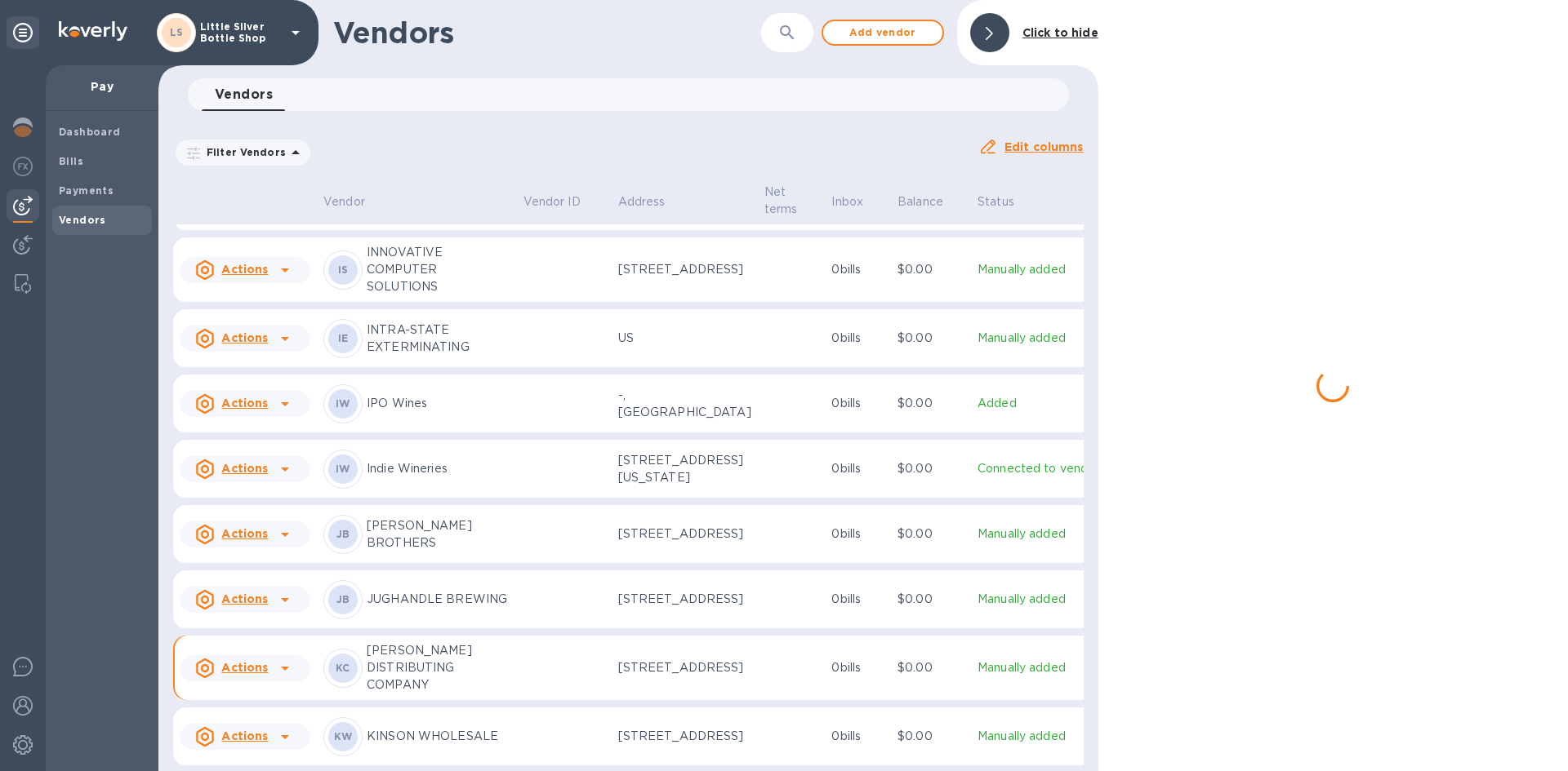
scroll to position [3147, 0]
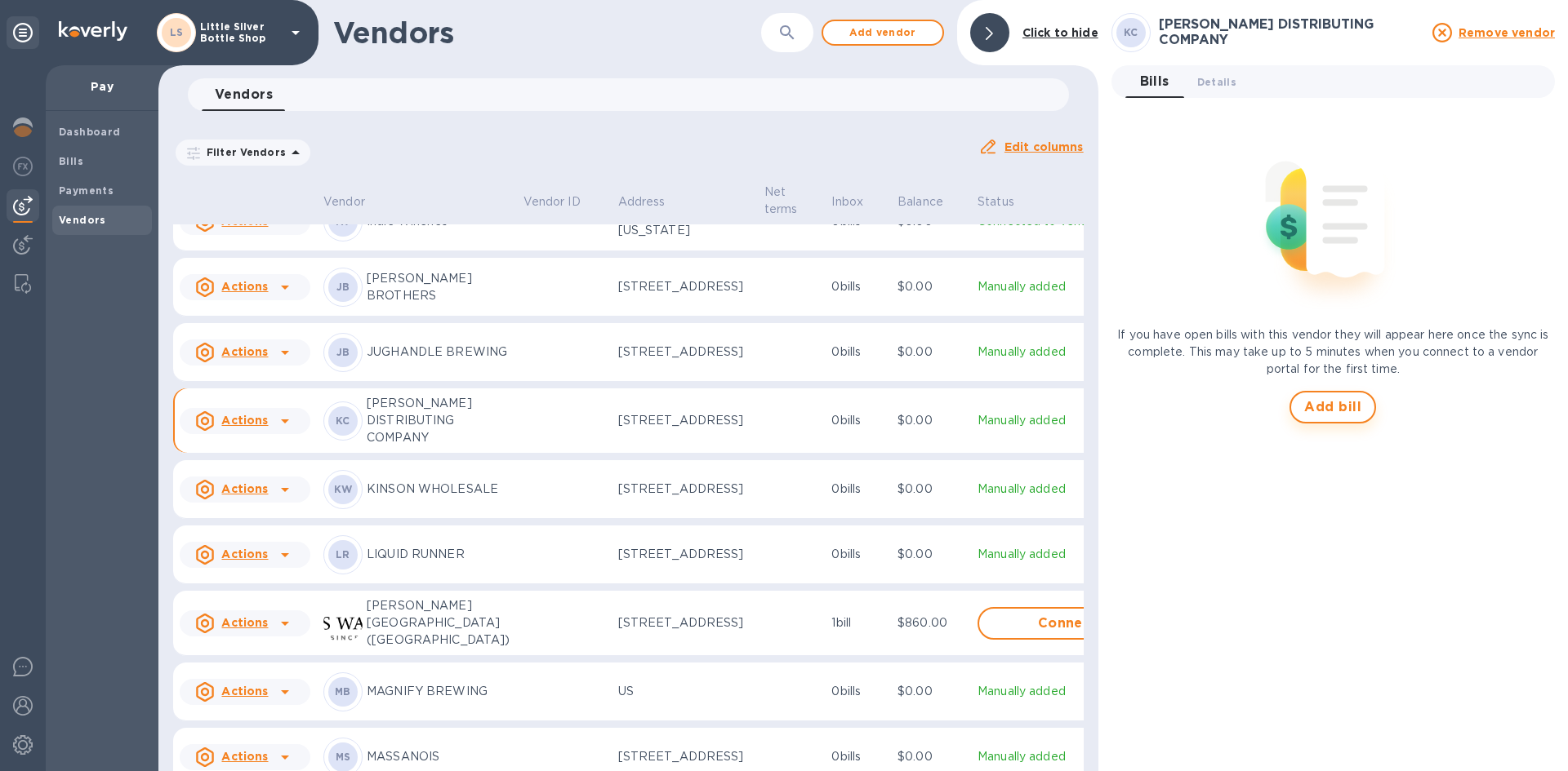
click at [1349, 410] on span "Add bill" at bounding box center [1333, 407] width 57 height 20
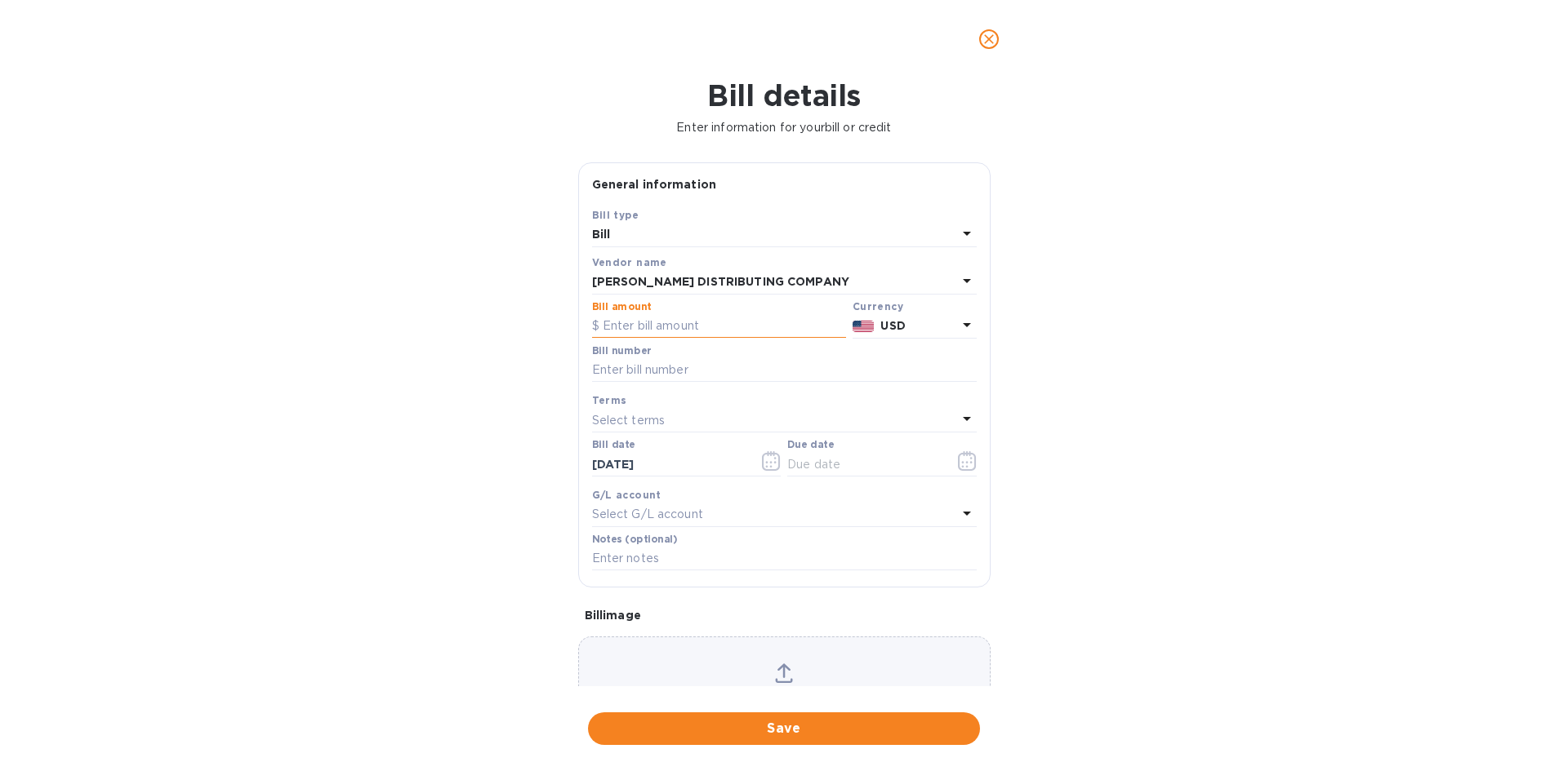
click at [688, 320] on input "text" at bounding box center [718, 326] width 254 height 24
type input "1,162.35"
click at [681, 368] on input "text" at bounding box center [784, 370] width 384 height 24
type input "148161"
click at [636, 412] on p "Select terms" at bounding box center [629, 420] width 74 height 17
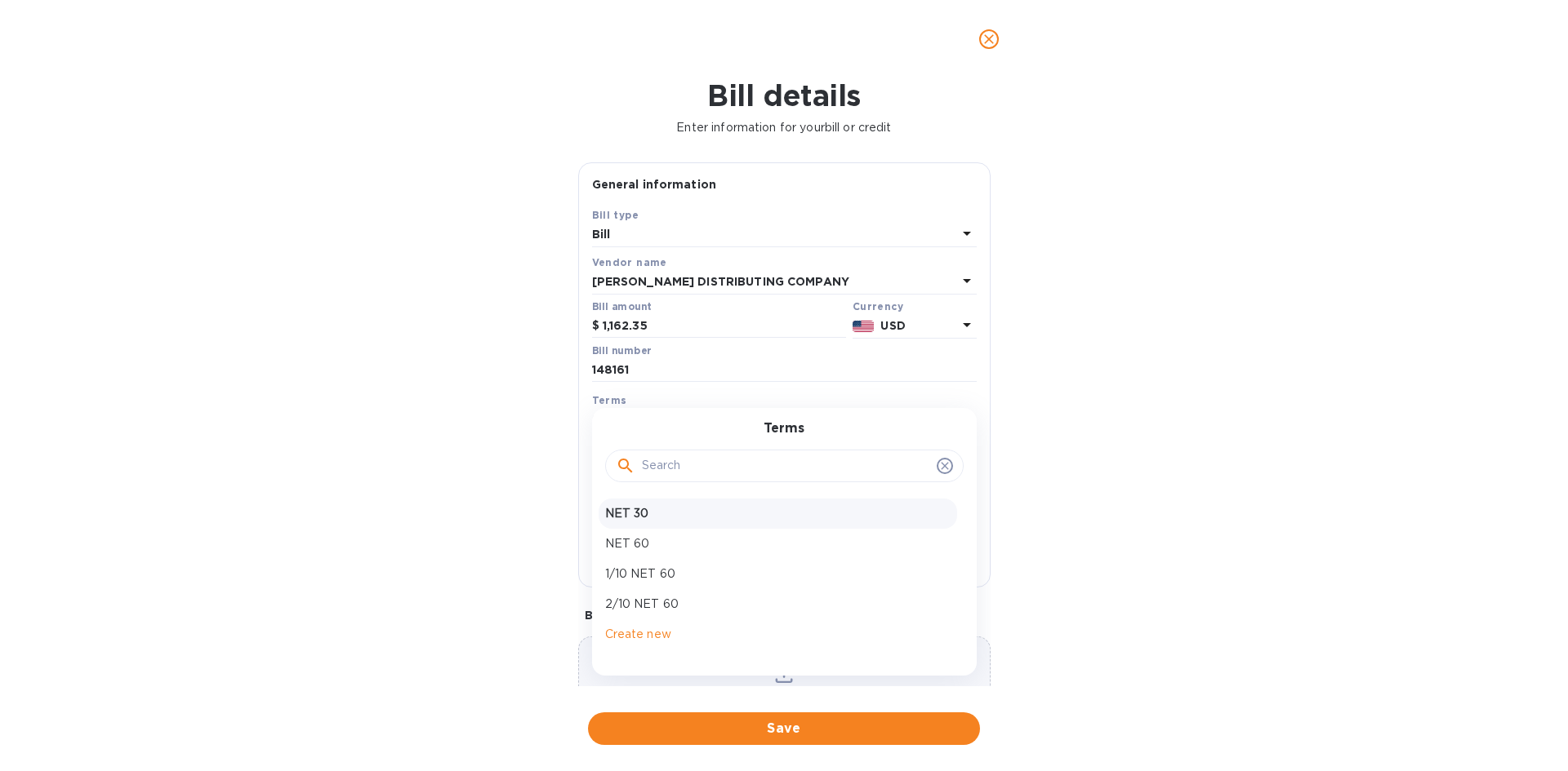
click at [654, 506] on p "NET 30" at bounding box center [778, 513] width 346 height 17
type input "[DATE]"
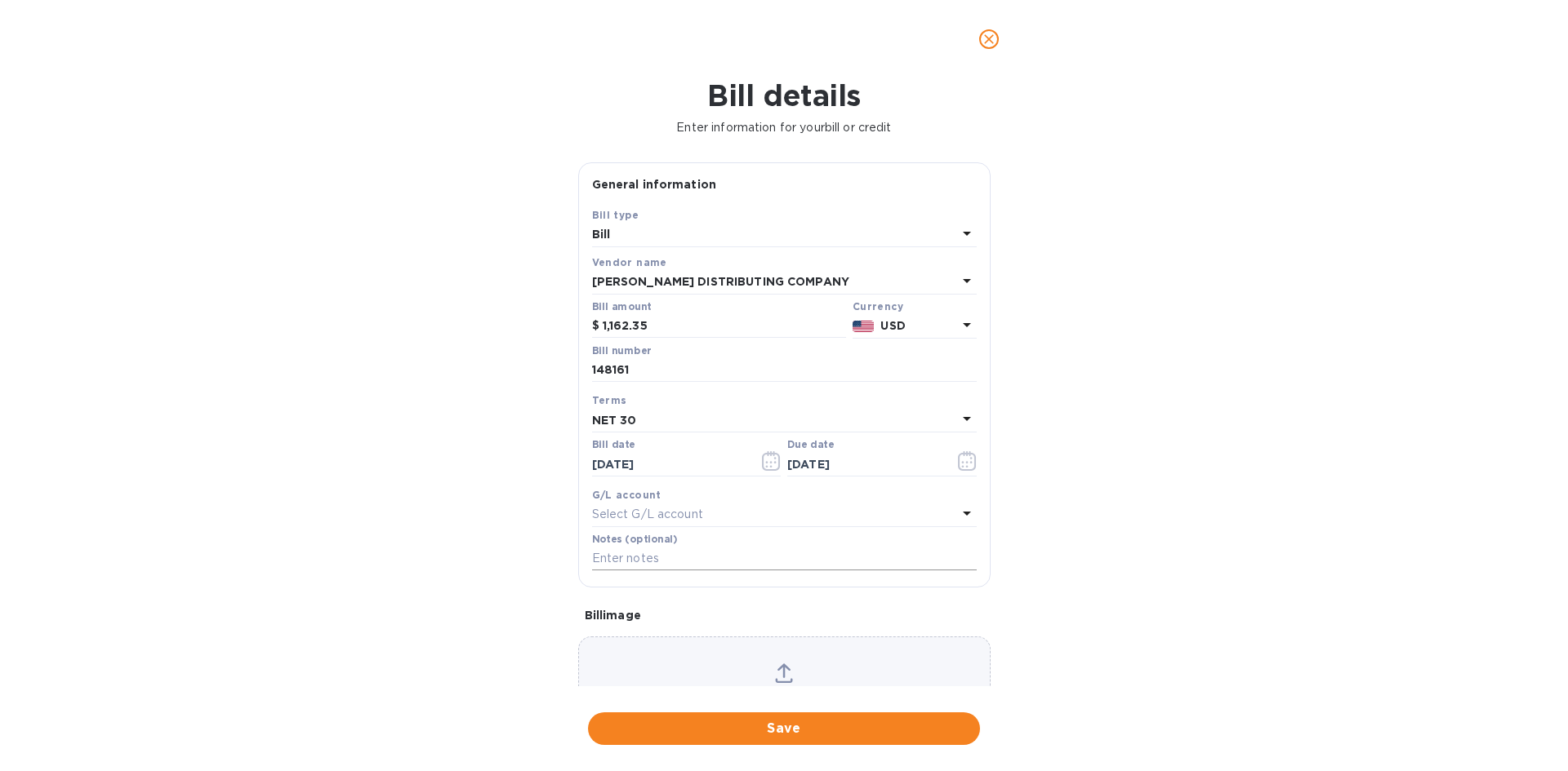
click at [638, 569] on input "text" at bounding box center [784, 558] width 384 height 24
type input "1-30106"
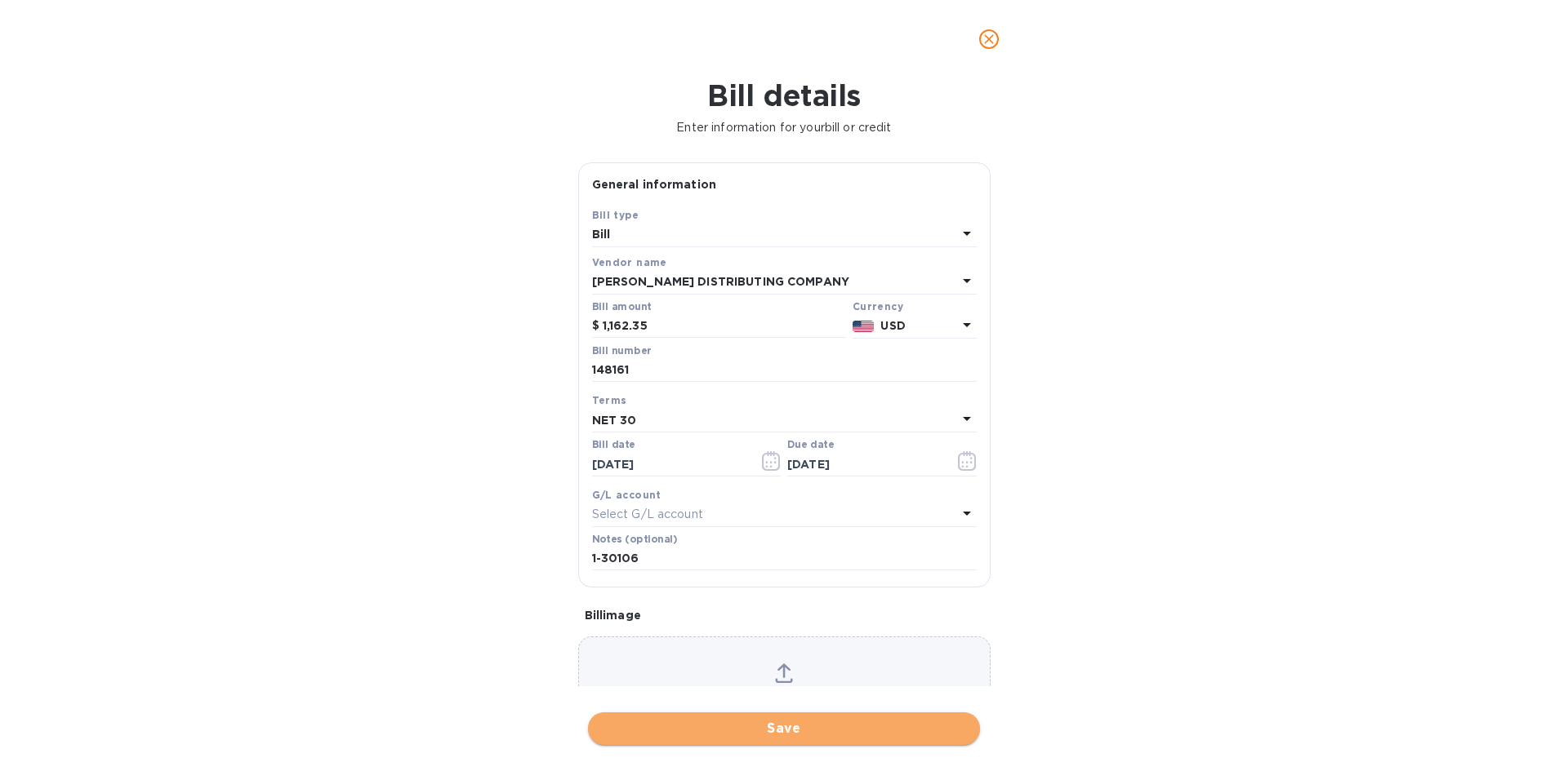
click at [818, 728] on span "Save" at bounding box center [783, 729] width 366 height 20
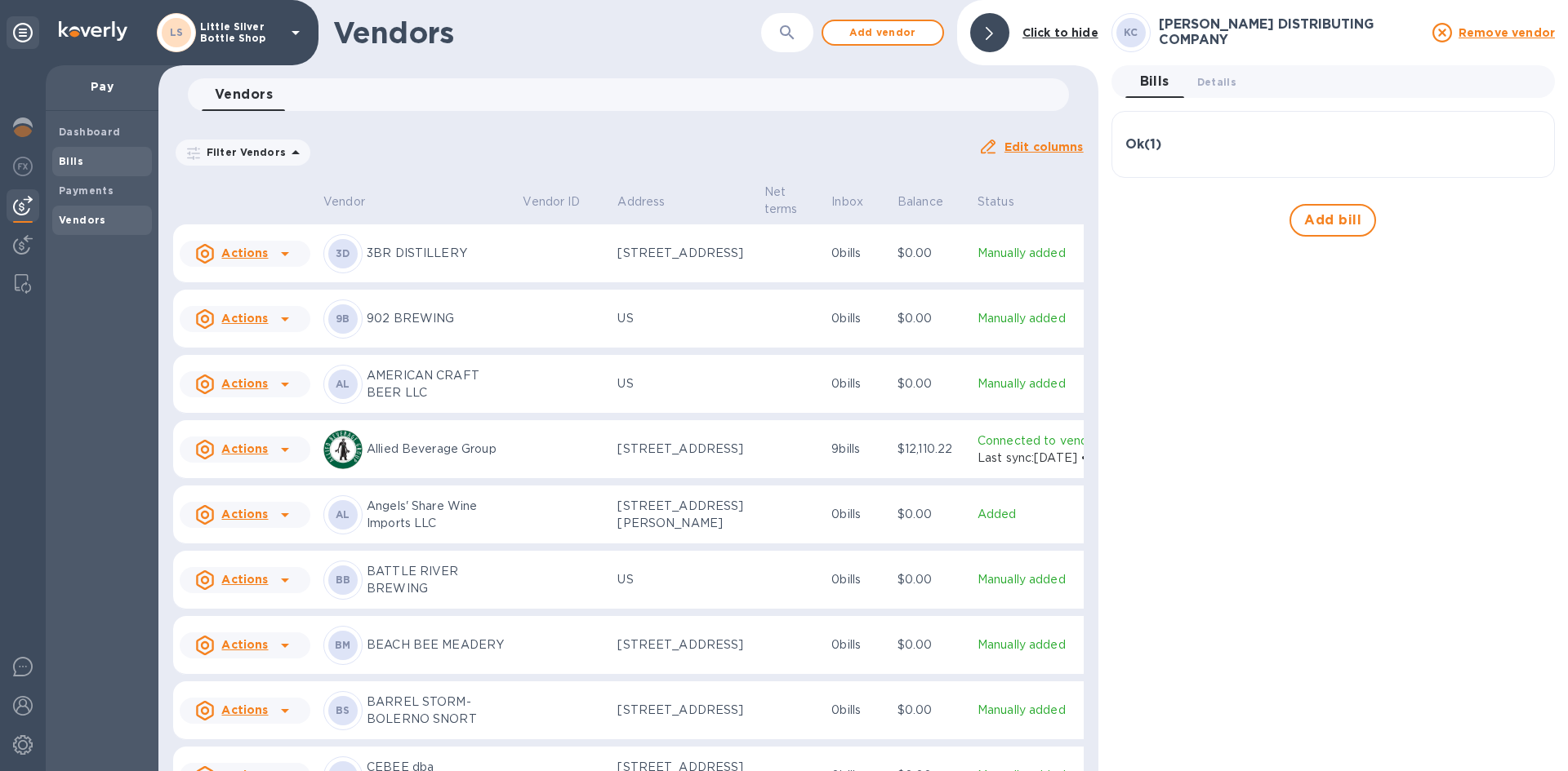
click at [94, 156] on span "Bills" at bounding box center [101, 162] width 86 height 16
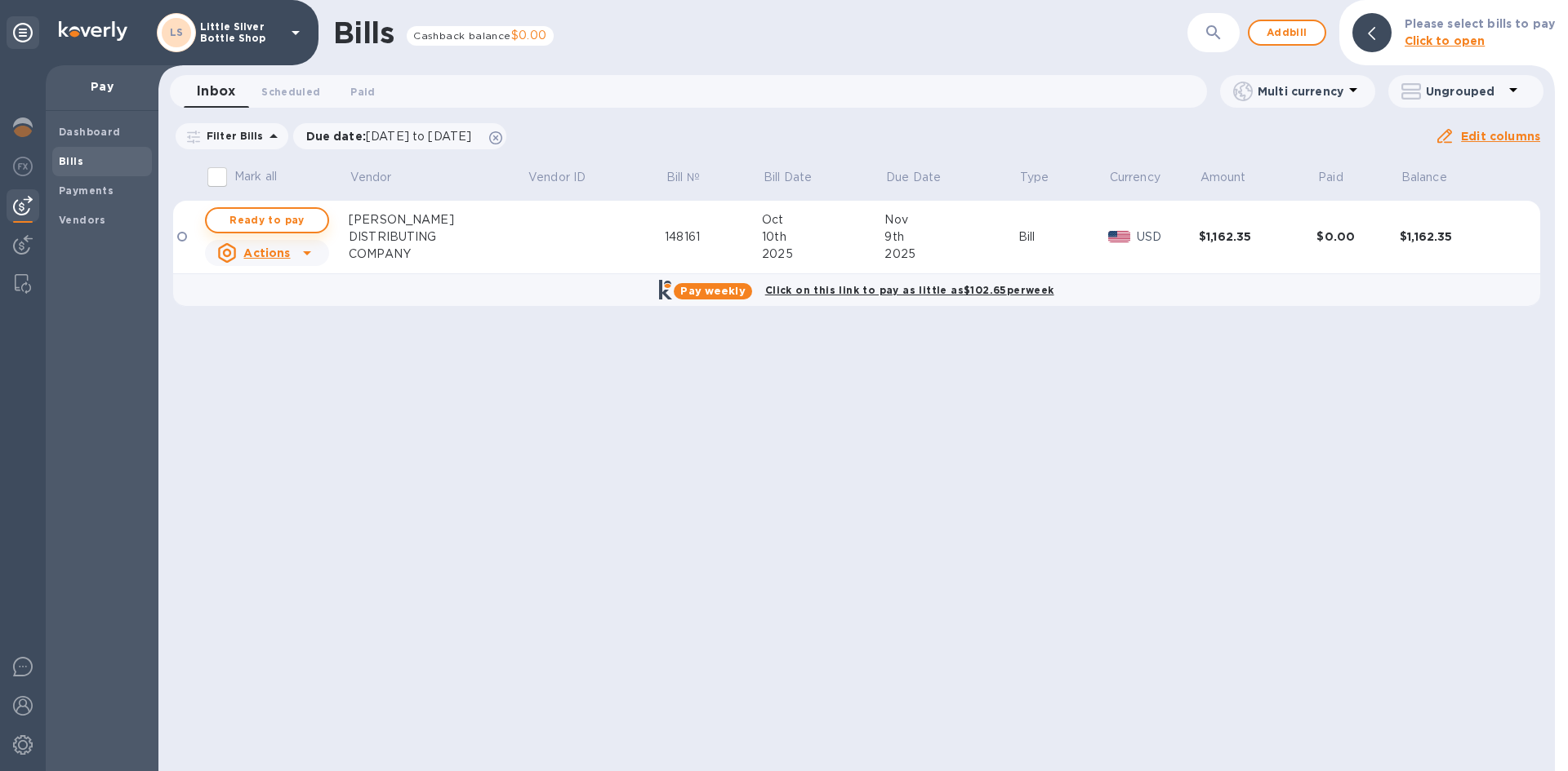
click at [266, 219] on span "Ready to pay" at bounding box center [267, 221] width 94 height 20
checkbox input "true"
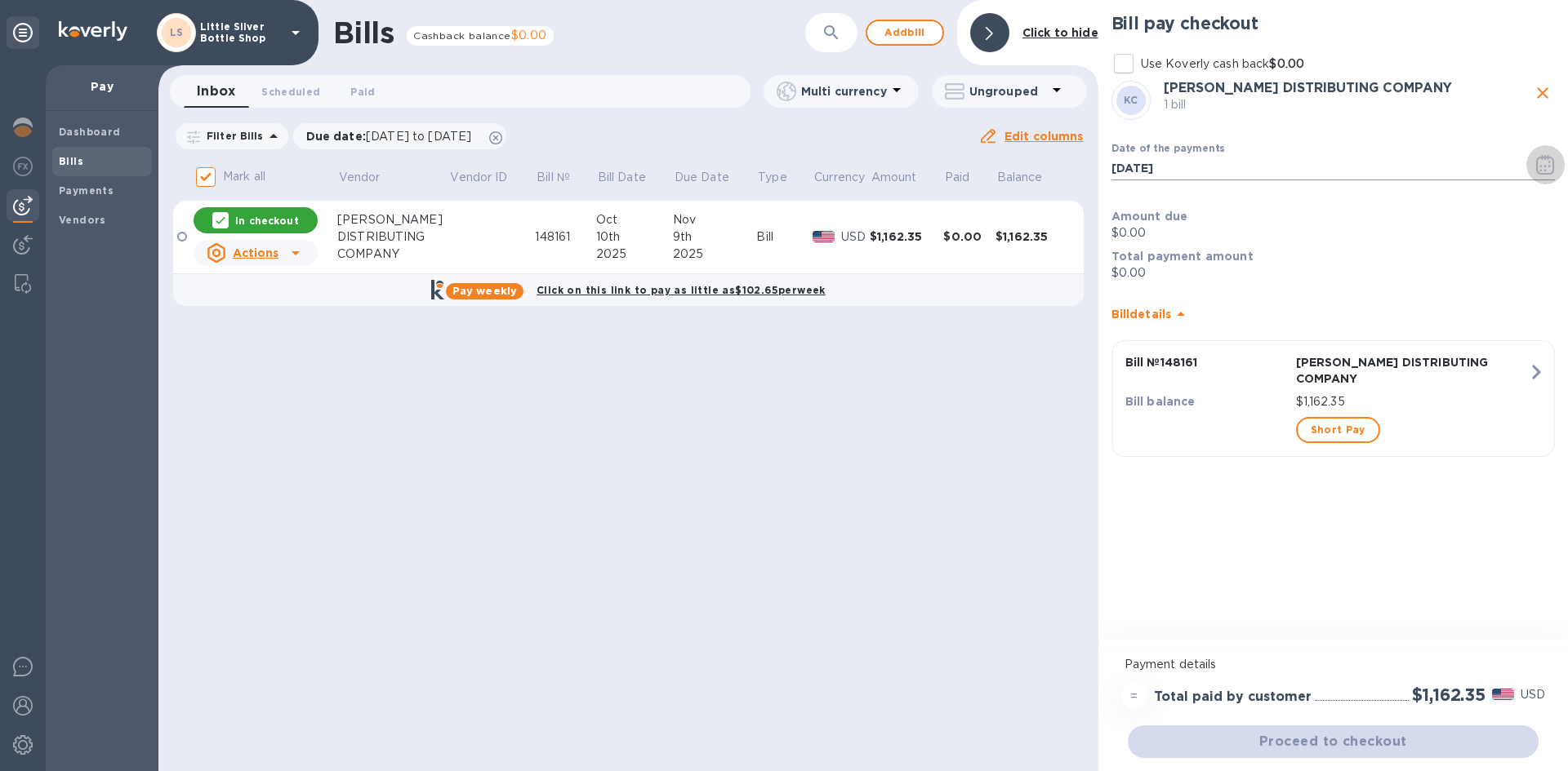
click at [1548, 169] on icon "button" at bounding box center [1546, 165] width 19 height 20
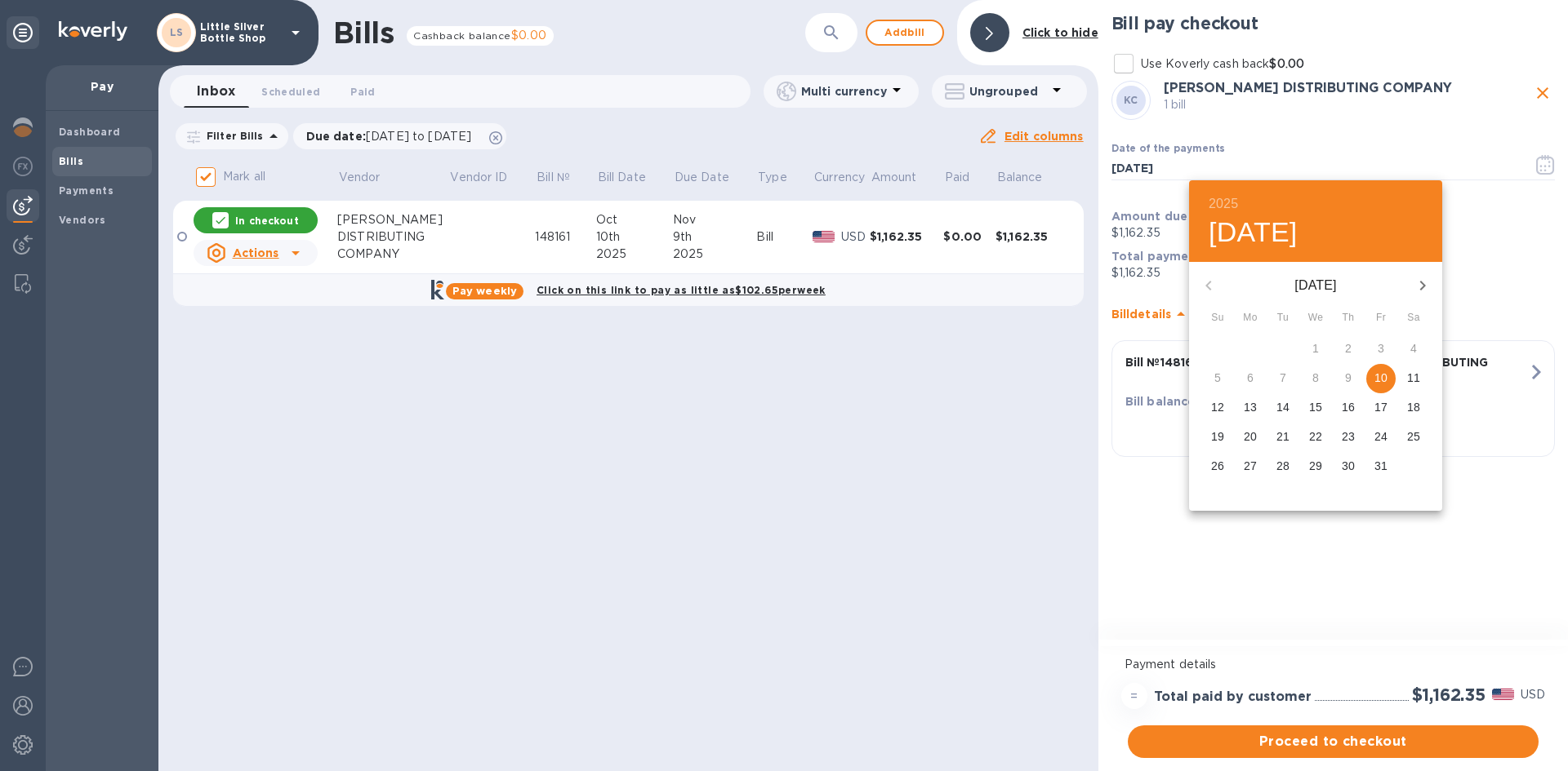
click at [1419, 292] on icon "button" at bounding box center [1423, 285] width 20 height 20
click at [1255, 379] on span "3" at bounding box center [1250, 378] width 30 height 16
type input "[DATE]"
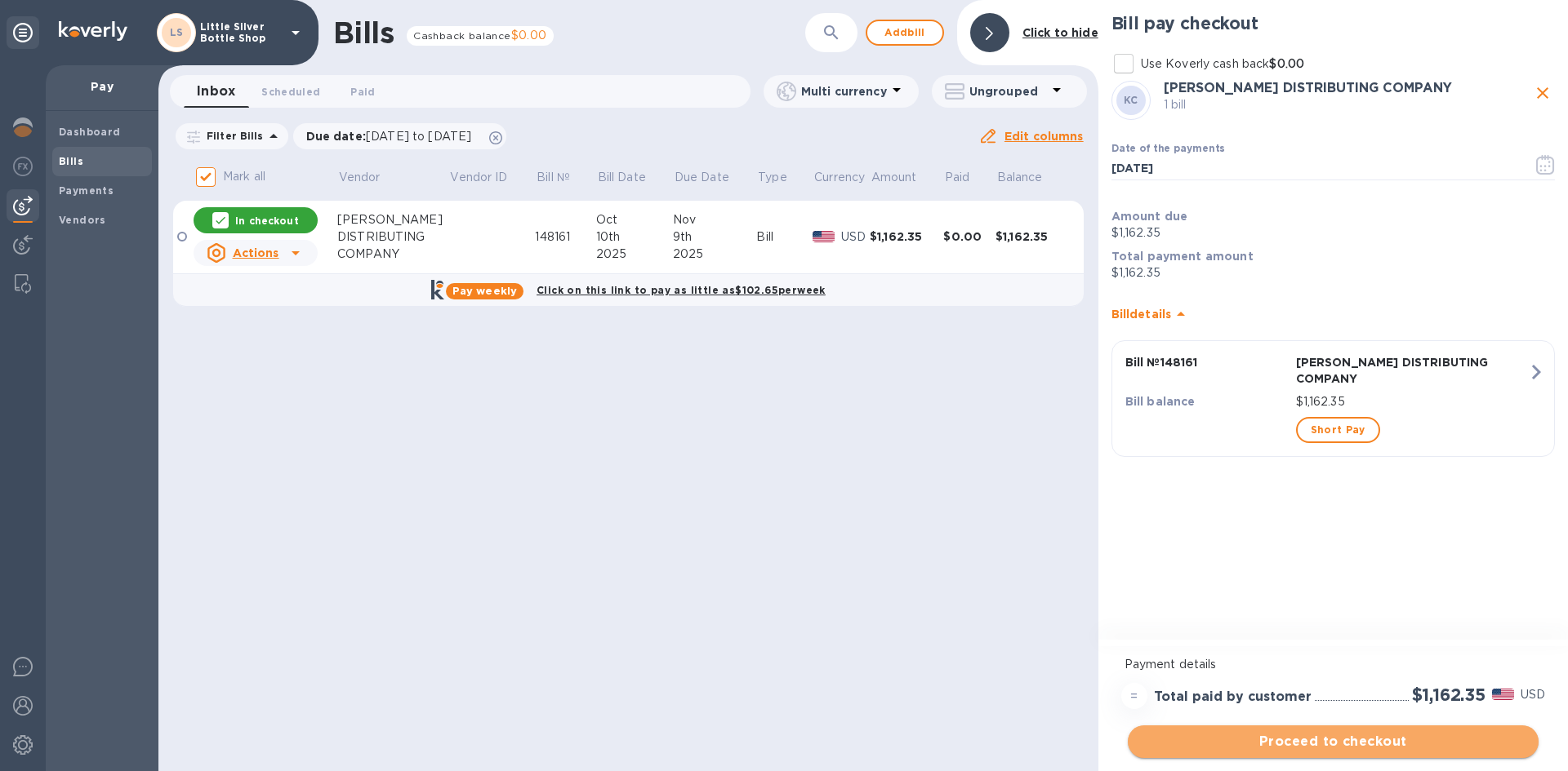
click at [1417, 740] on span "Proceed to checkout" at bounding box center [1334, 742] width 384 height 20
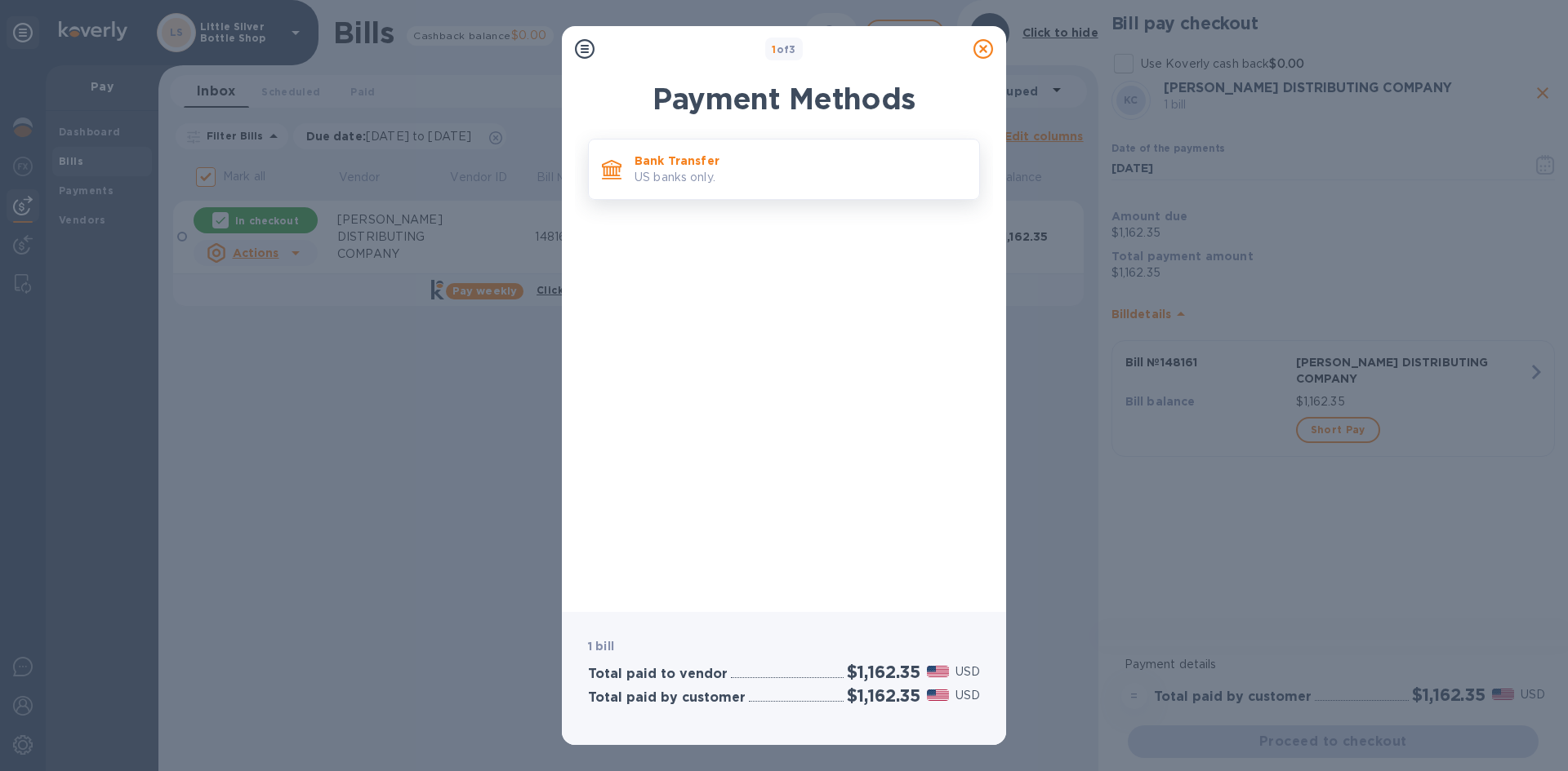
click at [826, 182] on p "US banks only." at bounding box center [800, 177] width 331 height 17
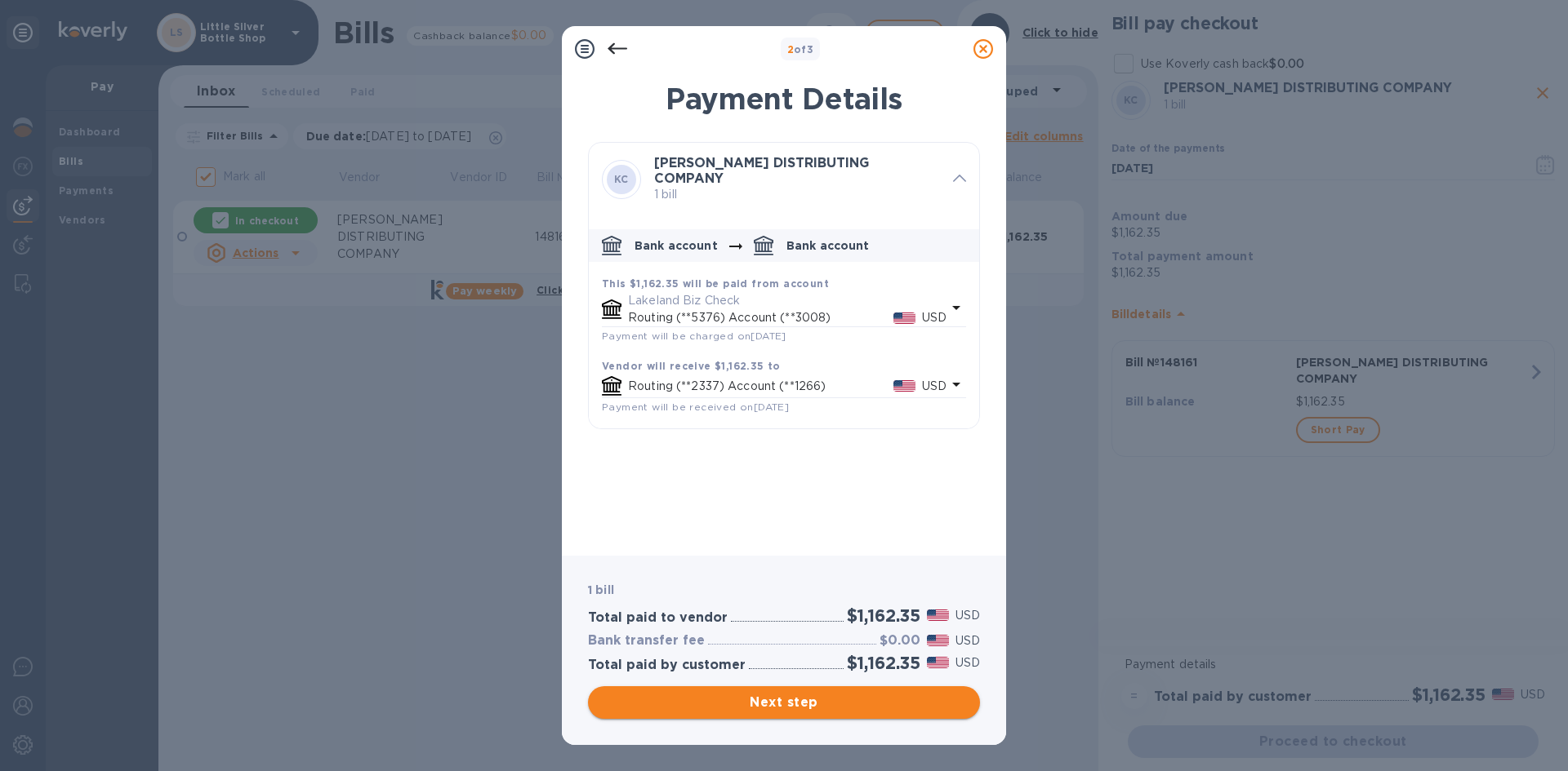
click at [912, 709] on span "Next step" at bounding box center [783, 703] width 366 height 20
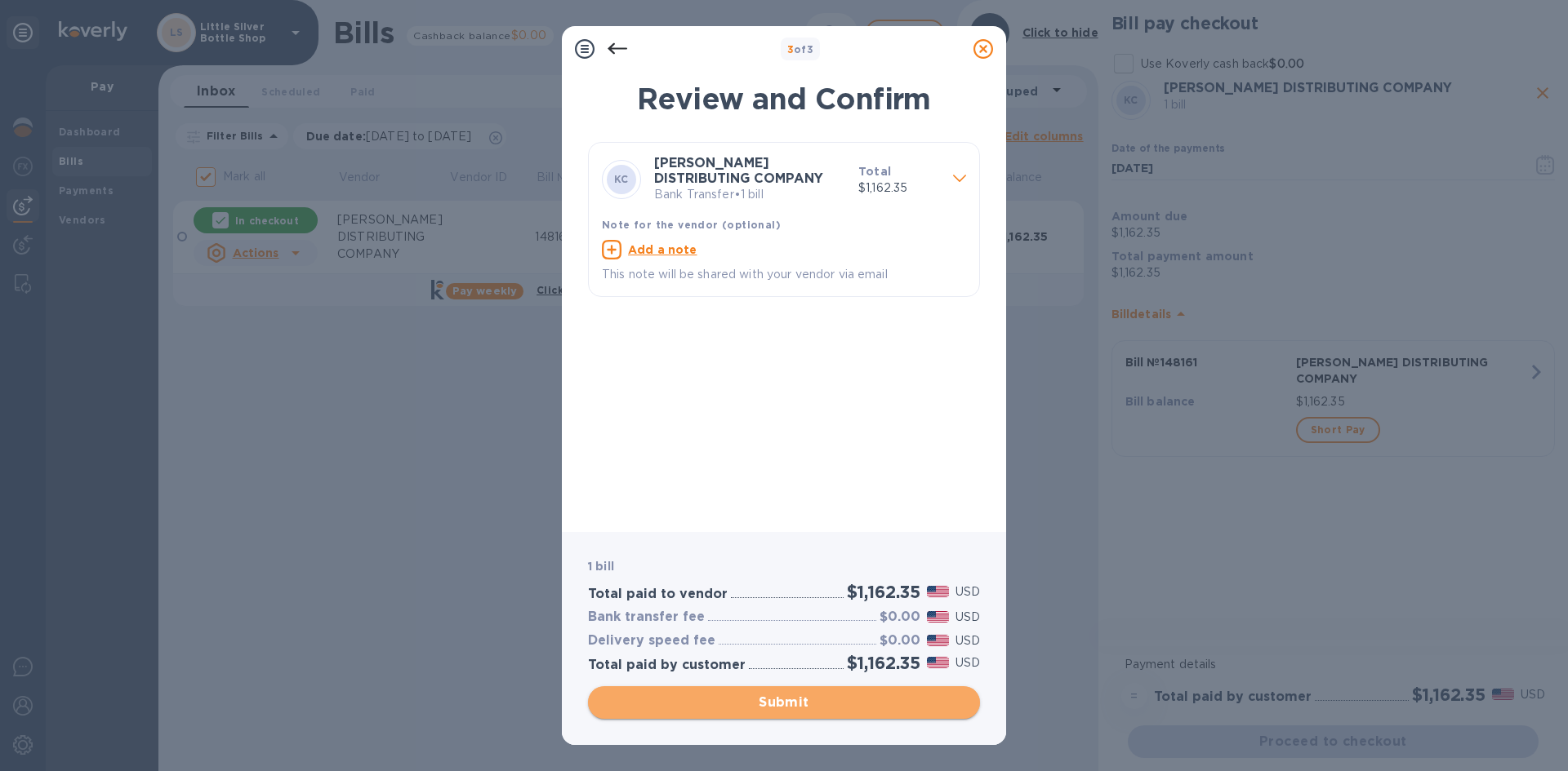
click at [912, 709] on span "Submit" at bounding box center [783, 703] width 366 height 20
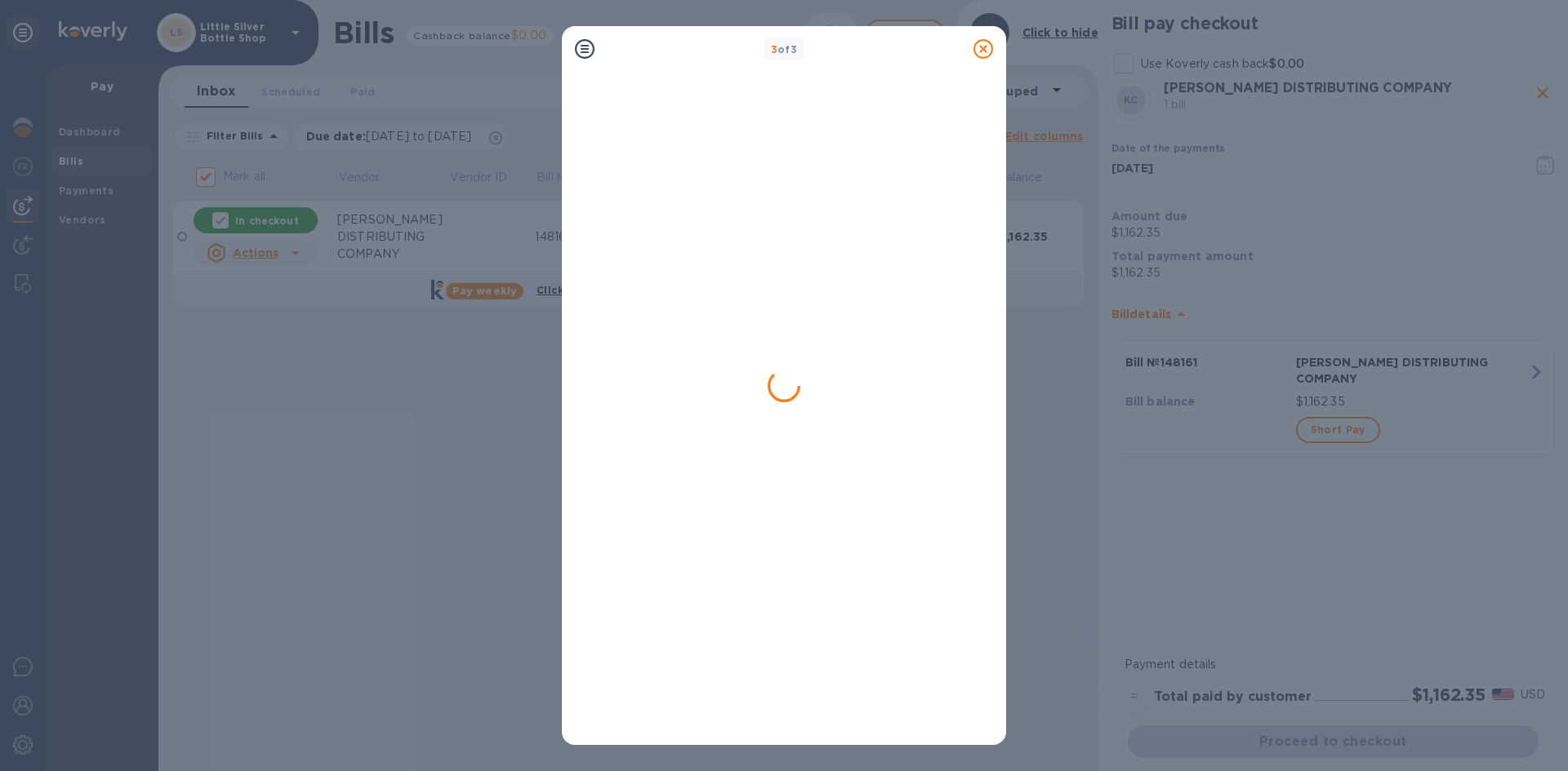
checkbox input "false"
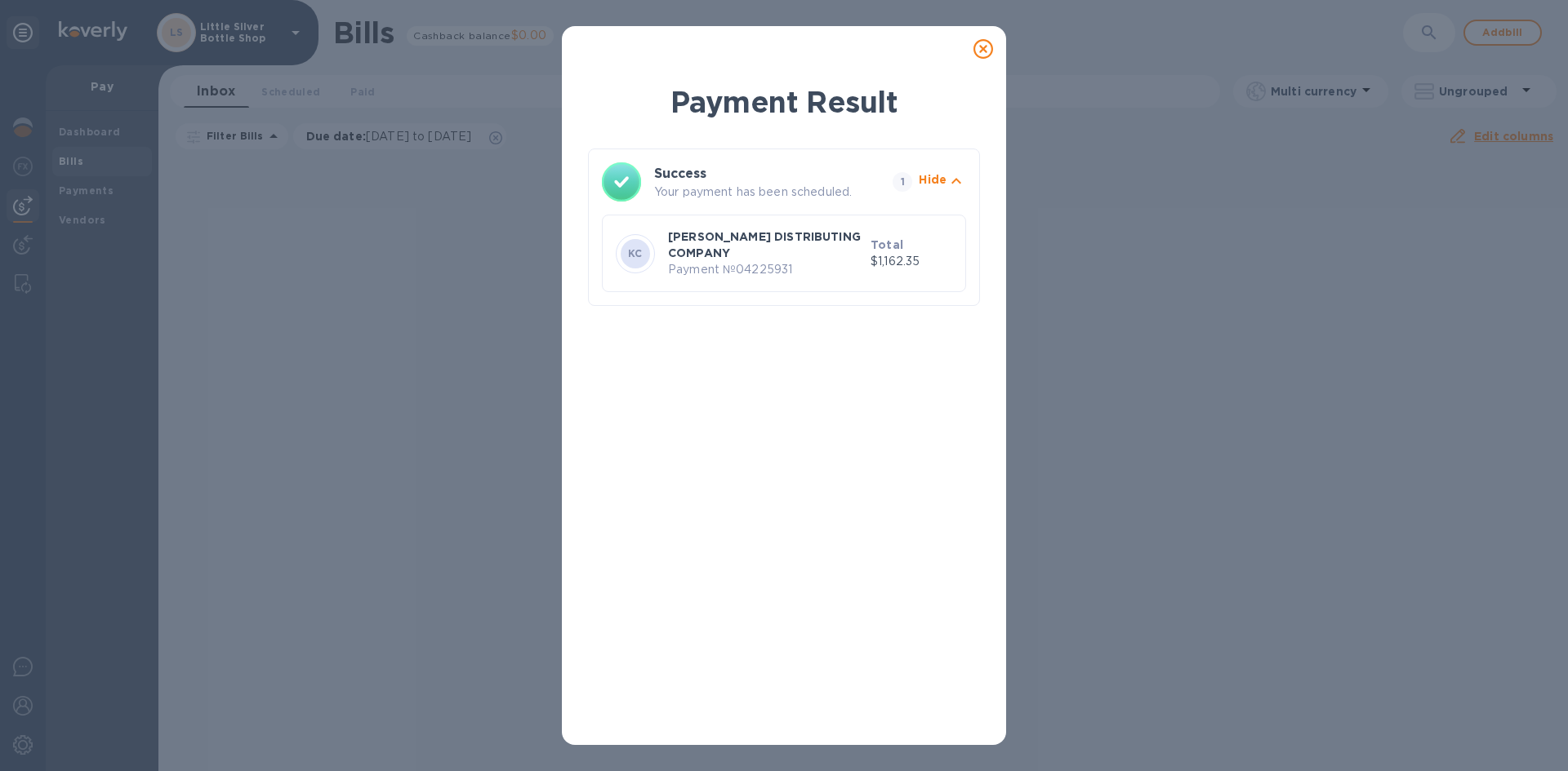
click at [981, 50] on icon at bounding box center [983, 49] width 20 height 20
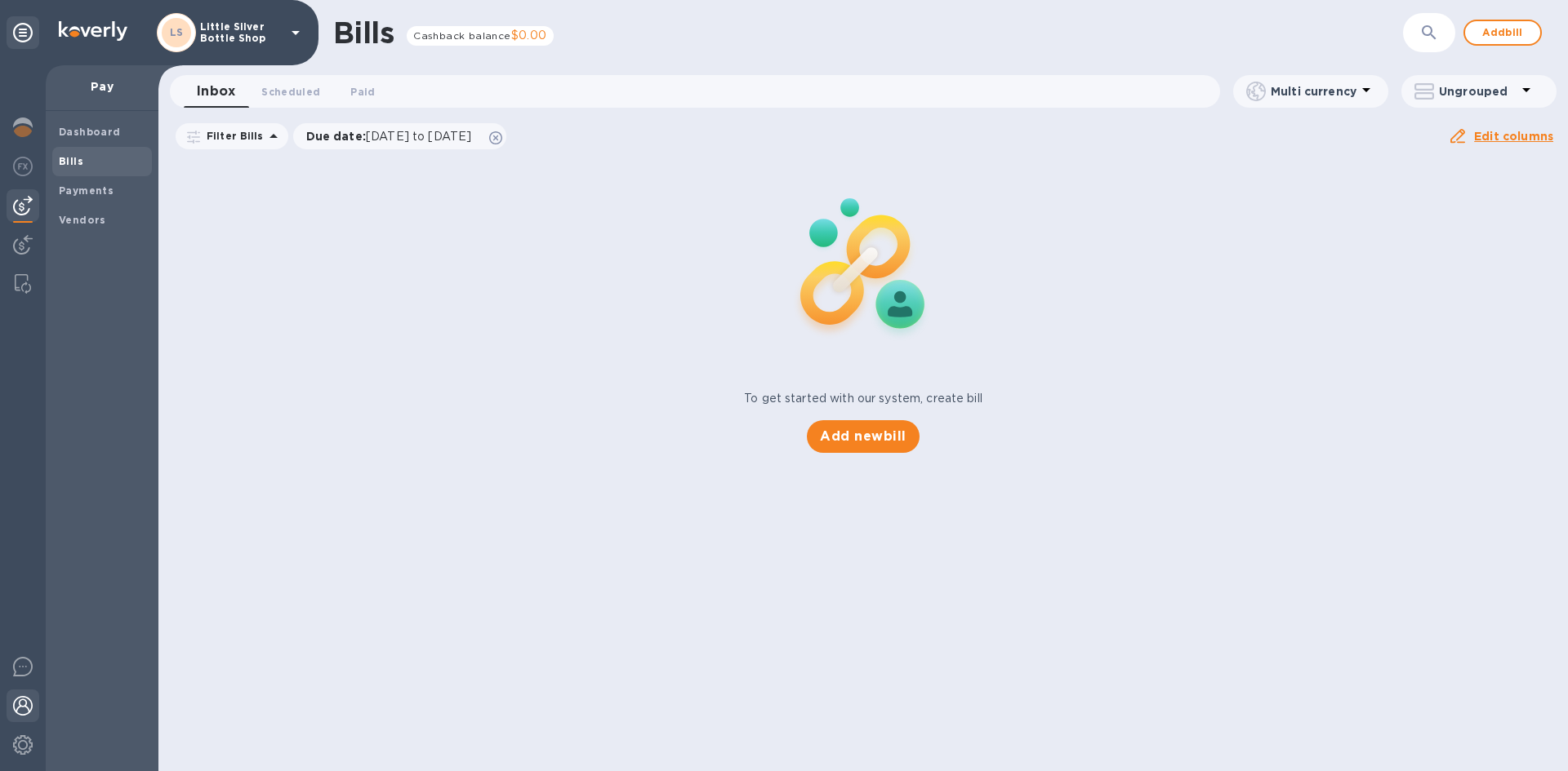
click at [13, 705] on div at bounding box center [22, 707] width 32 height 36
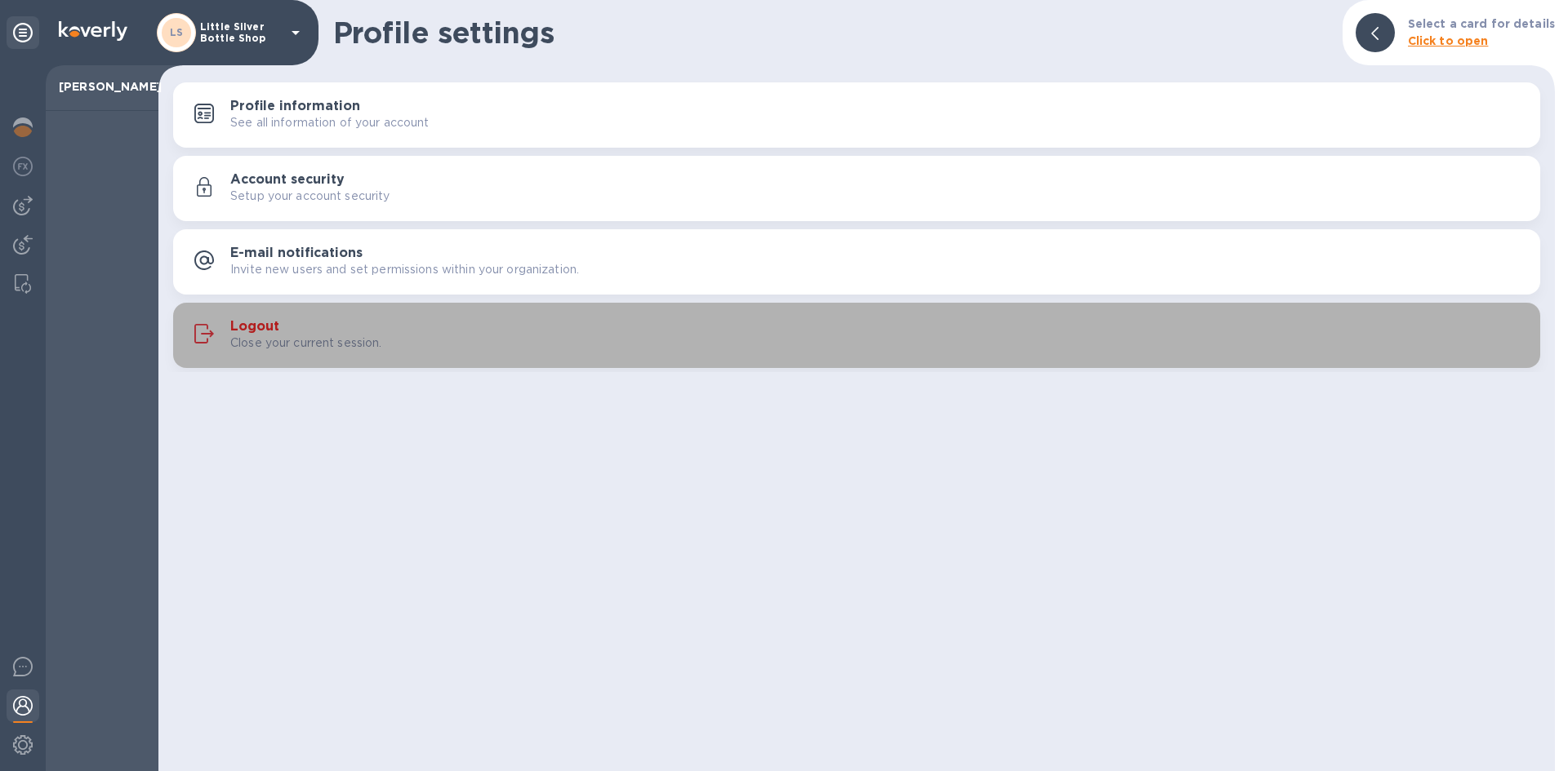
click at [269, 332] on h3 "Logout" at bounding box center [254, 327] width 49 height 15
